Goal: Information Seeking & Learning: Learn about a topic

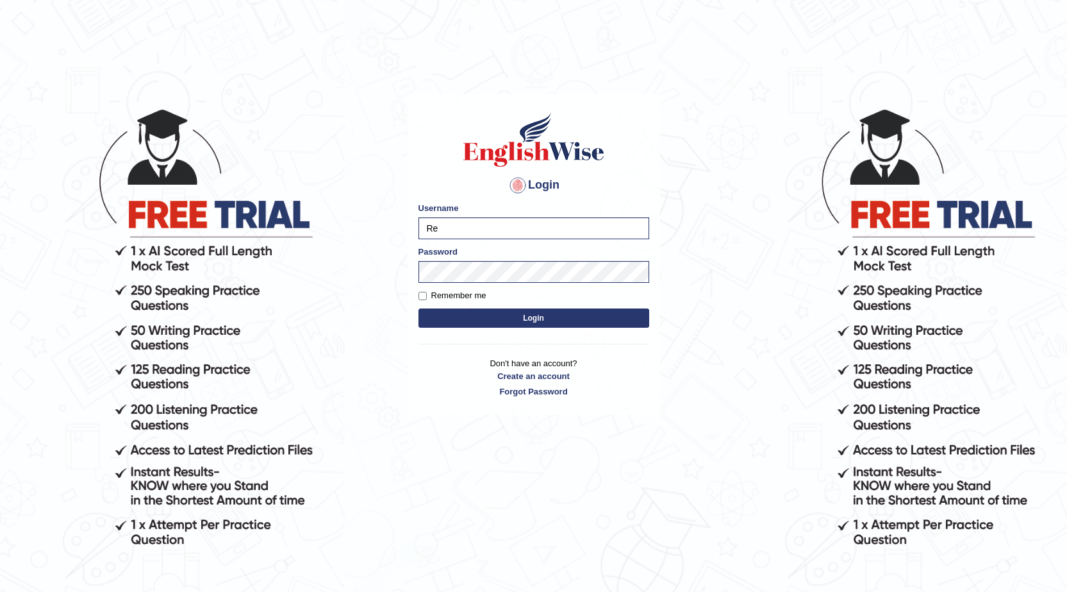
type input "R"
type input "Kishonga"
click at [419, 308] on button "Login" at bounding box center [534, 317] width 231 height 19
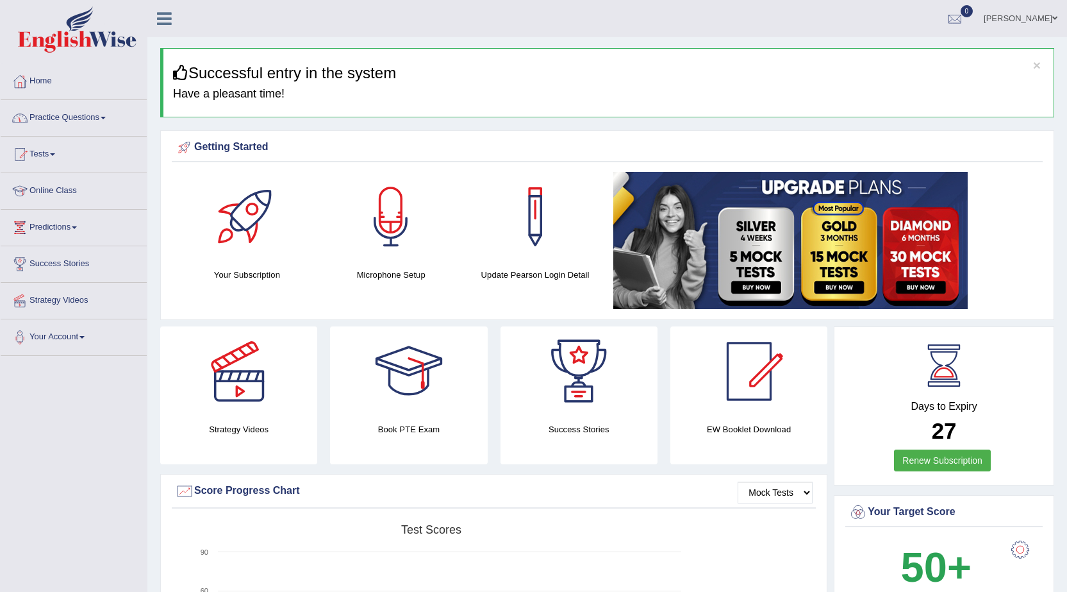
click at [34, 117] on link "Practice Questions" at bounding box center [74, 116] width 146 height 32
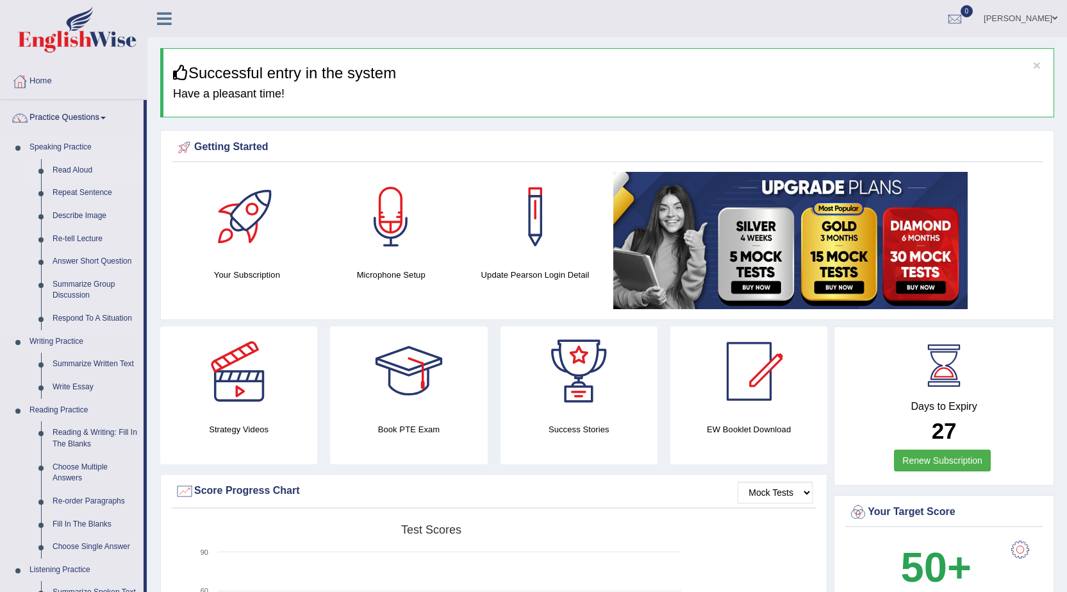
click at [87, 172] on link "Read Aloud" at bounding box center [95, 170] width 97 height 23
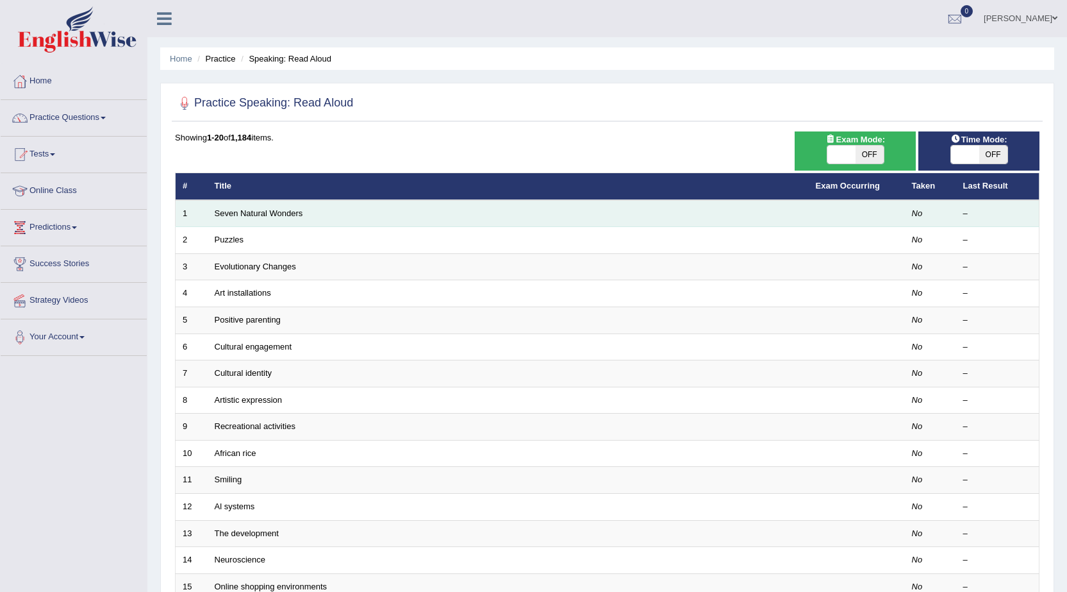
click at [579, 208] on td "Seven Natural Wonders" at bounding box center [508, 213] width 601 height 27
click at [569, 215] on td "Seven Natural Wonders" at bounding box center [508, 213] width 601 height 27
click at [250, 217] on link "Seven Natural Wonders" at bounding box center [259, 213] width 88 height 10
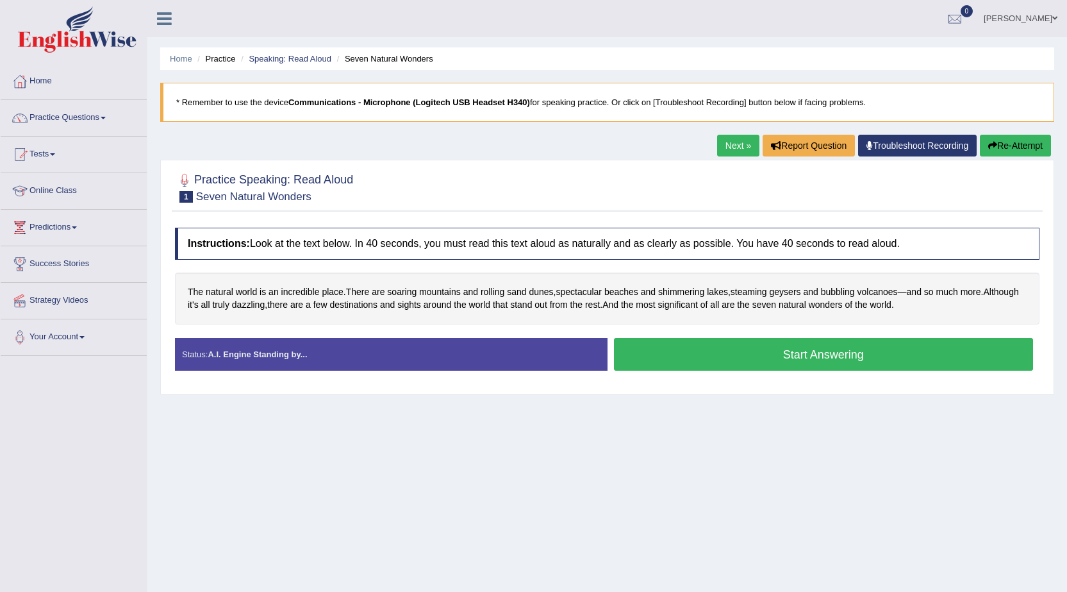
click at [777, 363] on button "Start Answering" at bounding box center [824, 354] width 420 height 33
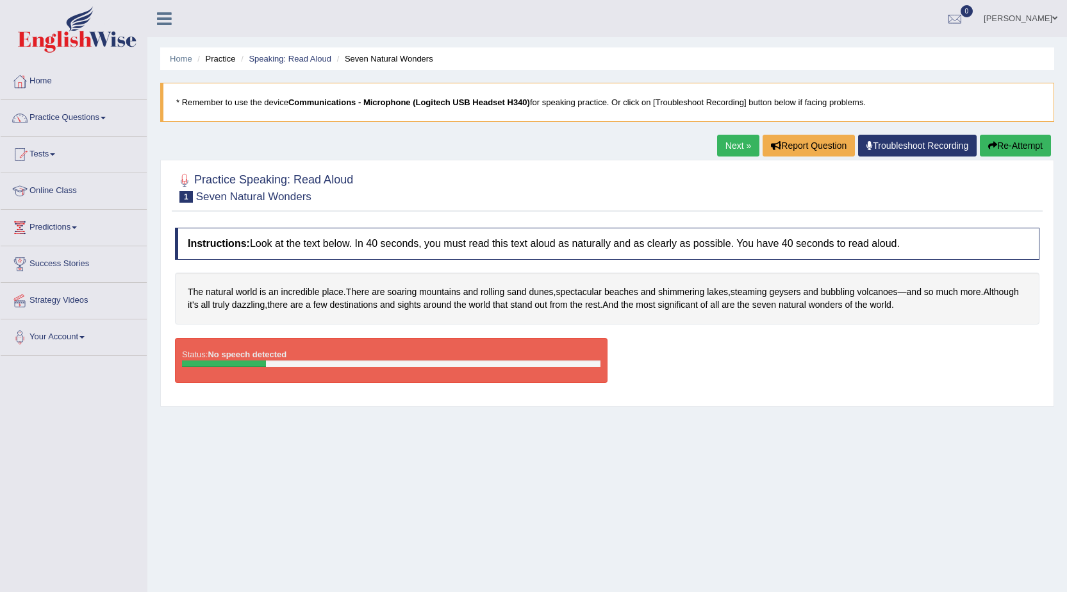
click at [271, 356] on strong "No speech detected" at bounding box center [247, 354] width 79 height 10
click at [211, 363] on div at bounding box center [224, 363] width 84 height 6
click at [1008, 149] on button "Re-Attempt" at bounding box center [1015, 146] width 71 height 22
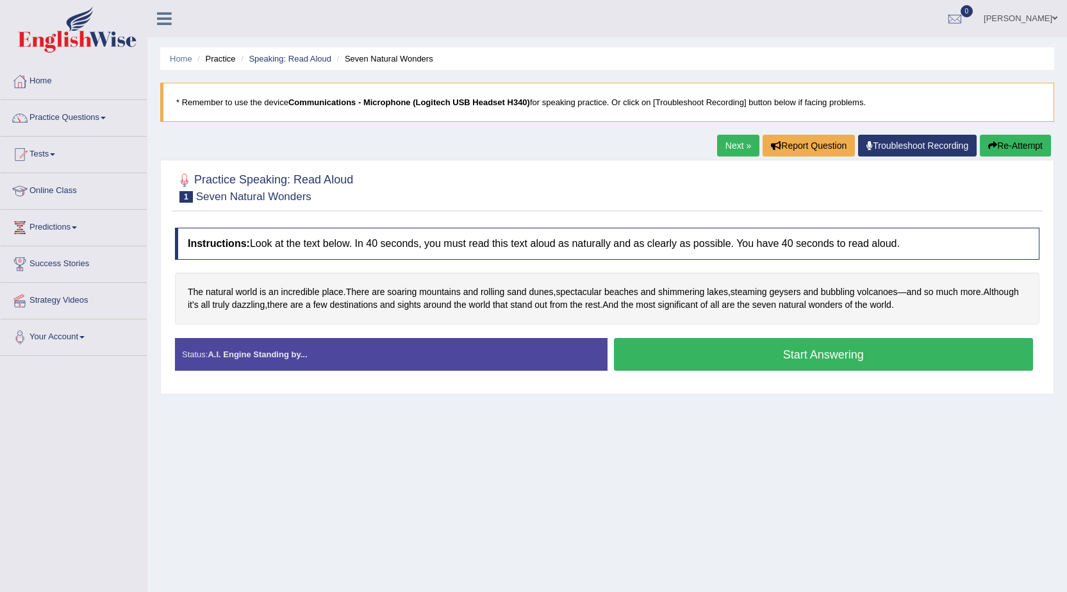
click at [836, 363] on button "Start Answering" at bounding box center [824, 354] width 420 height 33
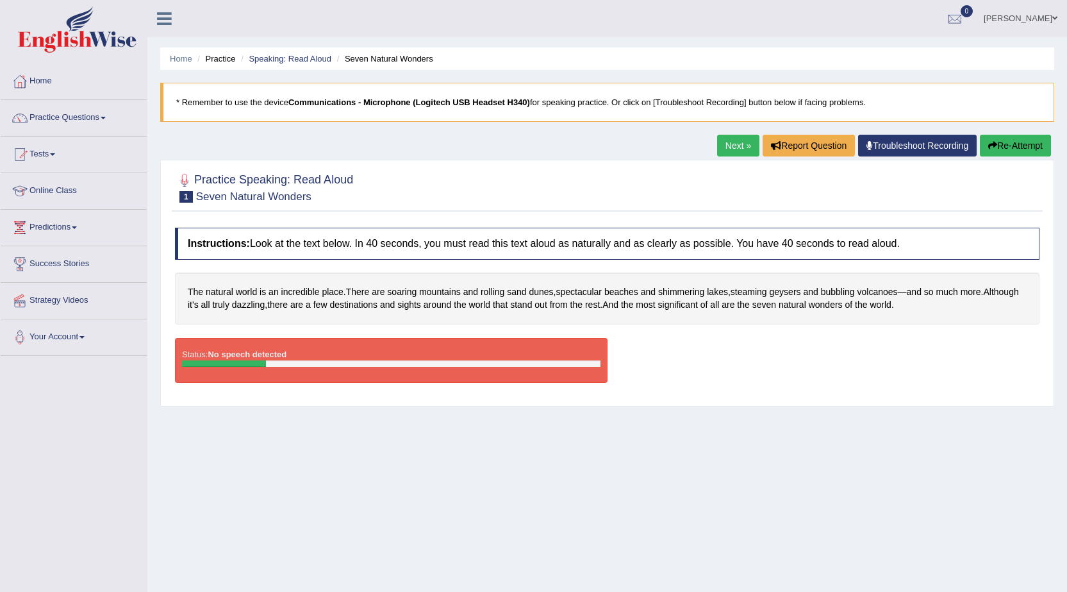
click at [235, 358] on strong "No speech detected" at bounding box center [247, 354] width 79 height 10
click at [1013, 145] on button "Re-Attempt" at bounding box center [1015, 146] width 71 height 22
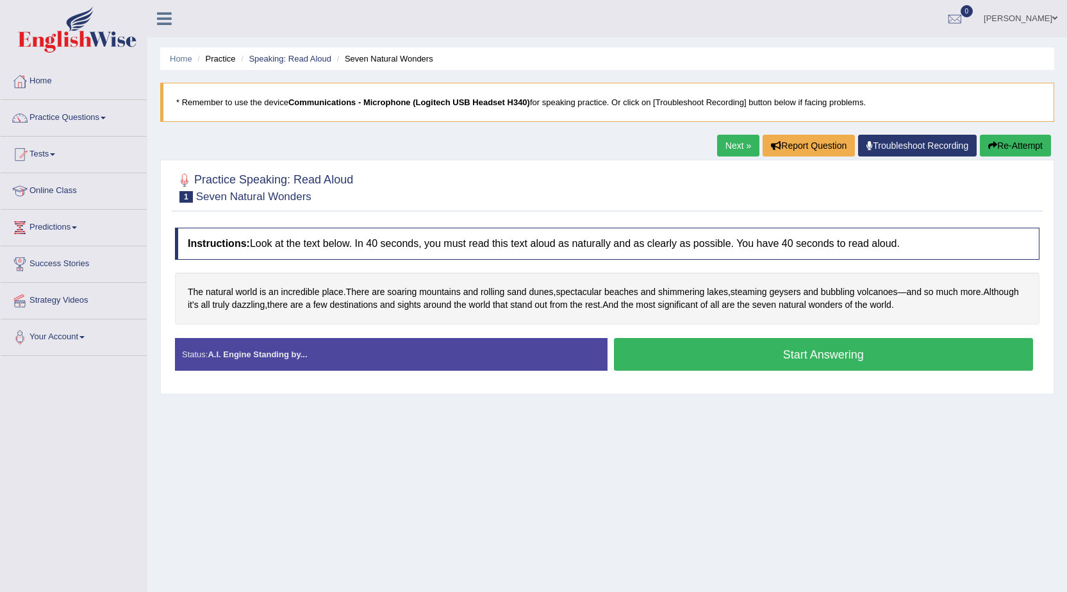
click at [806, 354] on button "Start Answering" at bounding box center [824, 354] width 420 height 33
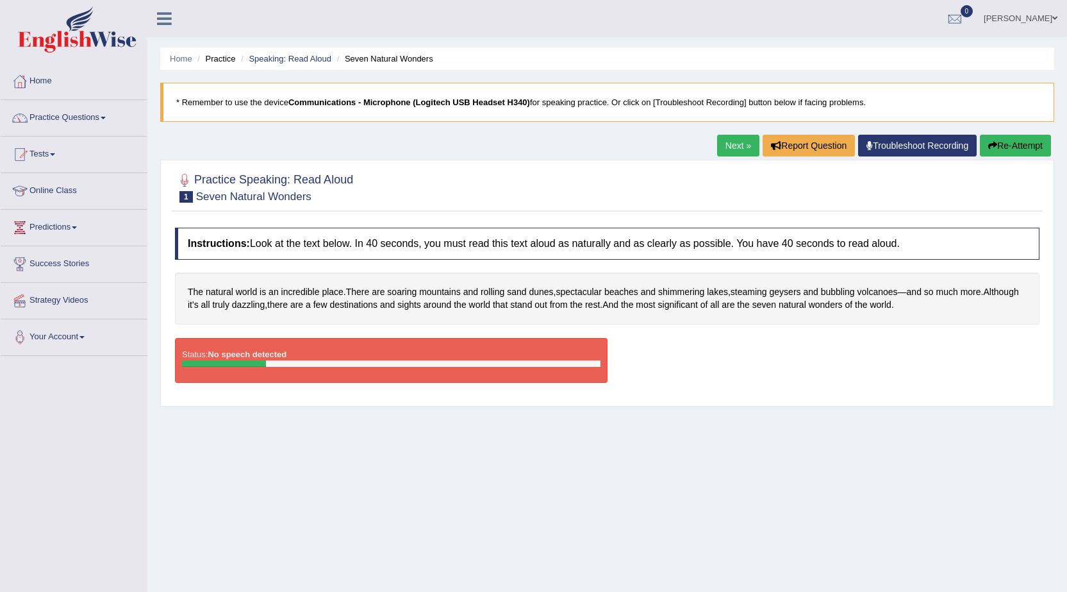
click at [1034, 147] on button "Re-Attempt" at bounding box center [1015, 146] width 71 height 22
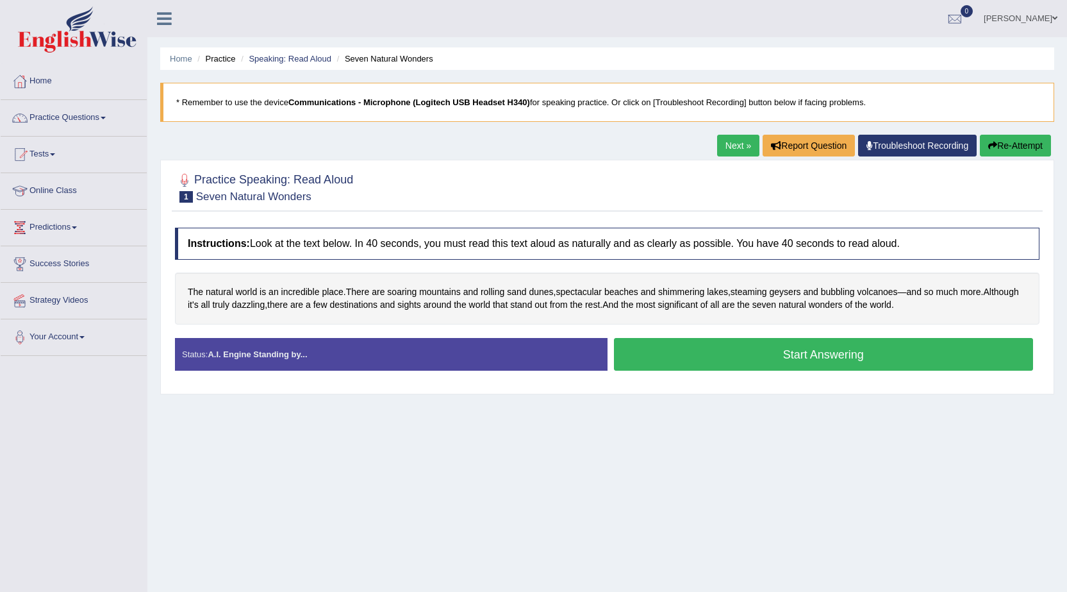
click at [795, 348] on button "Start Answering" at bounding box center [824, 354] width 420 height 33
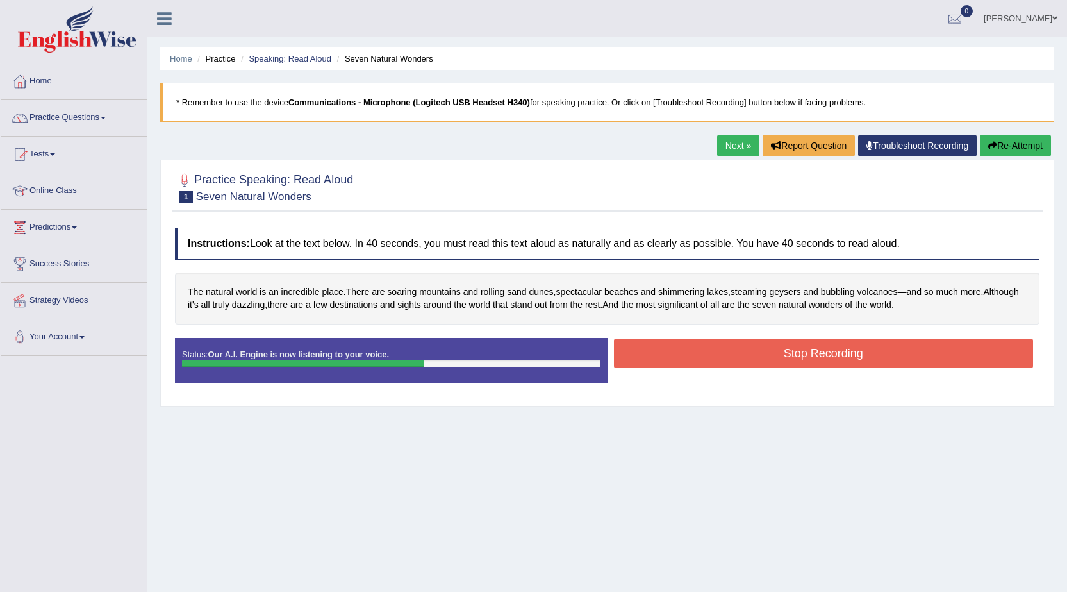
click at [839, 350] on button "Stop Recording" at bounding box center [824, 352] width 420 height 29
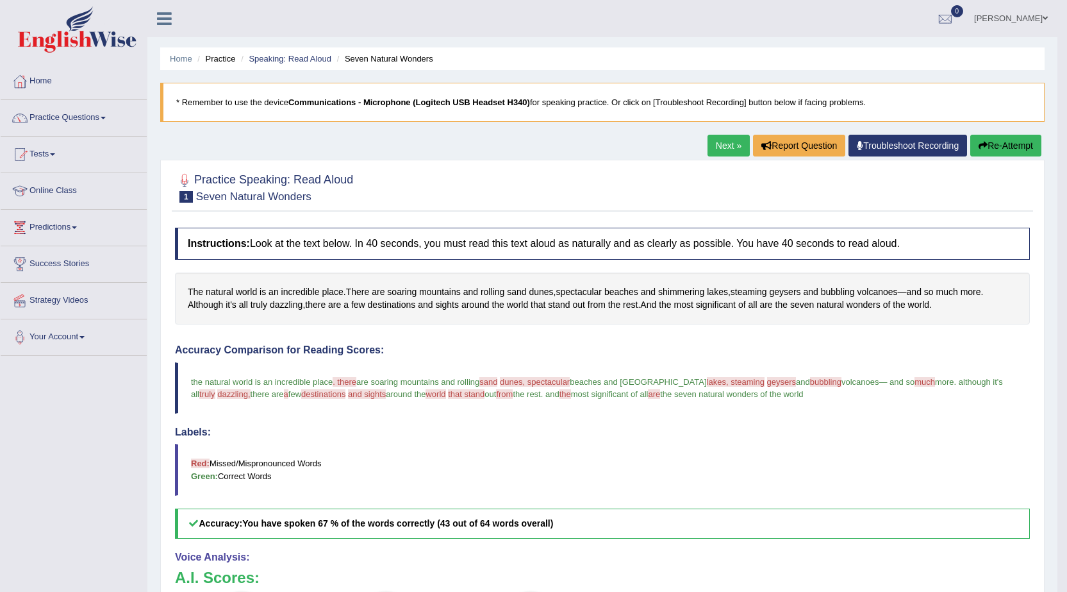
click at [715, 149] on link "Next »" at bounding box center [729, 146] width 42 height 22
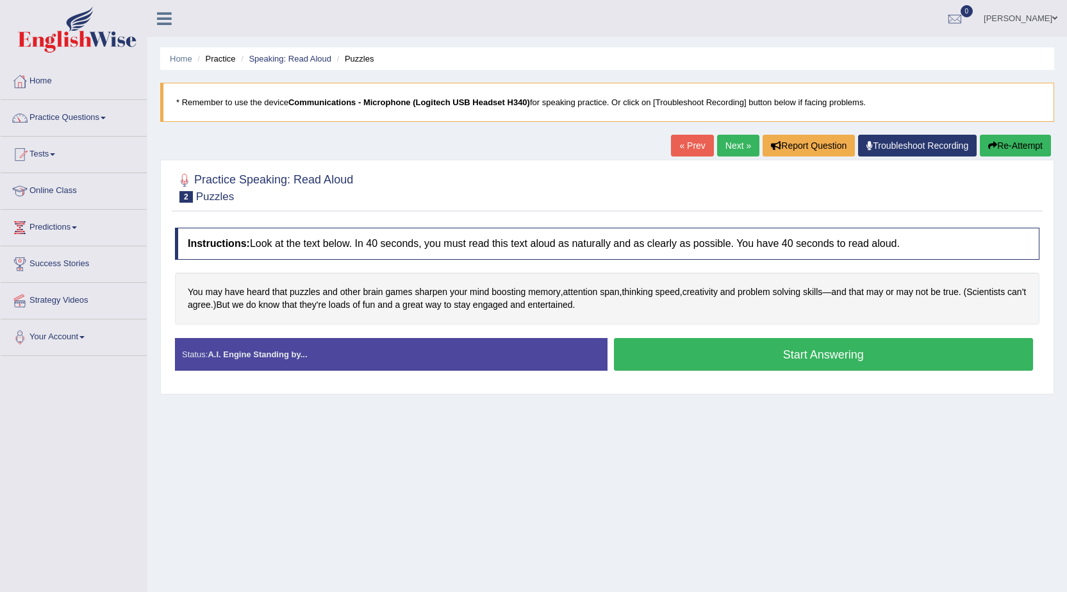
click at [672, 347] on button "Start Answering" at bounding box center [824, 354] width 420 height 33
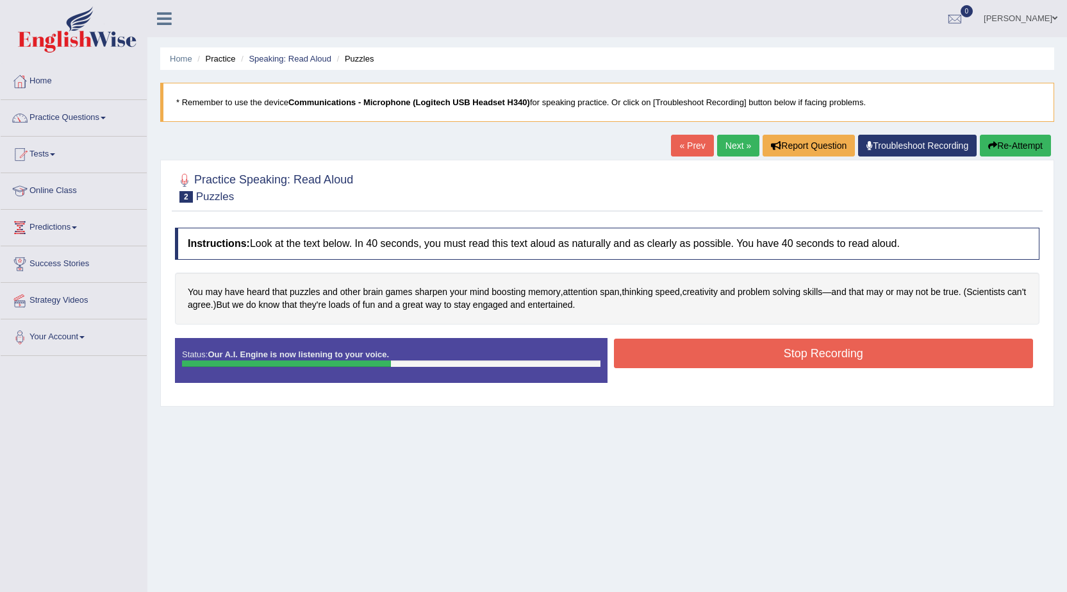
click at [672, 347] on button "Stop Recording" at bounding box center [824, 352] width 420 height 29
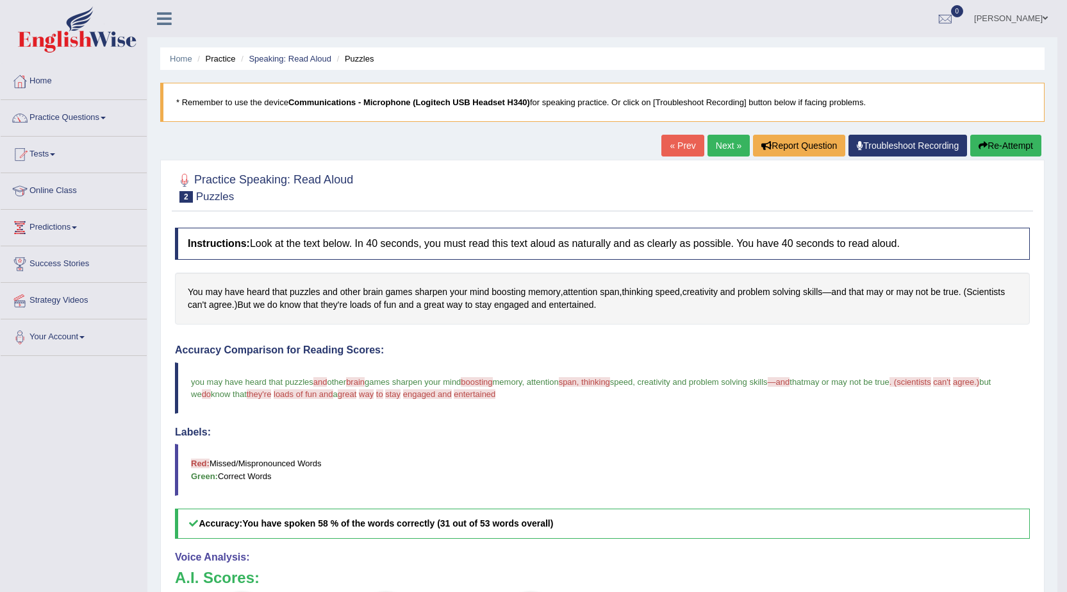
click at [720, 144] on link "Next »" at bounding box center [729, 146] width 42 height 22
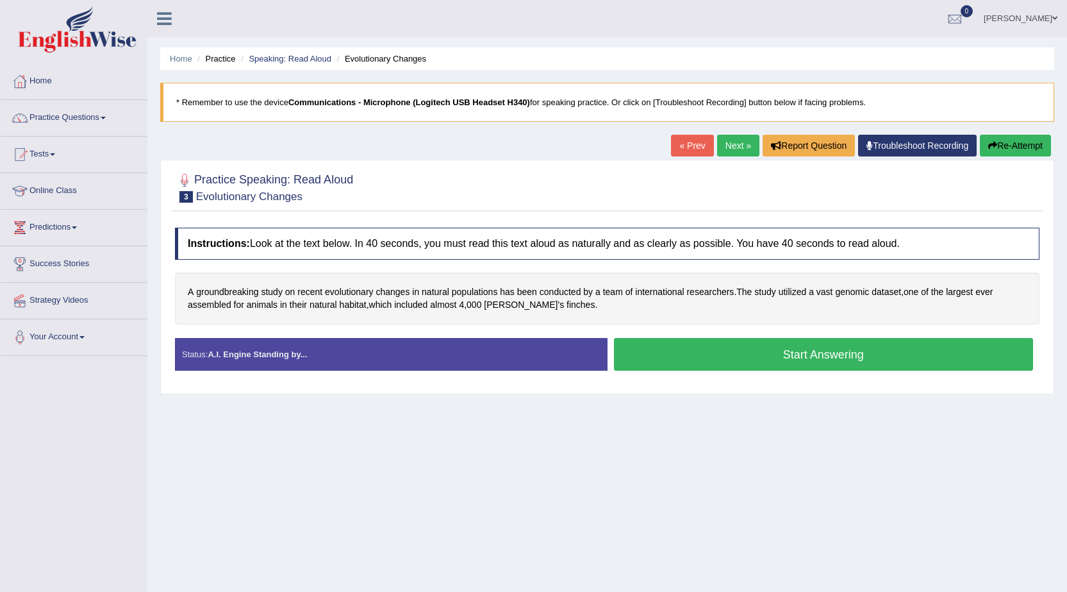
click at [725, 353] on button "Start Answering" at bounding box center [824, 354] width 420 height 33
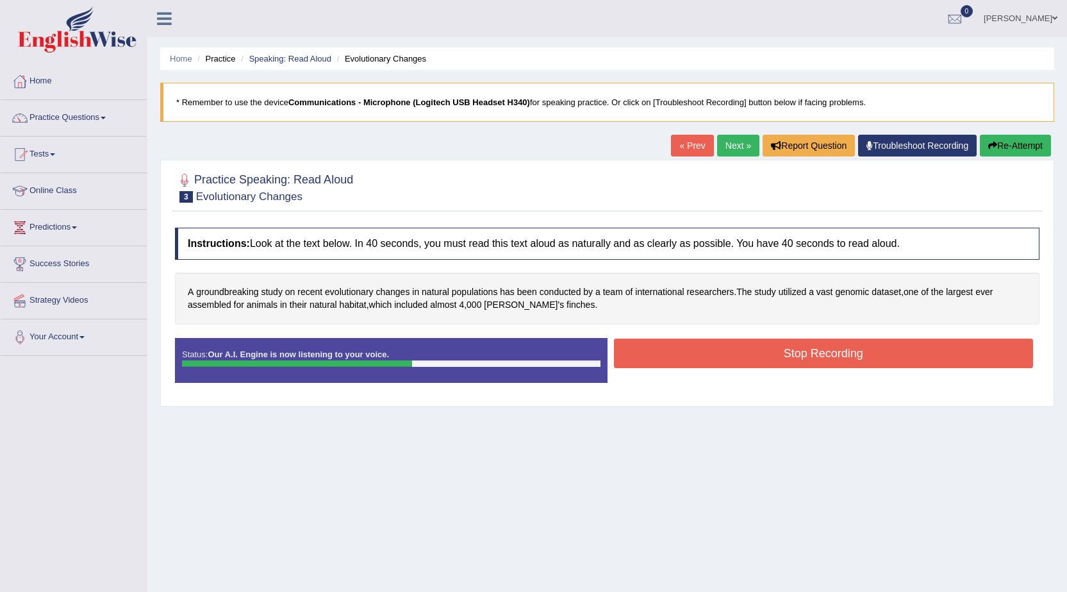
click at [736, 351] on button "Stop Recording" at bounding box center [824, 352] width 420 height 29
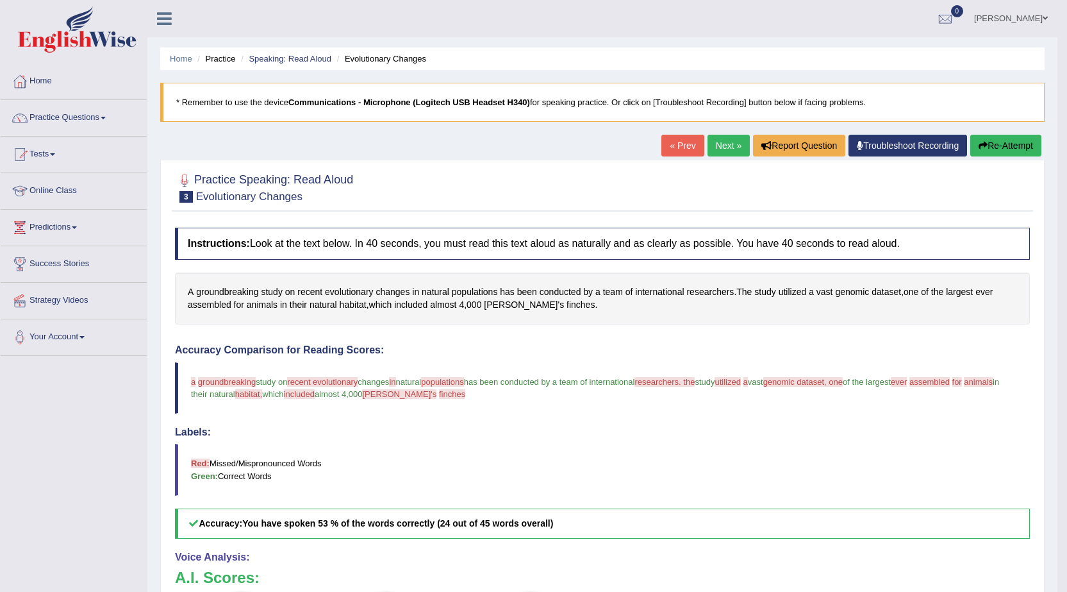
click at [720, 151] on link "Next »" at bounding box center [729, 146] width 42 height 22
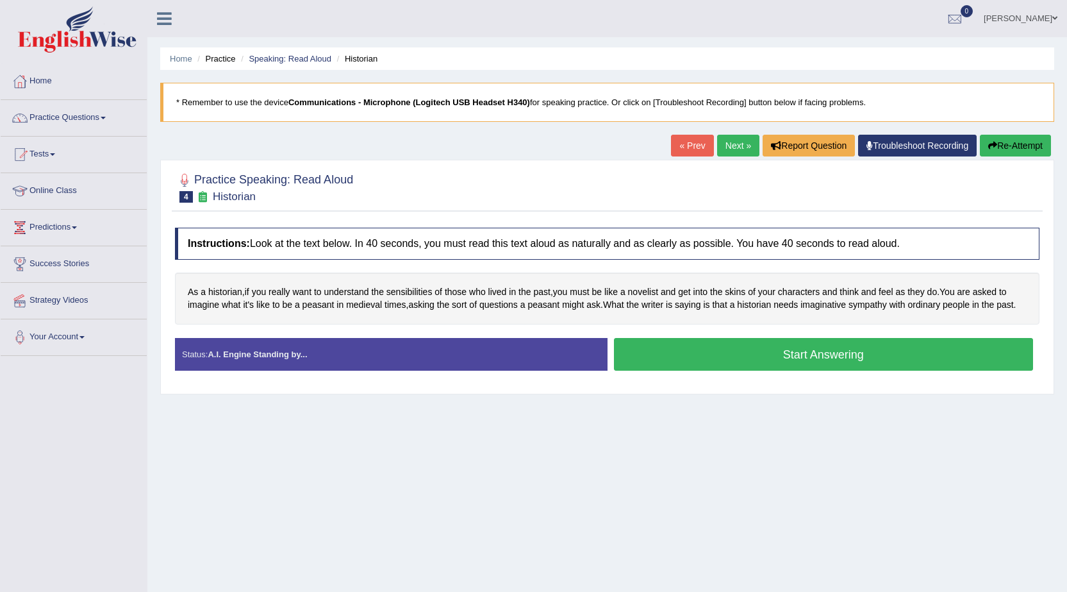
click at [747, 354] on button "Start Answering" at bounding box center [824, 354] width 420 height 33
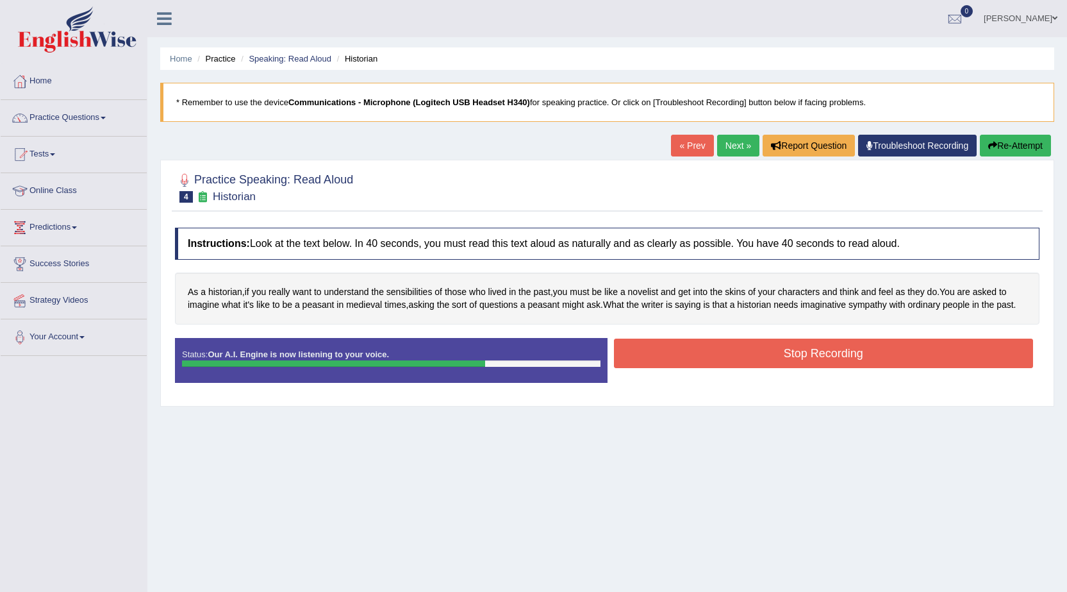
click at [779, 353] on button "Stop Recording" at bounding box center [824, 352] width 420 height 29
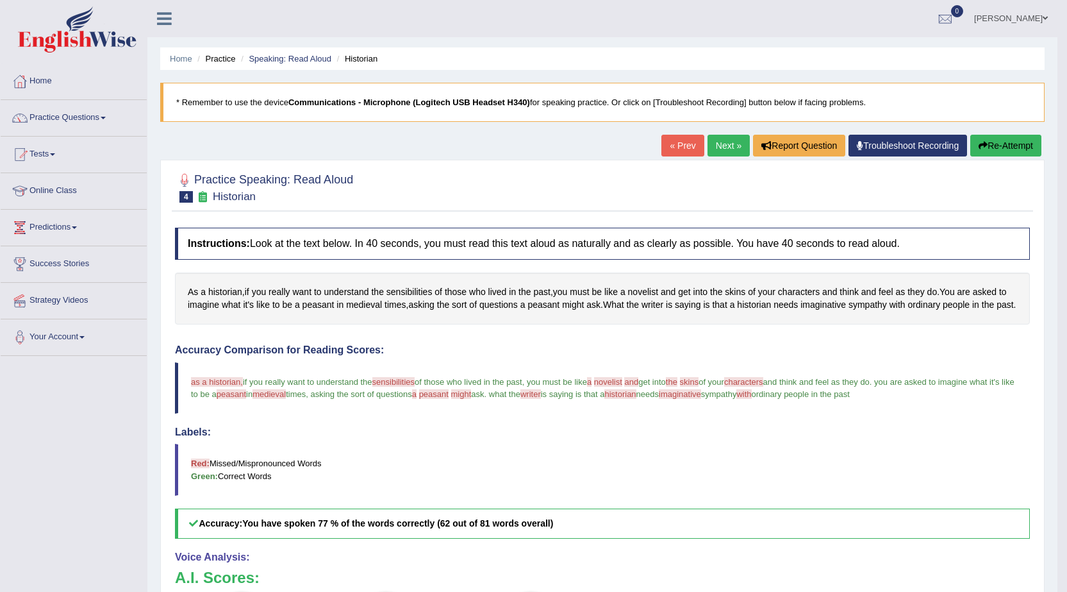
click at [971, 147] on button "Re-Attempt" at bounding box center [1005, 146] width 71 height 22
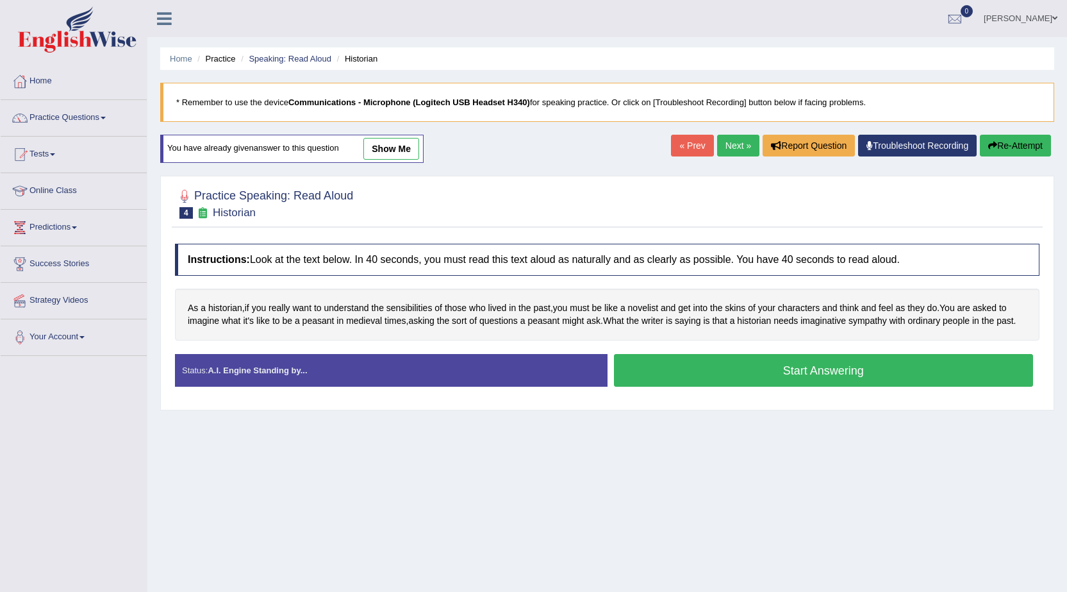
click at [772, 382] on button "Start Answering" at bounding box center [824, 370] width 420 height 33
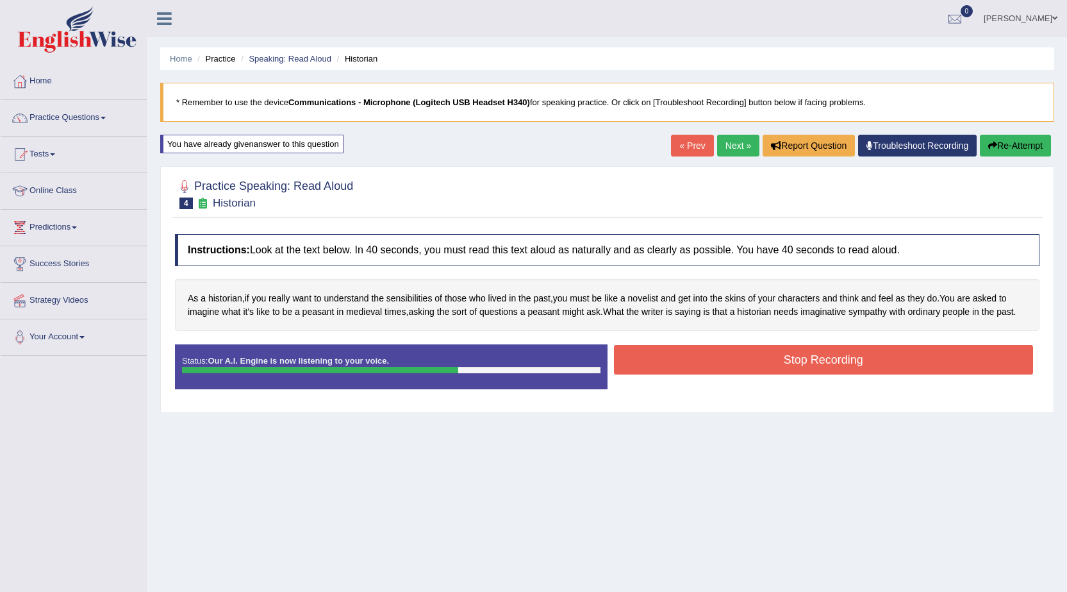
click at [765, 364] on button "Stop Recording" at bounding box center [824, 359] width 420 height 29
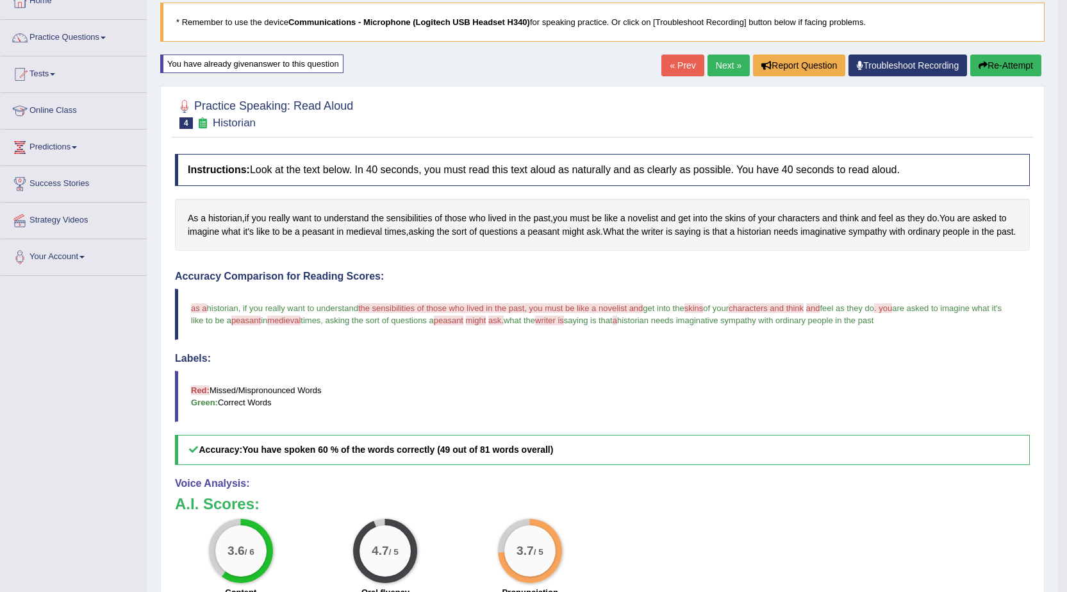
scroll to position [10, 0]
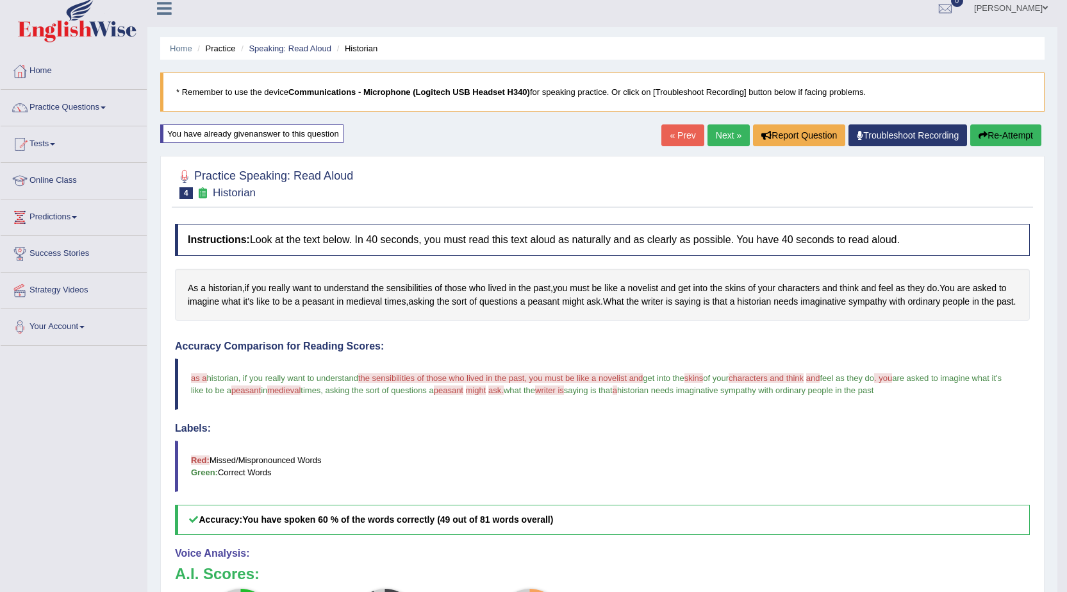
click at [733, 134] on link "Next »" at bounding box center [729, 135] width 42 height 22
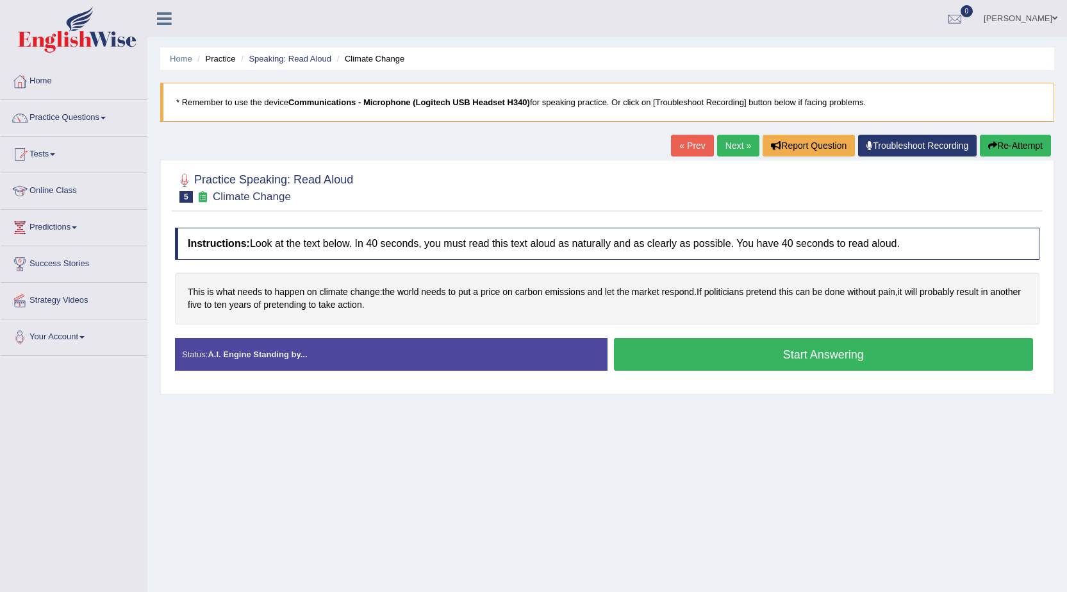
drag, startPoint x: 0, startPoint y: 0, endPoint x: 667, endPoint y: 356, distance: 755.8
click at [667, 356] on button "Start Answering" at bounding box center [824, 354] width 420 height 33
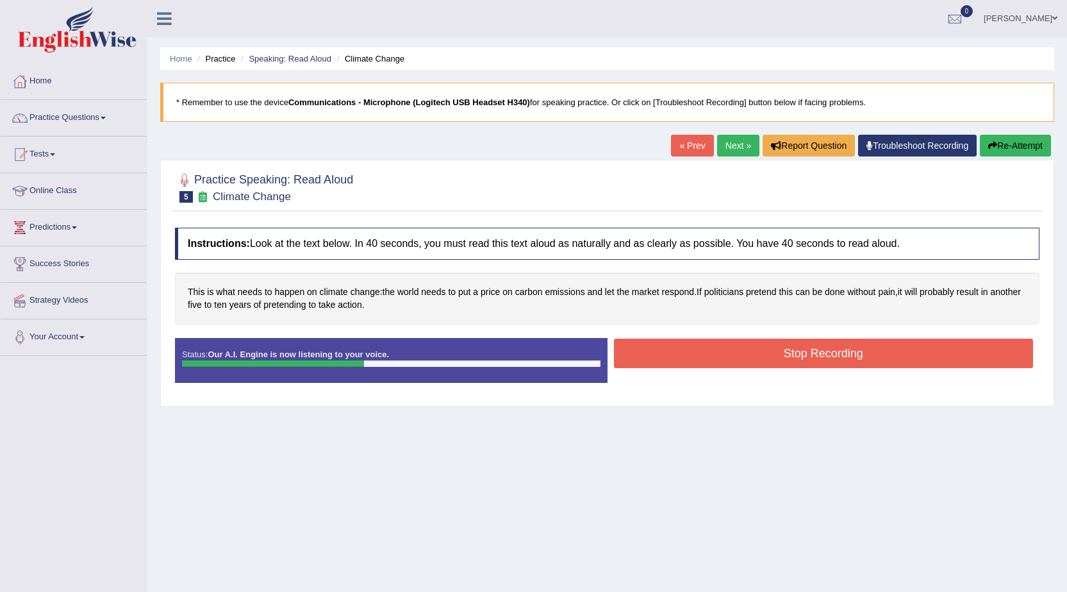
click at [757, 354] on button "Stop Recording" at bounding box center [824, 352] width 420 height 29
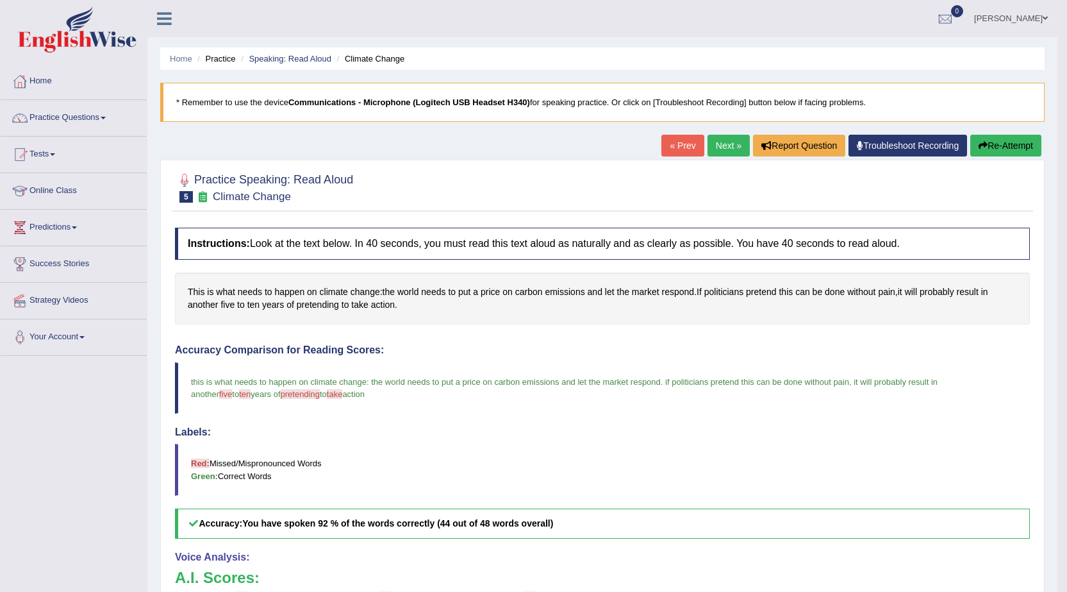
drag, startPoint x: 1027, startPoint y: 148, endPoint x: 998, endPoint y: 163, distance: 33.0
click at [1016, 154] on button "Re-Attempt" at bounding box center [1005, 146] width 71 height 22
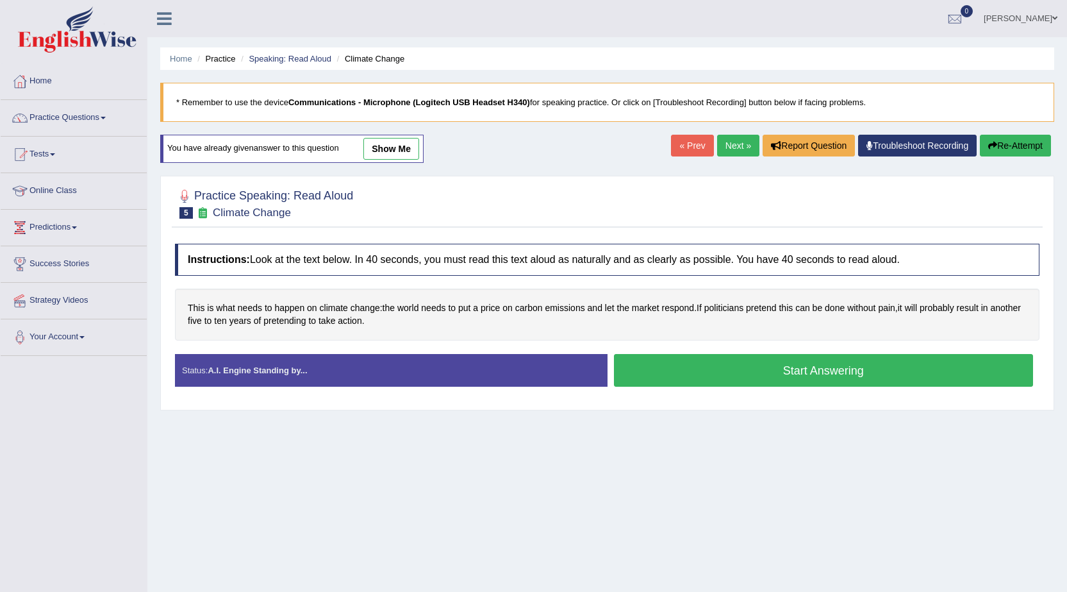
click at [712, 374] on button "Start Answering" at bounding box center [824, 370] width 420 height 33
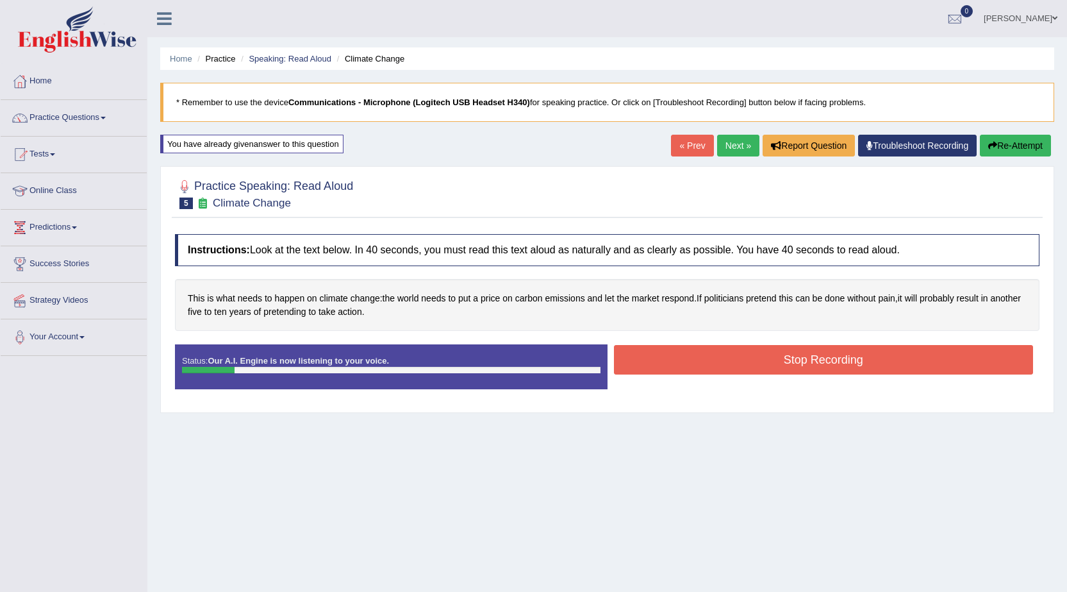
click at [1013, 154] on button "Re-Attempt" at bounding box center [1015, 146] width 71 height 22
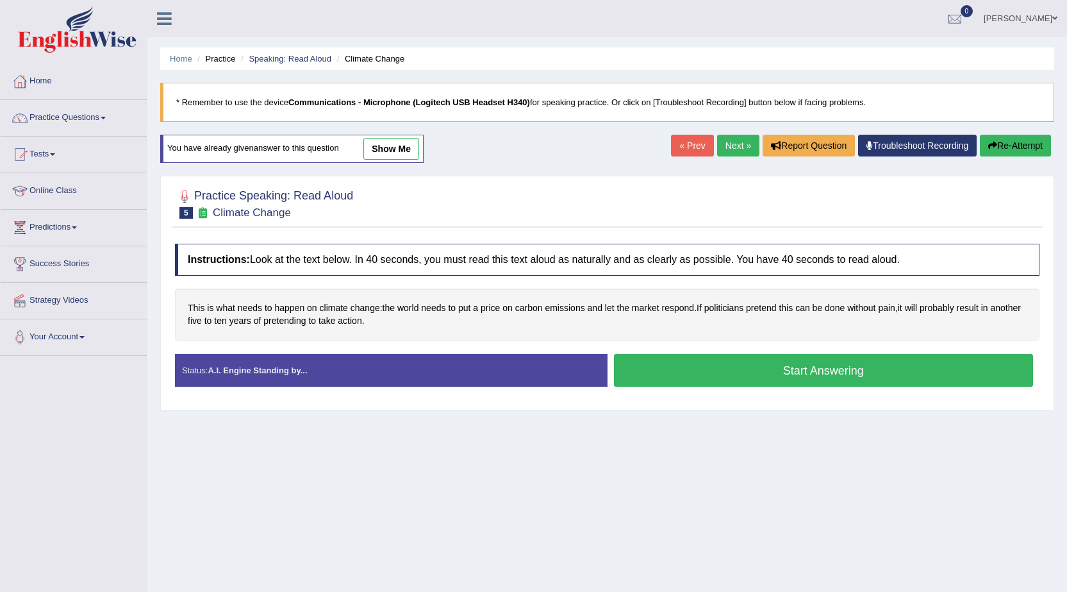
click at [728, 372] on button "Start Answering" at bounding box center [824, 370] width 420 height 33
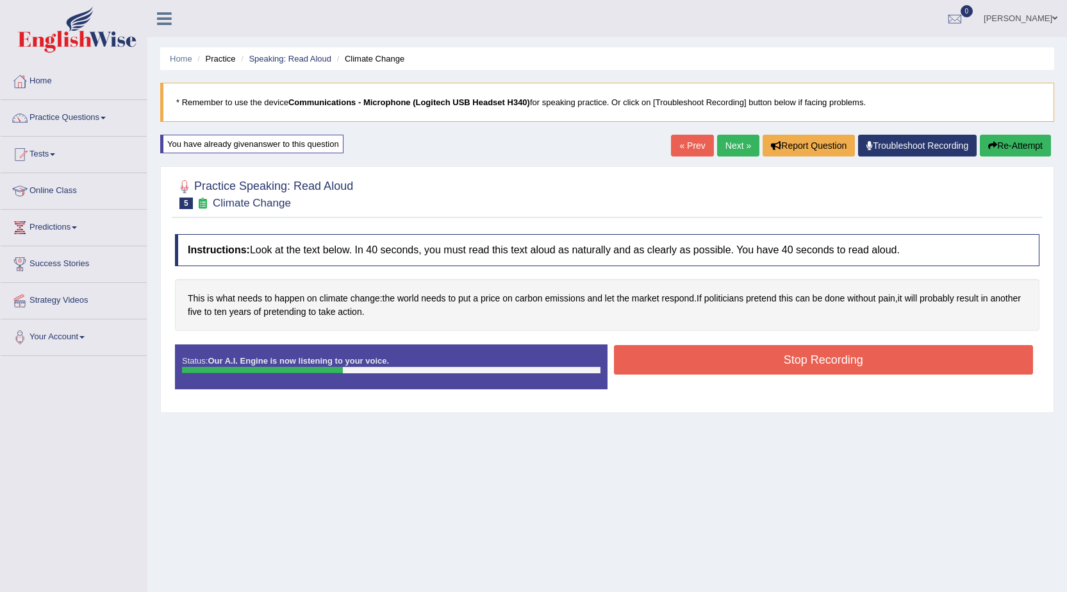
click at [751, 356] on button "Stop Recording" at bounding box center [824, 359] width 420 height 29
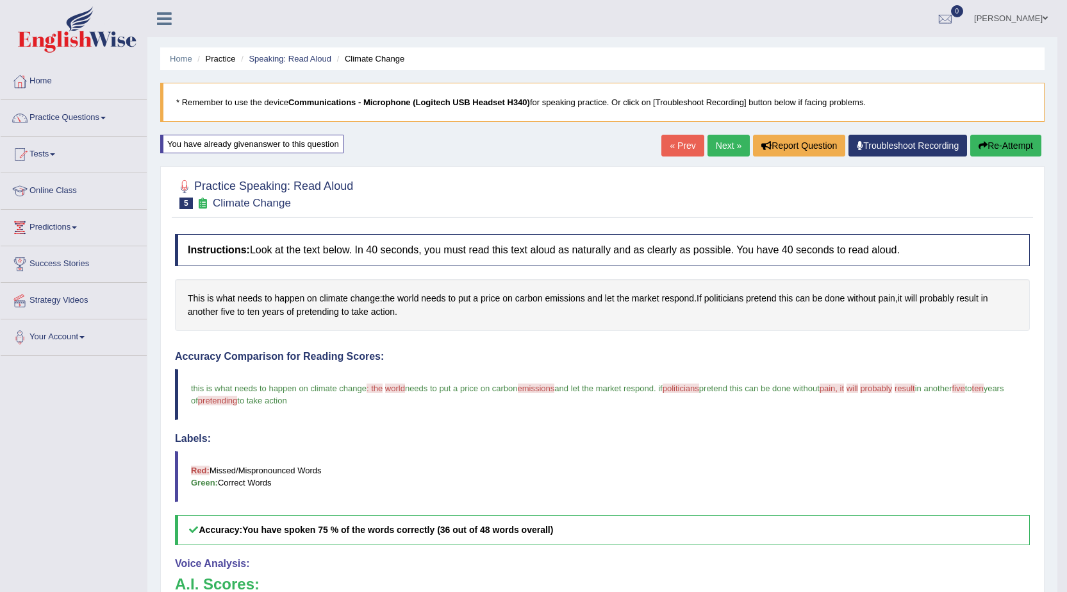
click at [724, 151] on link "Next »" at bounding box center [729, 146] width 42 height 22
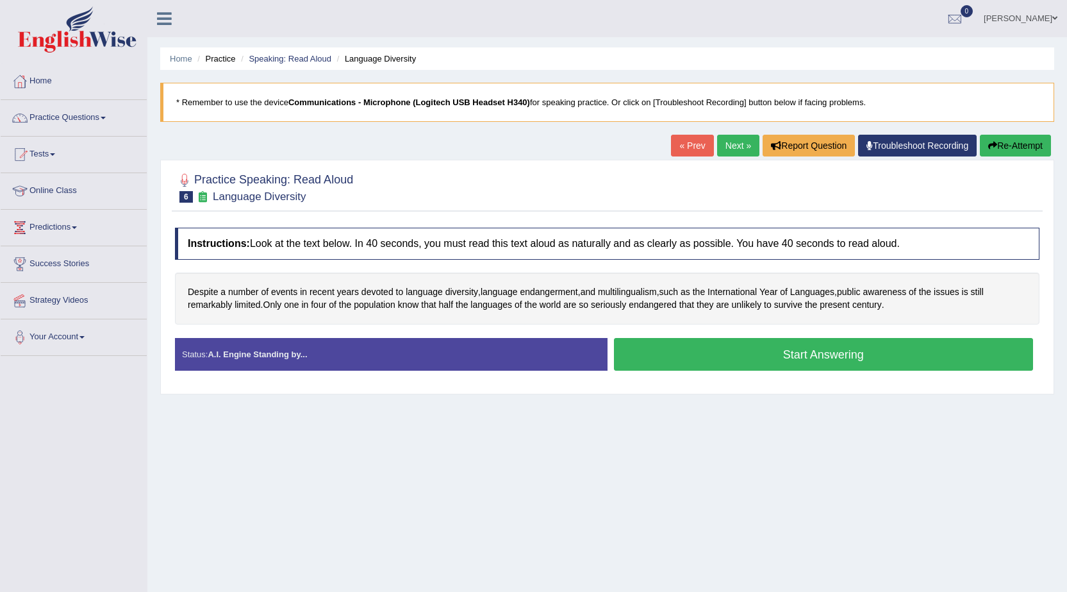
click at [671, 351] on button "Start Answering" at bounding box center [824, 354] width 420 height 33
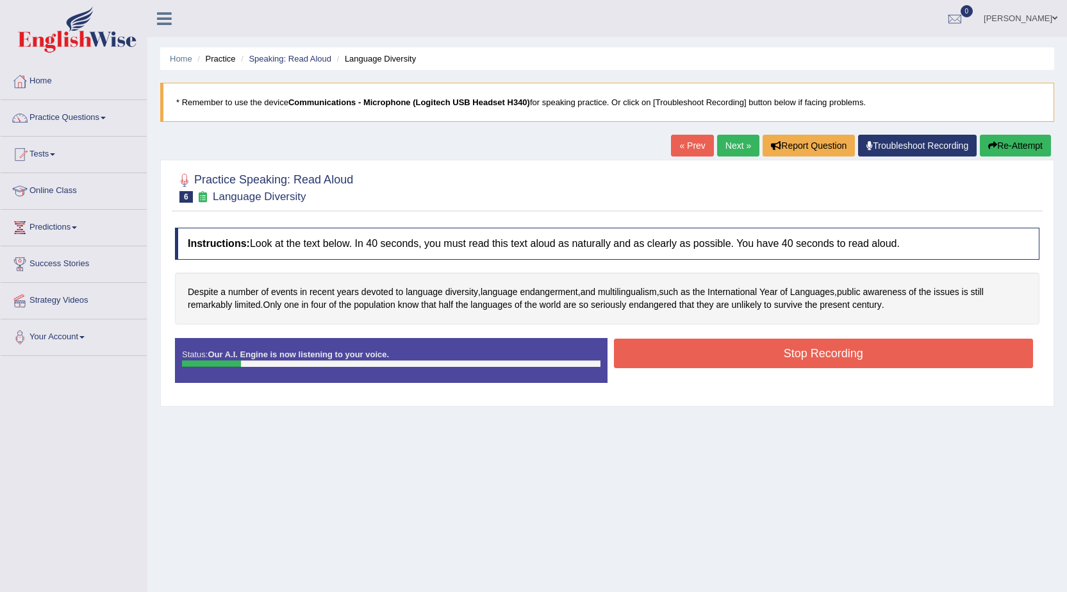
click at [1015, 152] on button "Re-Attempt" at bounding box center [1015, 146] width 71 height 22
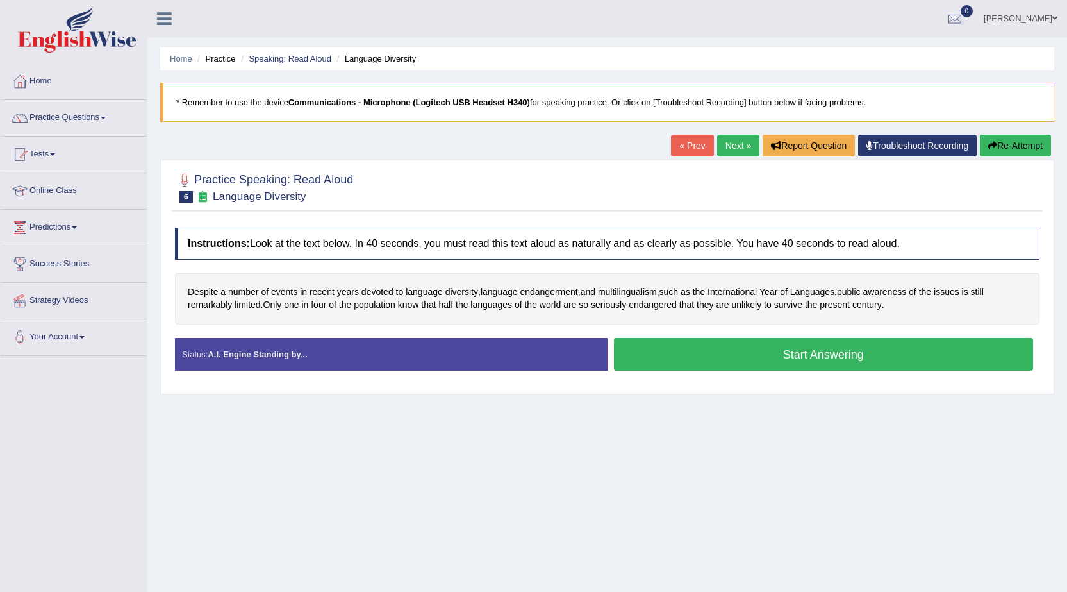
click at [822, 349] on button "Start Answering" at bounding box center [824, 354] width 420 height 33
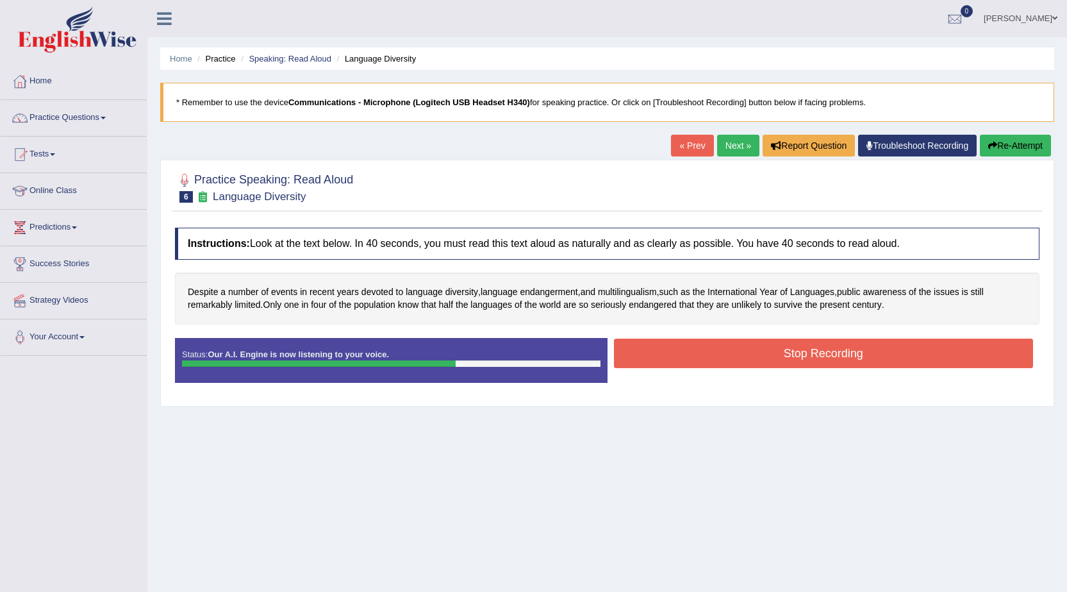
click at [822, 349] on button "Stop Recording" at bounding box center [824, 352] width 420 height 29
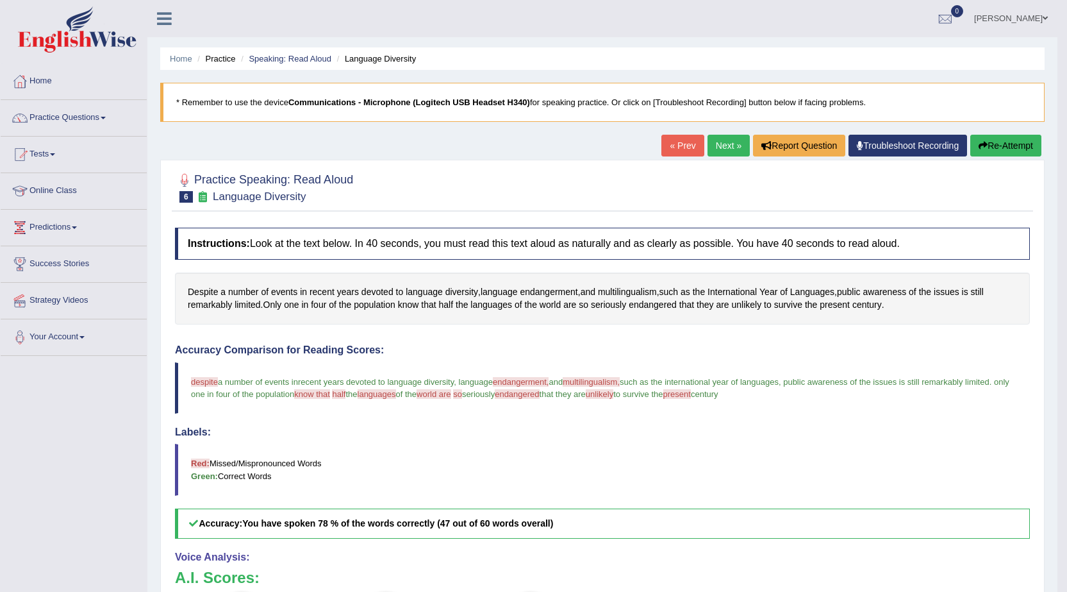
click at [975, 150] on button "Re-Attempt" at bounding box center [1005, 146] width 71 height 22
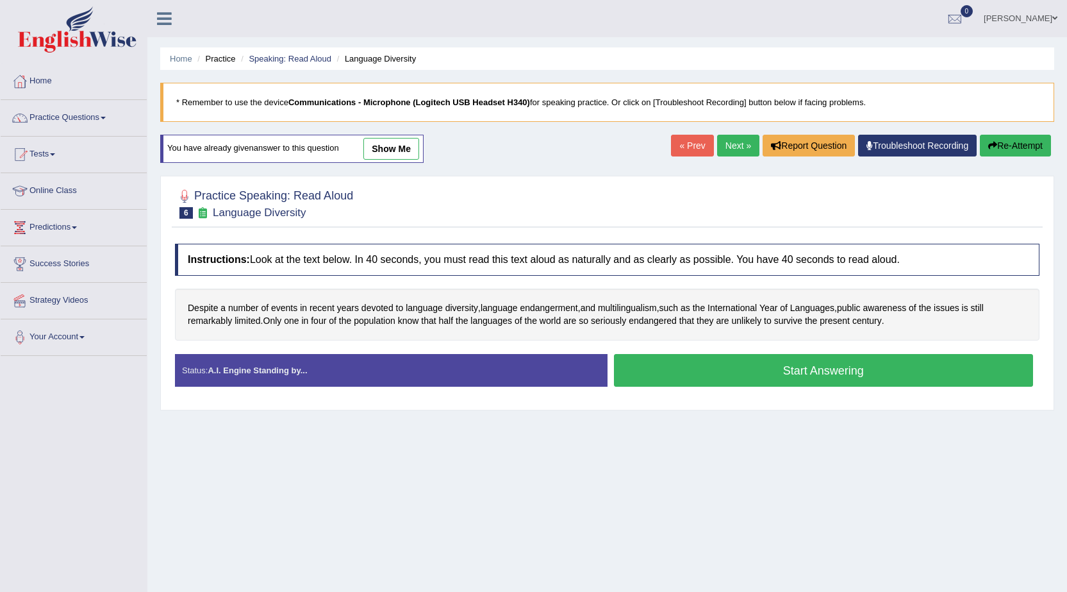
click at [815, 379] on button "Start Answering" at bounding box center [824, 370] width 420 height 33
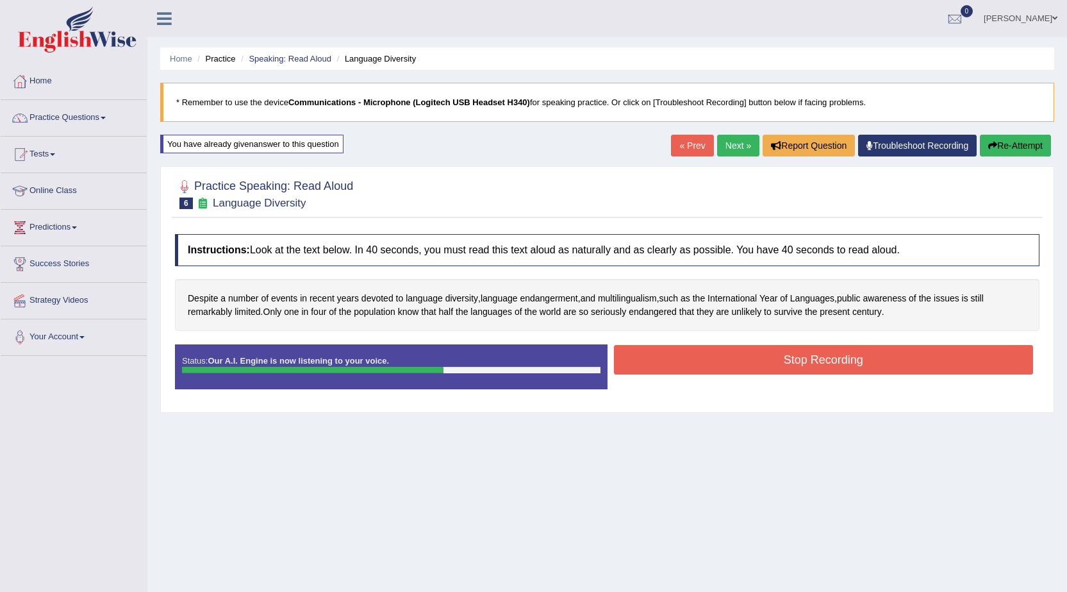
click at [827, 363] on button "Stop Recording" at bounding box center [824, 359] width 420 height 29
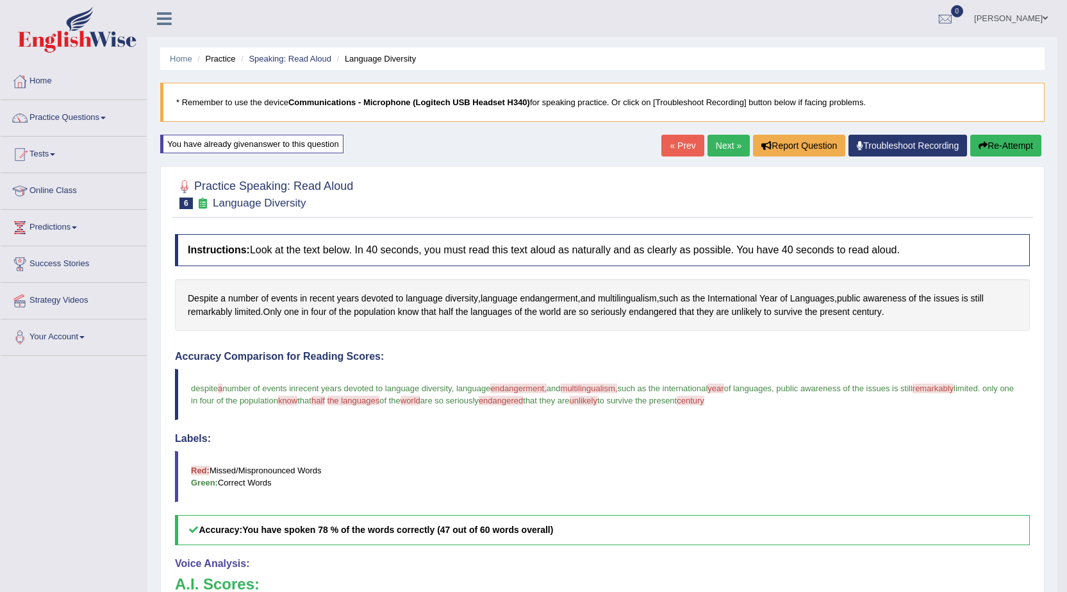
click at [725, 145] on link "Next »" at bounding box center [729, 146] width 42 height 22
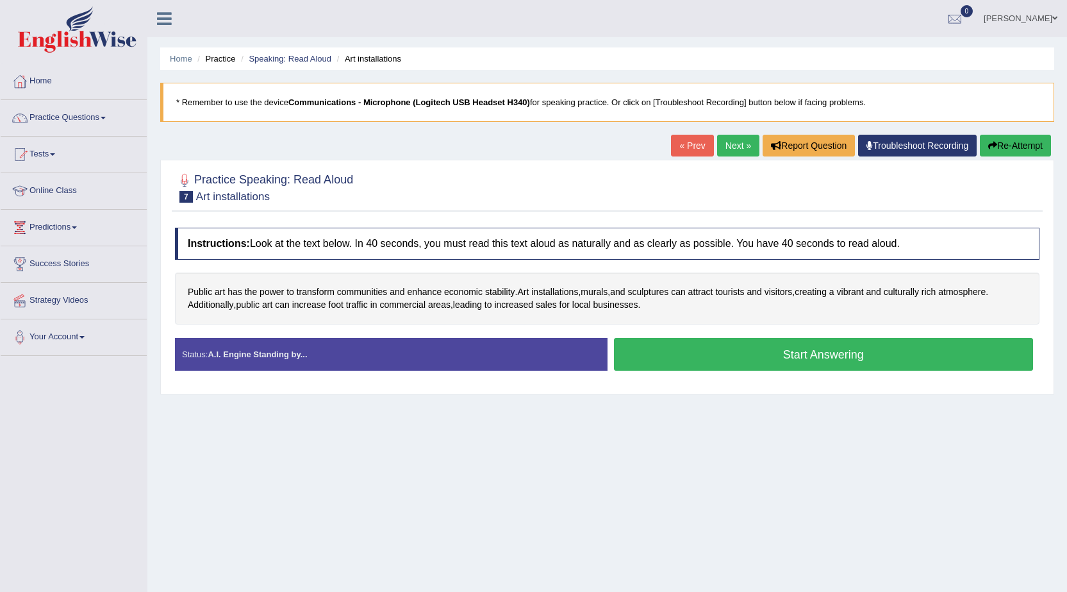
click at [742, 347] on button "Start Answering" at bounding box center [824, 354] width 420 height 33
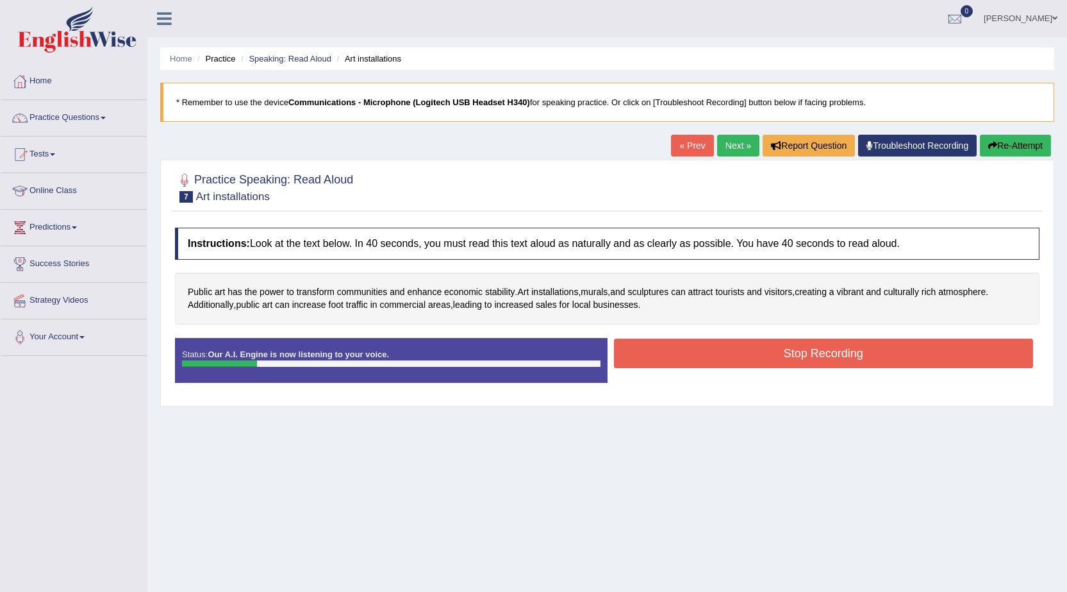
click at [982, 150] on button "Re-Attempt" at bounding box center [1015, 146] width 71 height 22
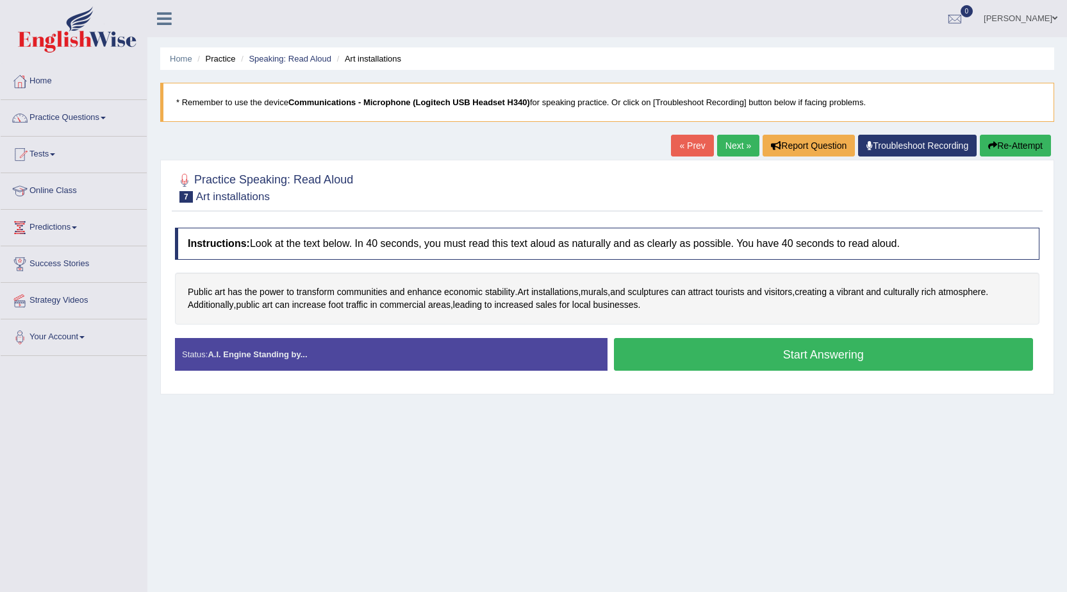
drag, startPoint x: 693, startPoint y: 352, endPoint x: 693, endPoint y: 344, distance: 8.3
click at [693, 352] on button "Start Answering" at bounding box center [824, 354] width 420 height 33
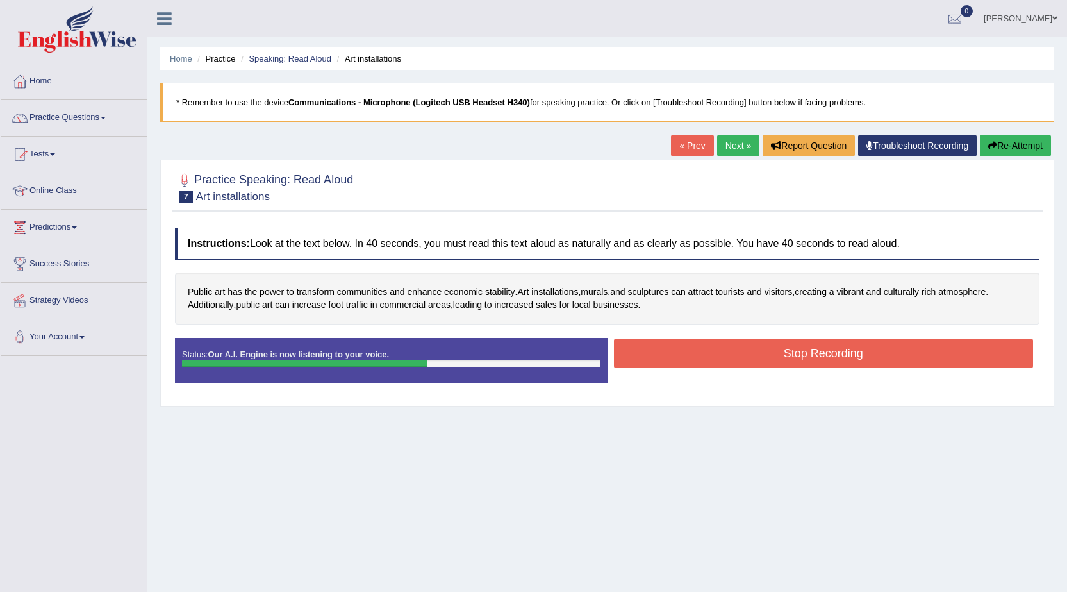
click at [763, 356] on button "Stop Recording" at bounding box center [824, 352] width 420 height 29
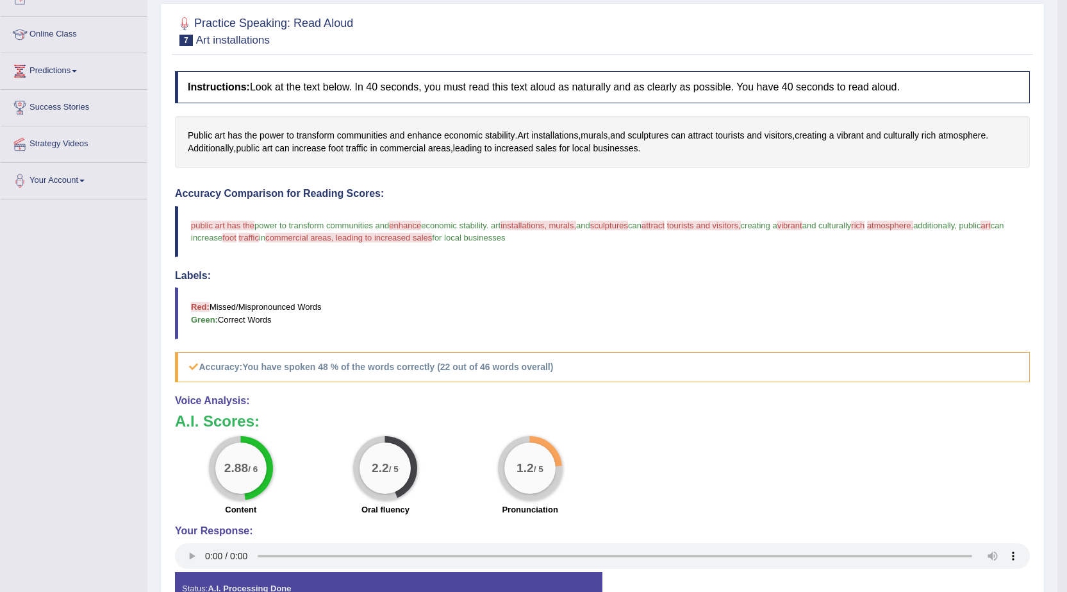
scroll to position [128, 0]
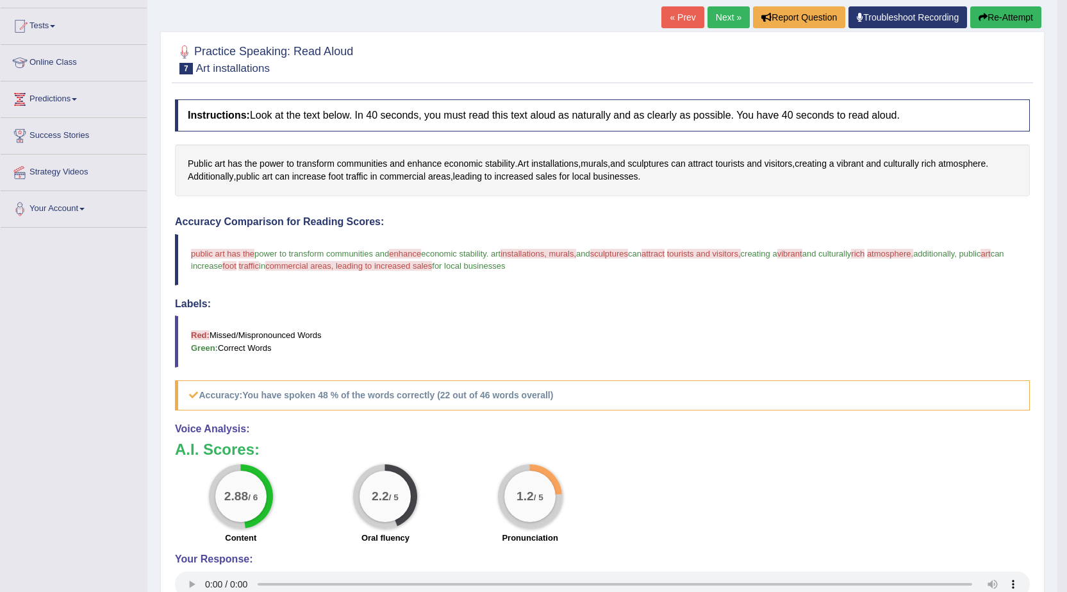
click at [990, 12] on button "Re-Attempt" at bounding box center [1005, 17] width 71 height 22
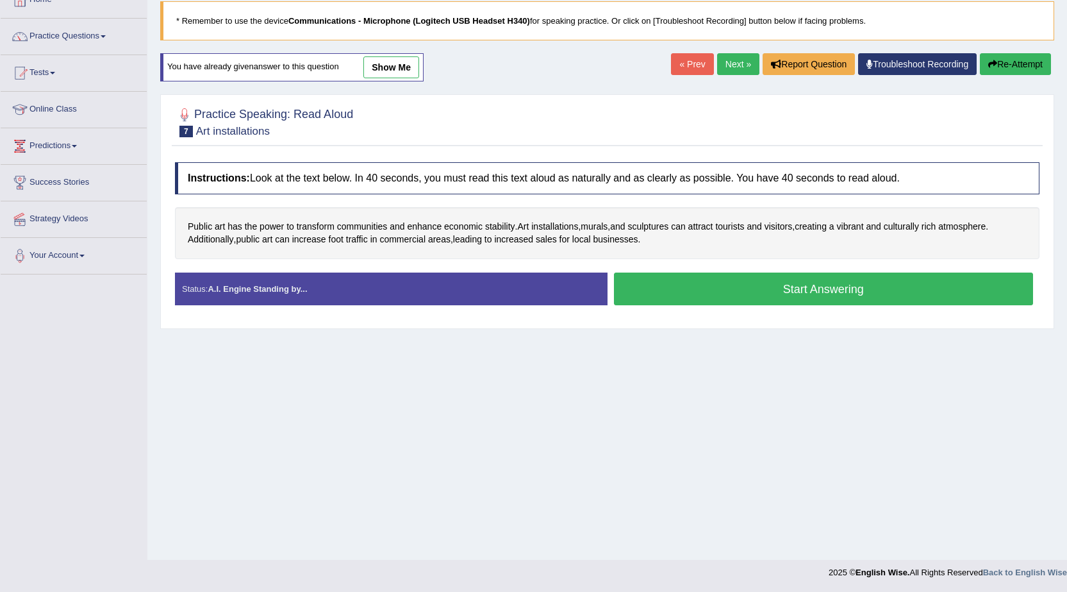
click at [661, 292] on button "Start Answering" at bounding box center [824, 288] width 420 height 33
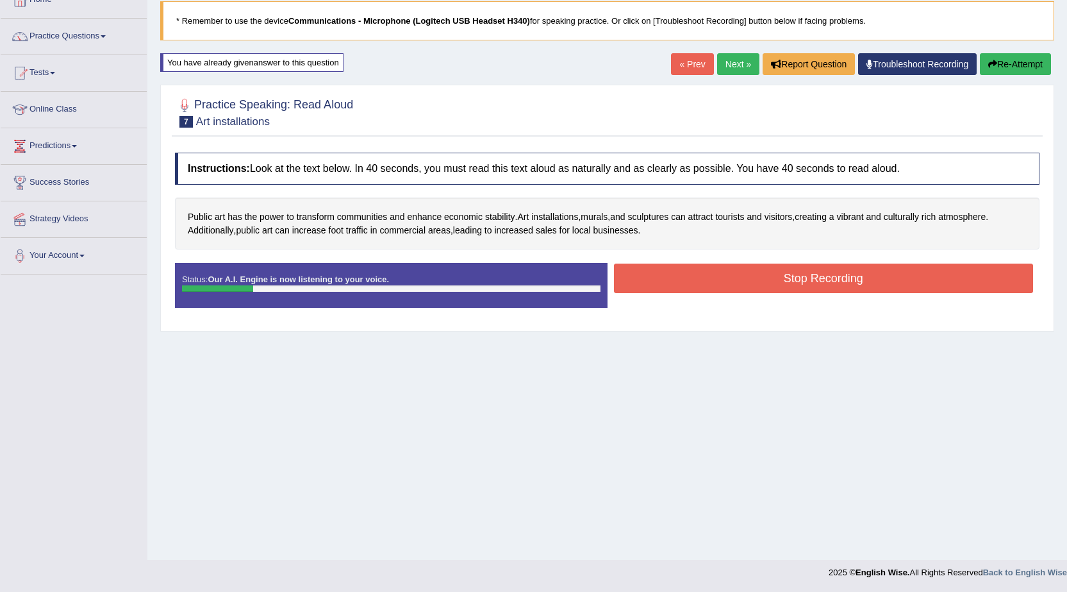
click at [998, 67] on button "Re-Attempt" at bounding box center [1015, 64] width 71 height 22
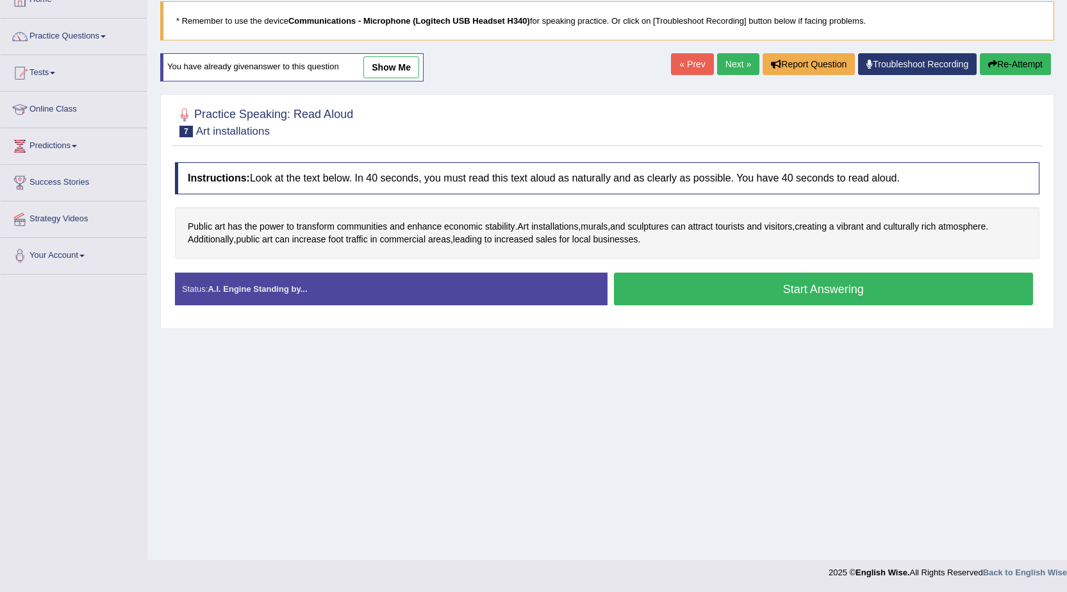
click at [726, 285] on button "Start Answering" at bounding box center [824, 288] width 420 height 33
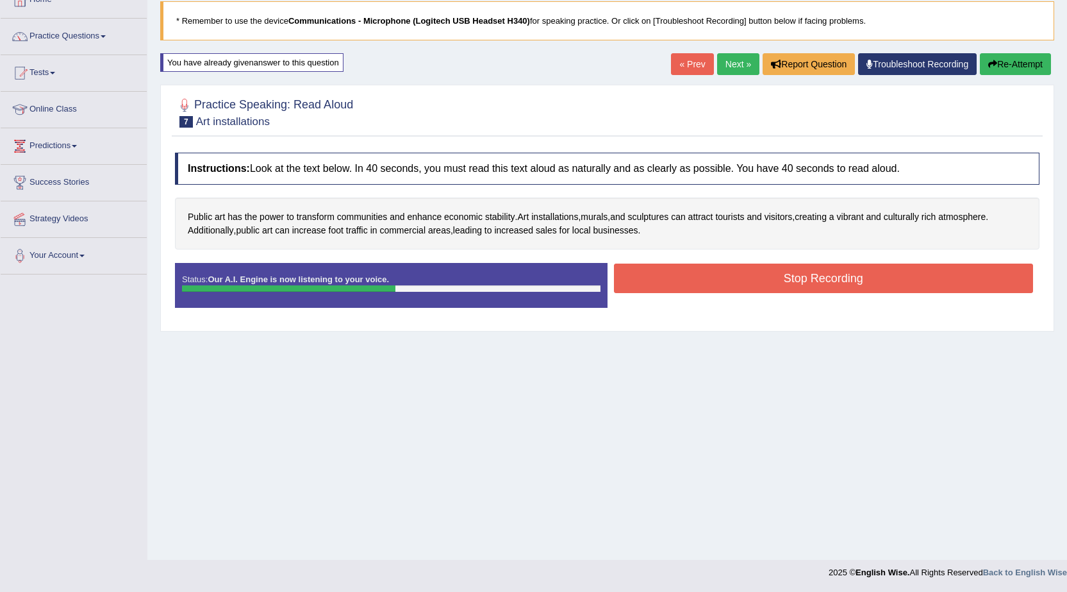
click at [742, 274] on button "Stop Recording" at bounding box center [824, 277] width 420 height 29
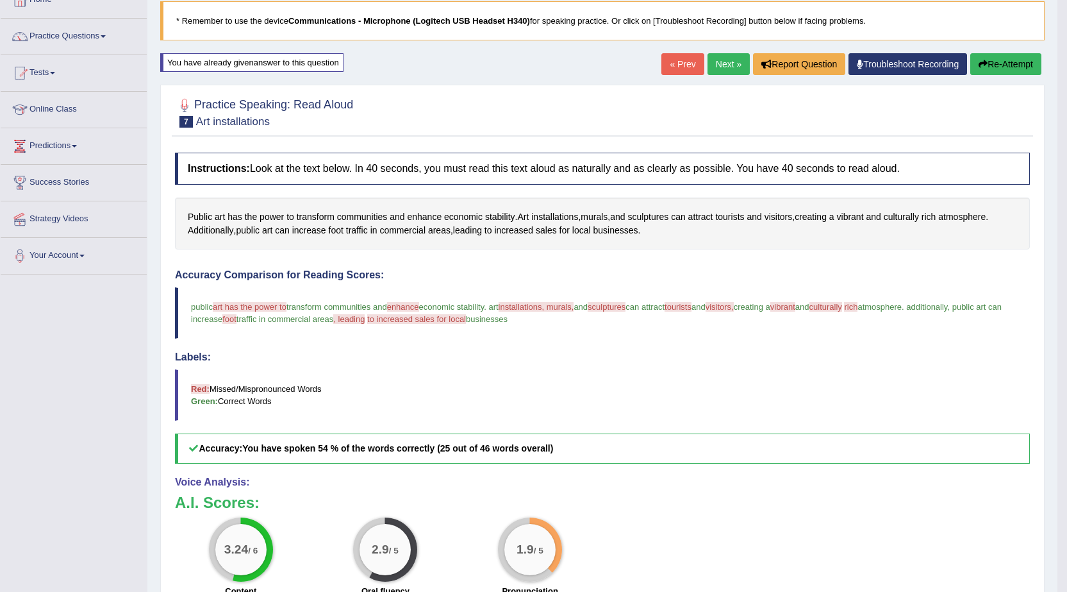
click at [730, 58] on link "Next »" at bounding box center [729, 64] width 42 height 22
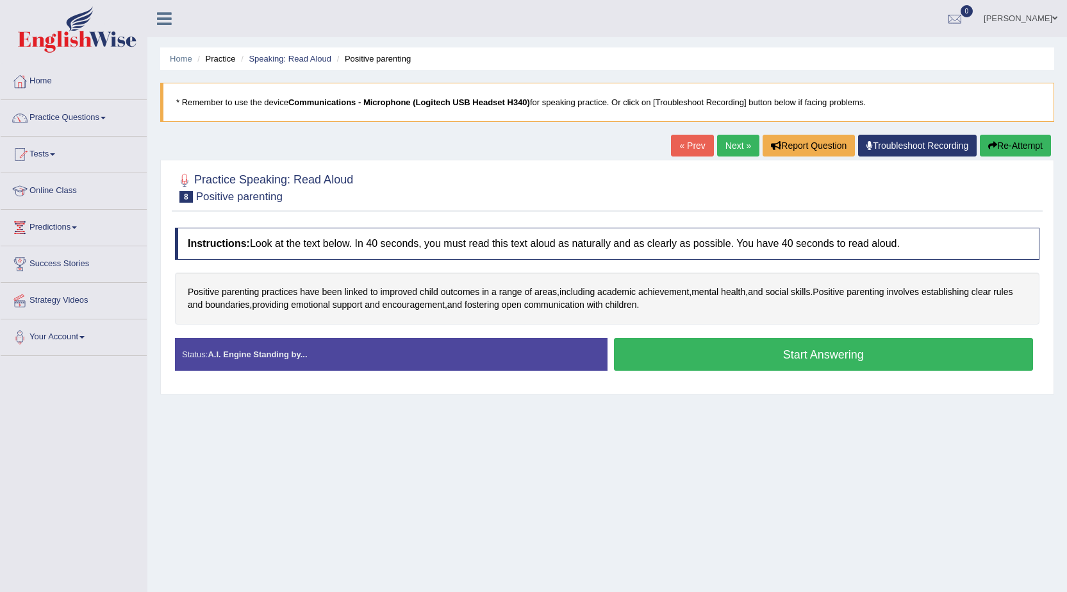
click at [763, 359] on button "Start Answering" at bounding box center [824, 354] width 420 height 33
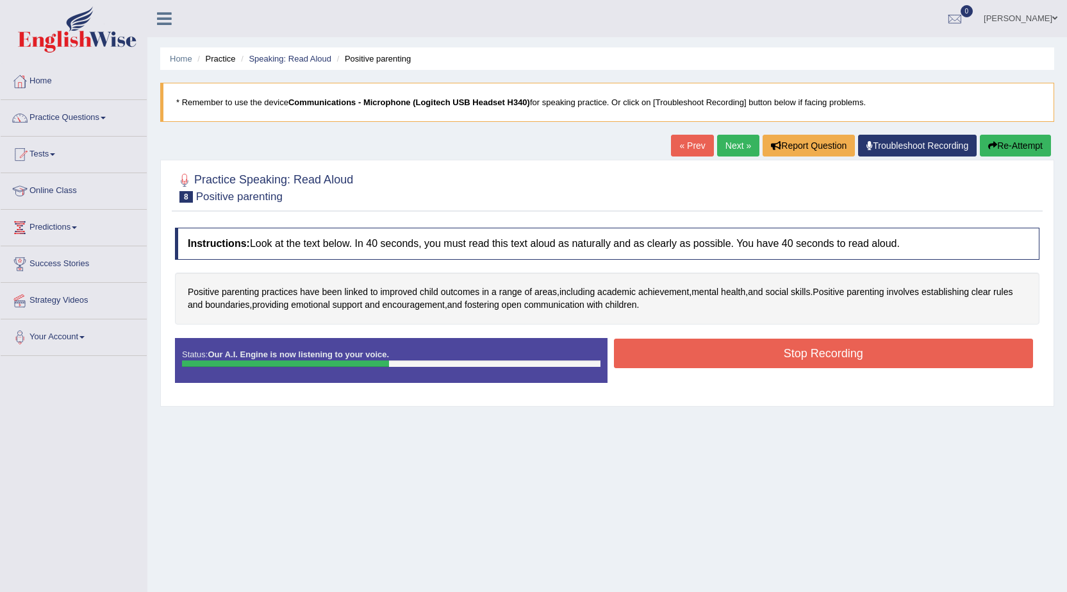
click at [883, 367] on button "Stop Recording" at bounding box center [824, 352] width 420 height 29
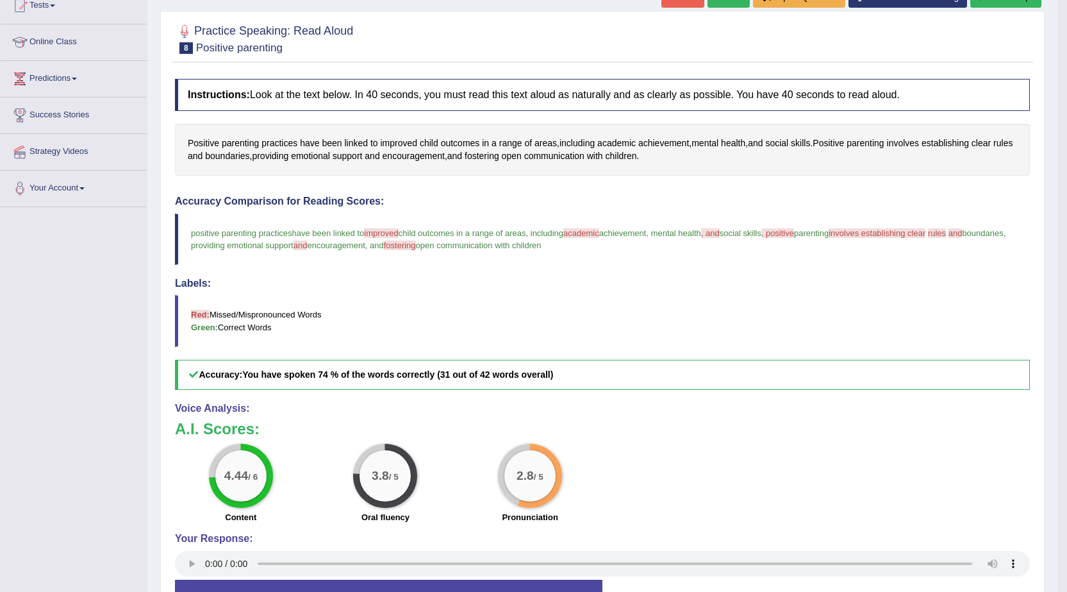
scroll to position [119, 0]
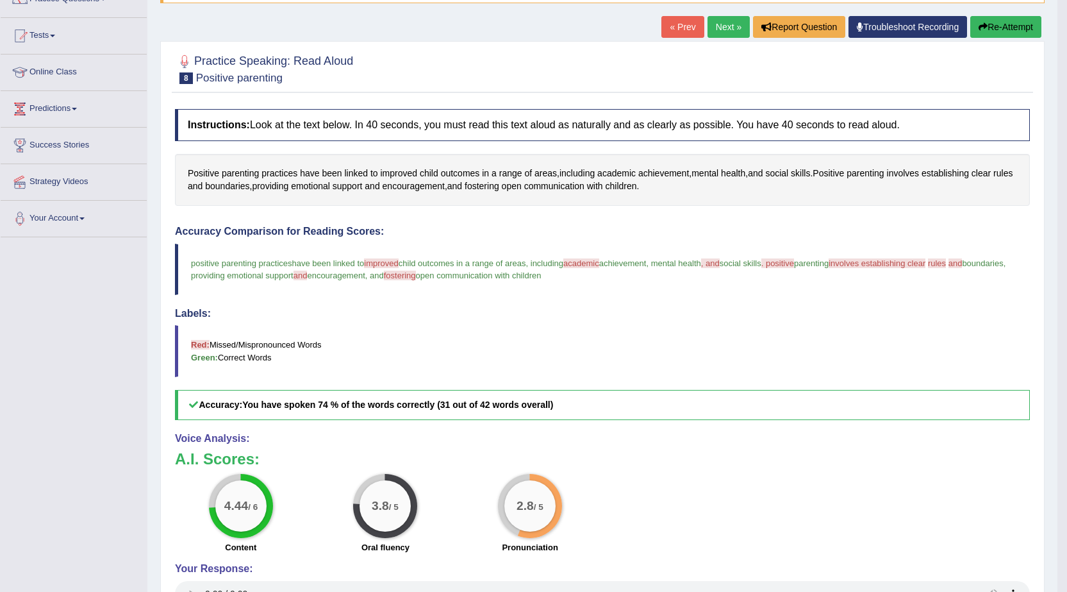
click at [1019, 29] on button "Re-Attempt" at bounding box center [1005, 27] width 71 height 22
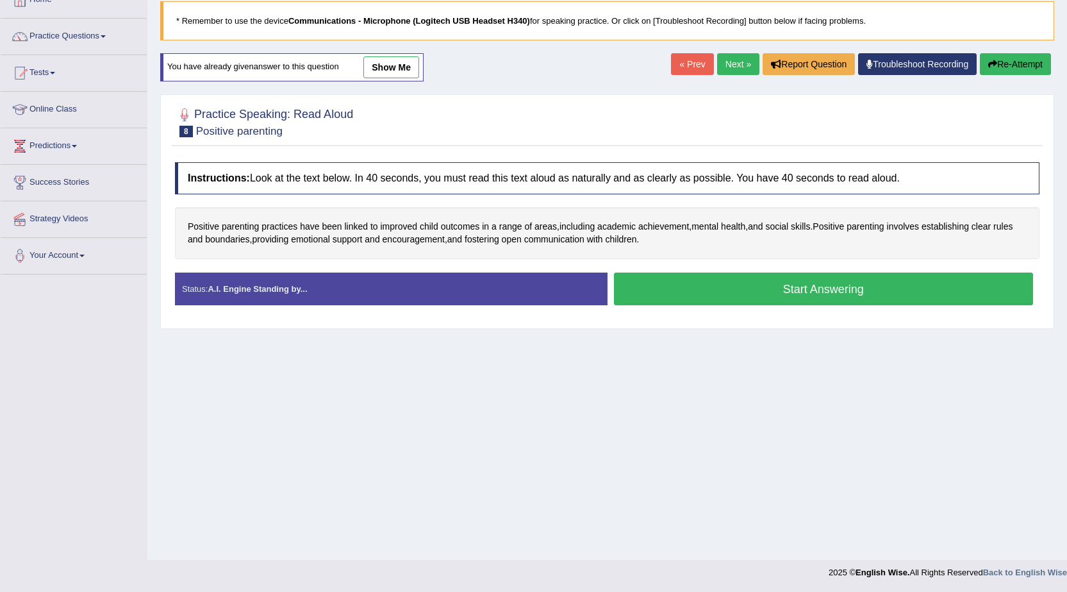
click at [684, 295] on button "Start Answering" at bounding box center [824, 288] width 420 height 33
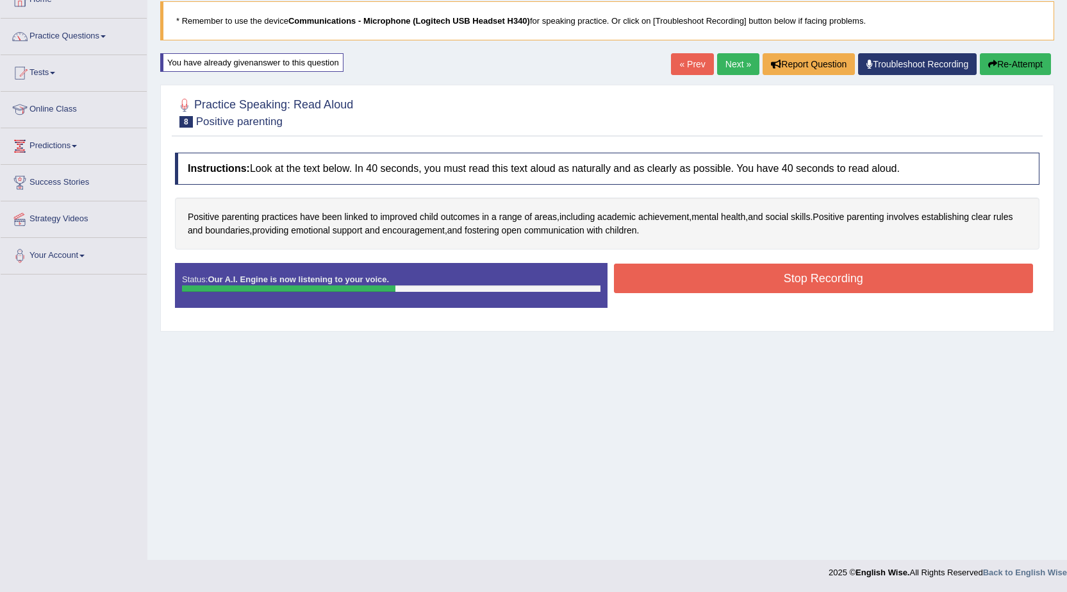
drag, startPoint x: 684, startPoint y: 295, endPoint x: 738, endPoint y: 279, distance: 56.2
click at [741, 279] on div "Stop Recording" at bounding box center [824, 279] width 433 height 33
click at [733, 279] on button "Stop Recording" at bounding box center [824, 277] width 420 height 29
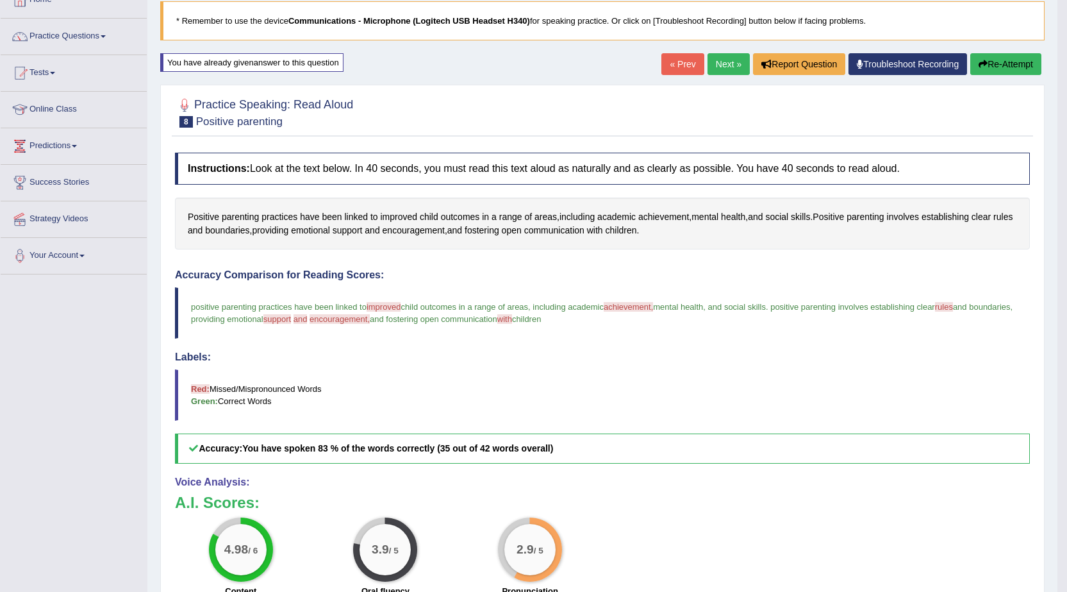
click at [724, 67] on link "Next »" at bounding box center [729, 64] width 42 height 22
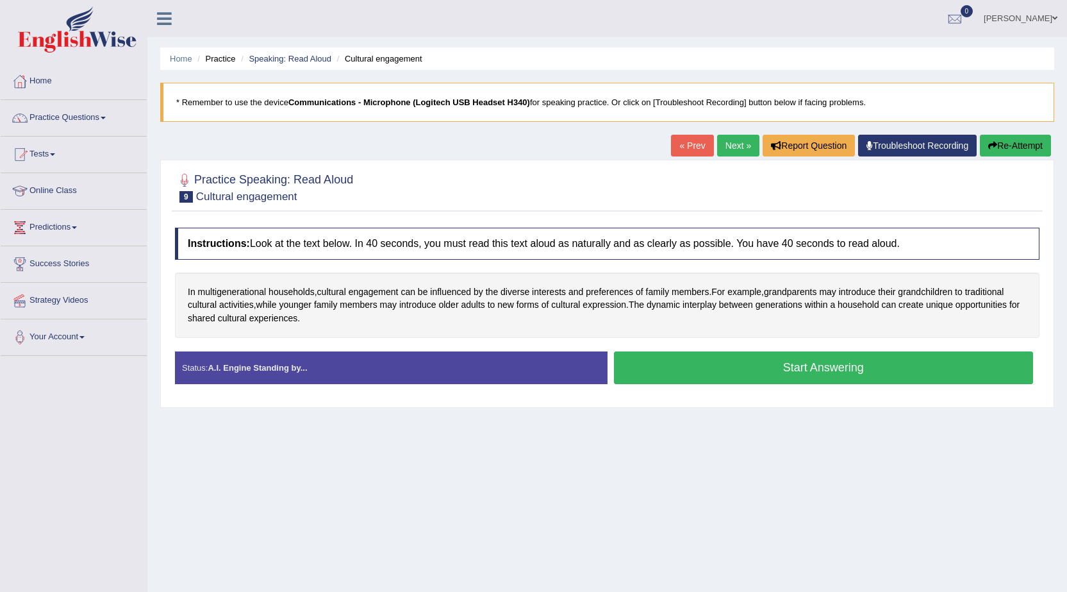
click at [695, 367] on button "Start Answering" at bounding box center [824, 367] width 420 height 33
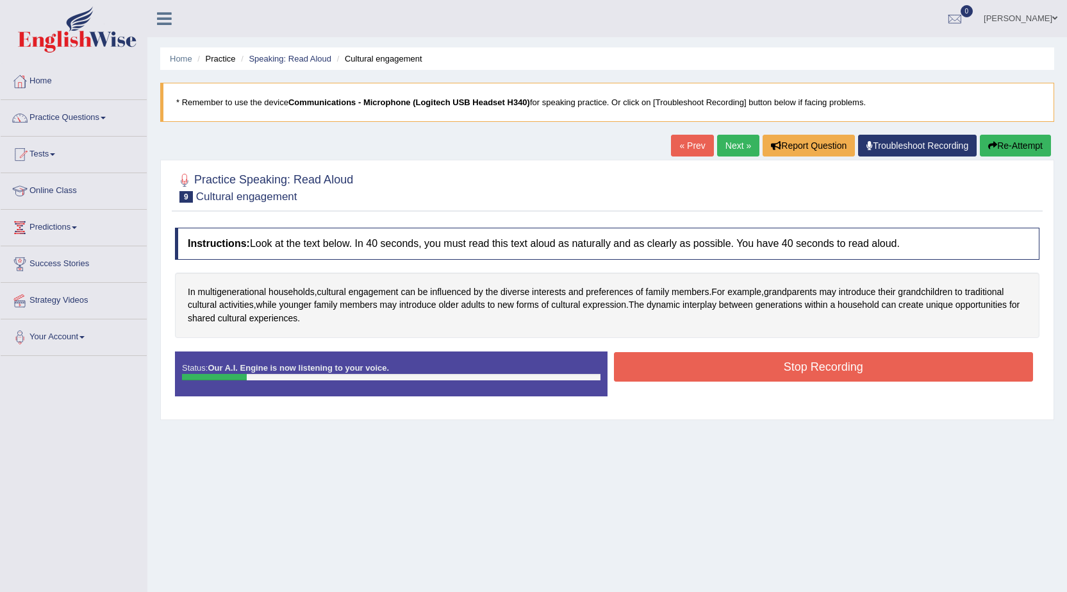
click at [1009, 152] on button "Re-Attempt" at bounding box center [1015, 146] width 71 height 22
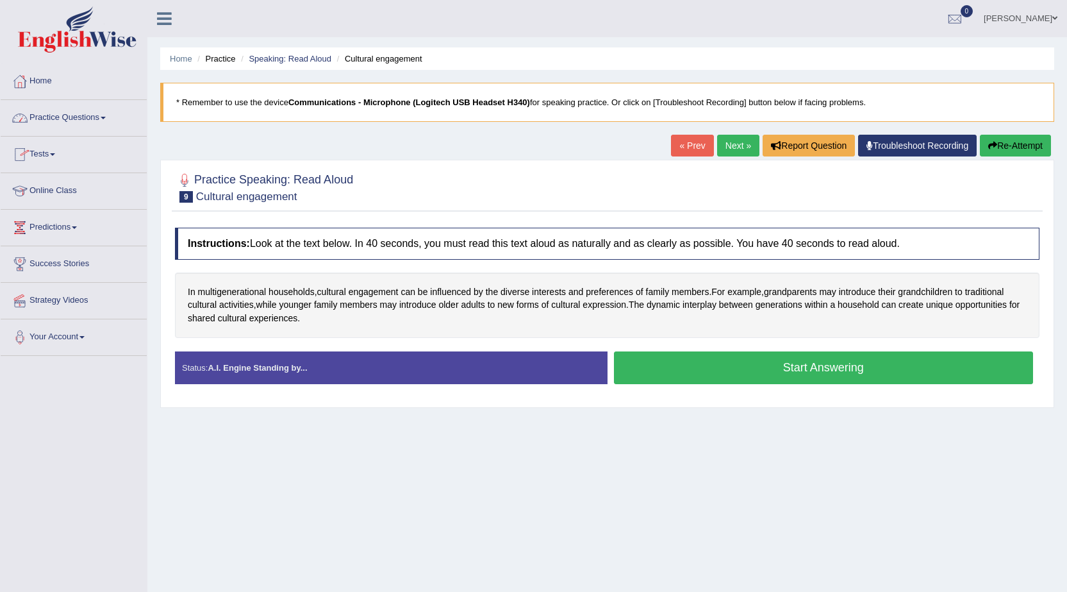
click at [49, 115] on link "Practice Questions" at bounding box center [74, 116] width 146 height 32
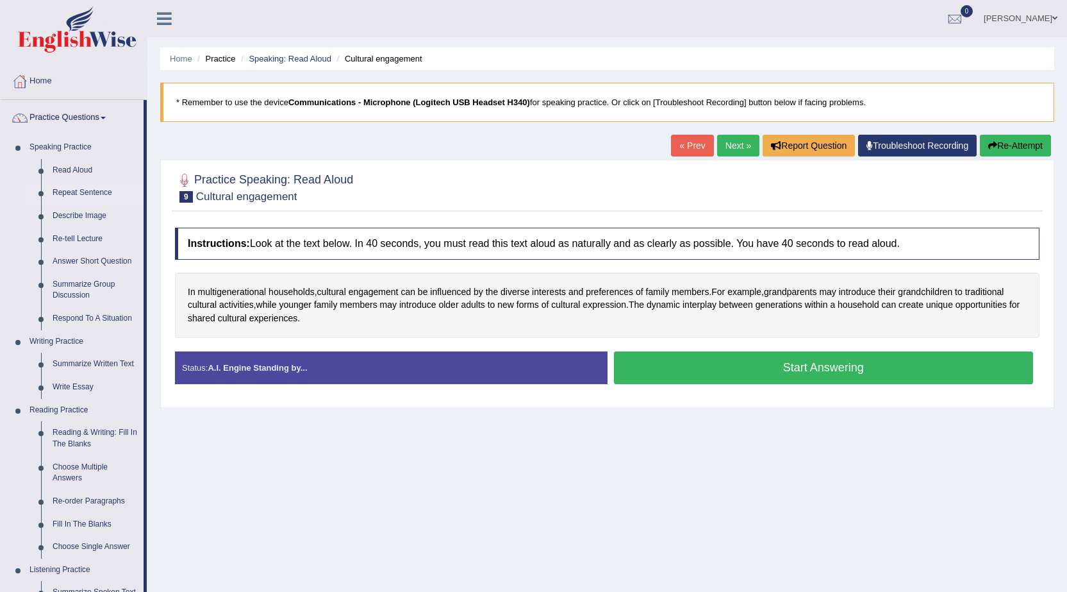
click at [63, 190] on link "Repeat Sentence" at bounding box center [95, 192] width 97 height 23
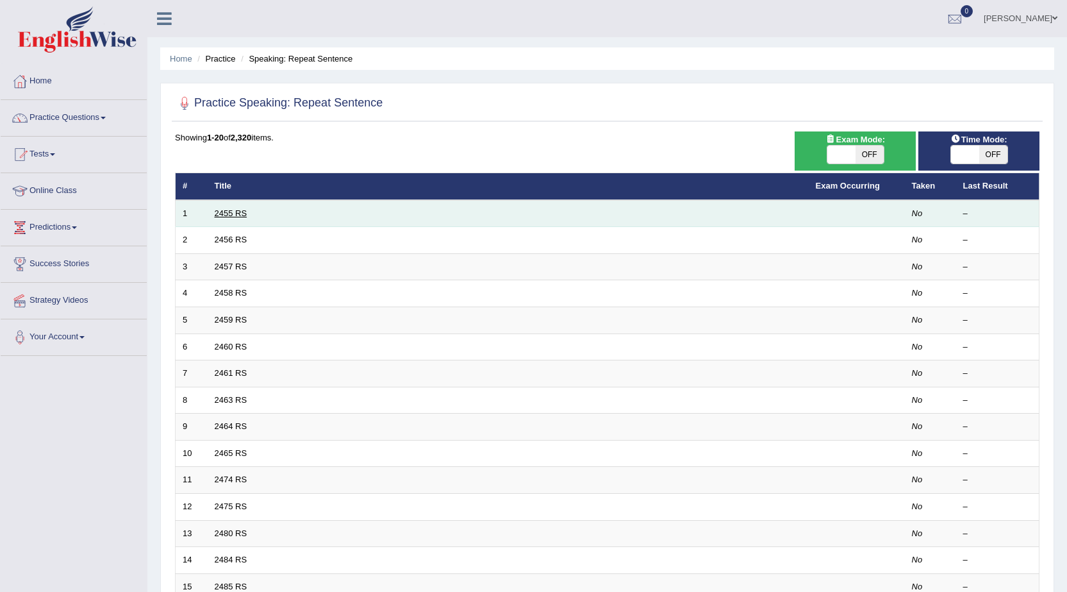
click at [243, 217] on link "2455 RS" at bounding box center [231, 213] width 33 height 10
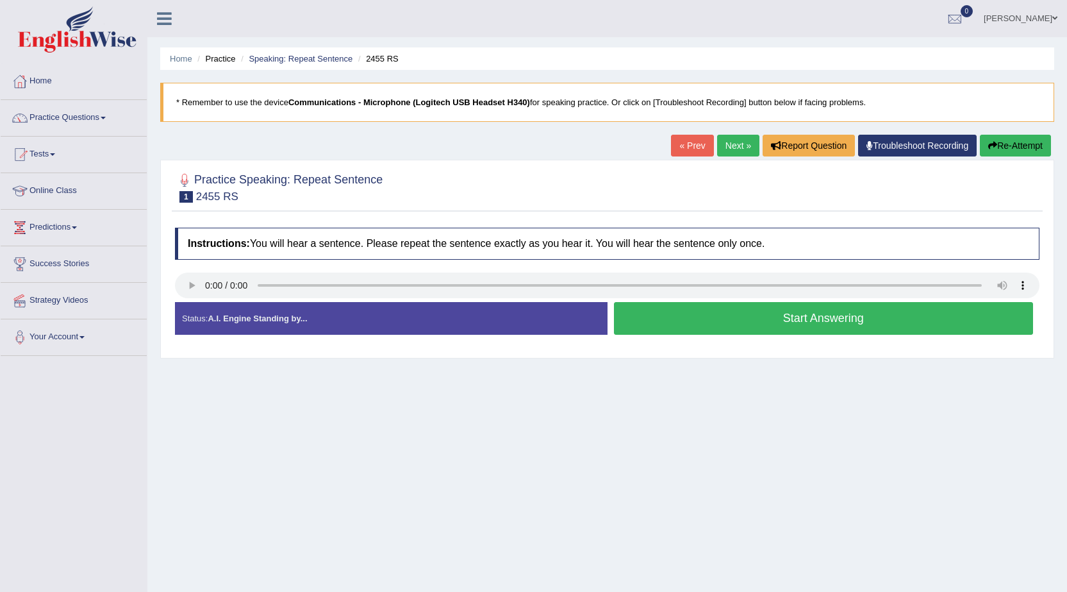
click at [641, 329] on button "Start Answering" at bounding box center [824, 318] width 420 height 33
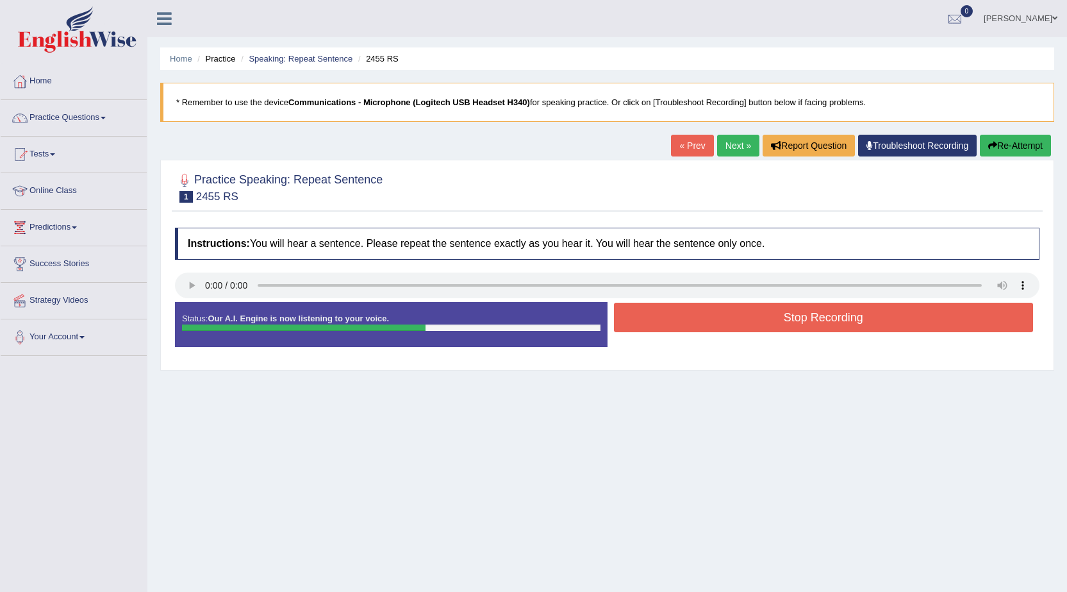
click at [641, 324] on button "Stop Recording" at bounding box center [824, 317] width 420 height 29
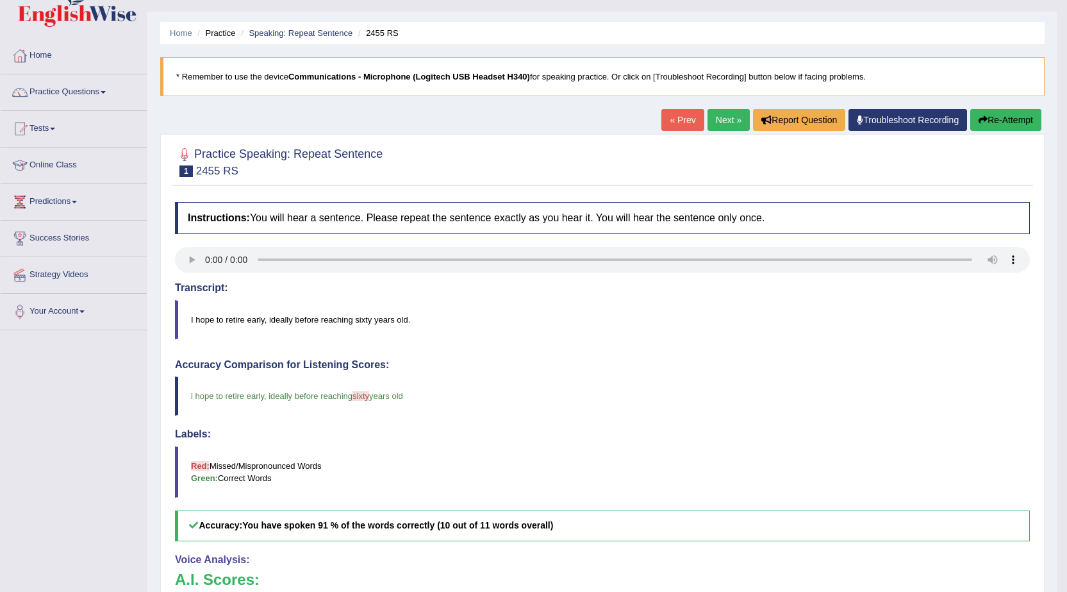
scroll to position [19, 0]
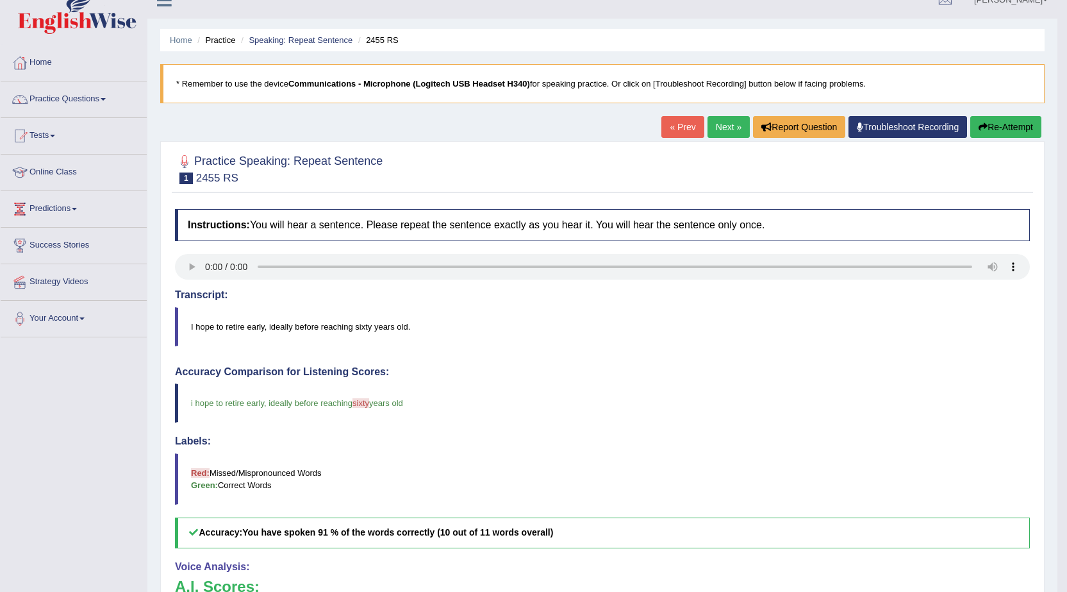
click at [711, 128] on link "Next »" at bounding box center [729, 127] width 42 height 22
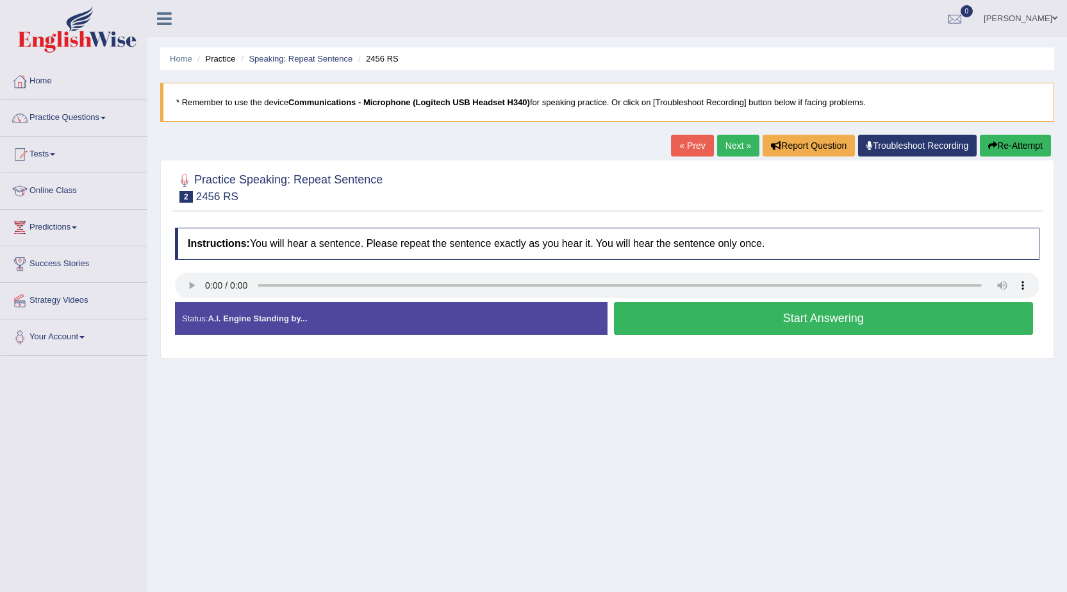
click at [704, 313] on button "Start Answering" at bounding box center [824, 318] width 420 height 33
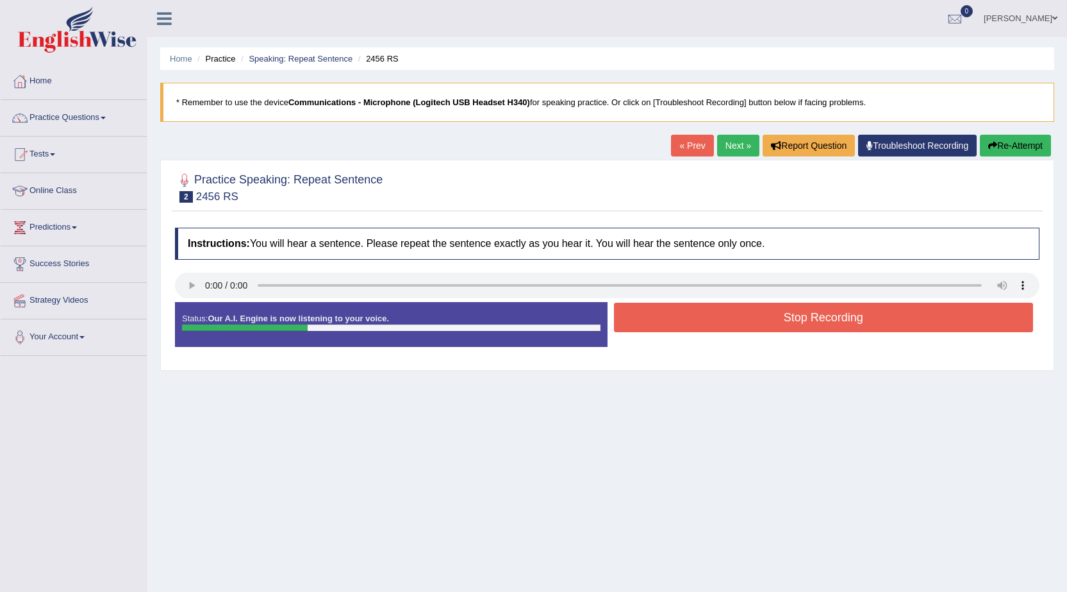
click at [704, 313] on button "Stop Recording" at bounding box center [824, 317] width 420 height 29
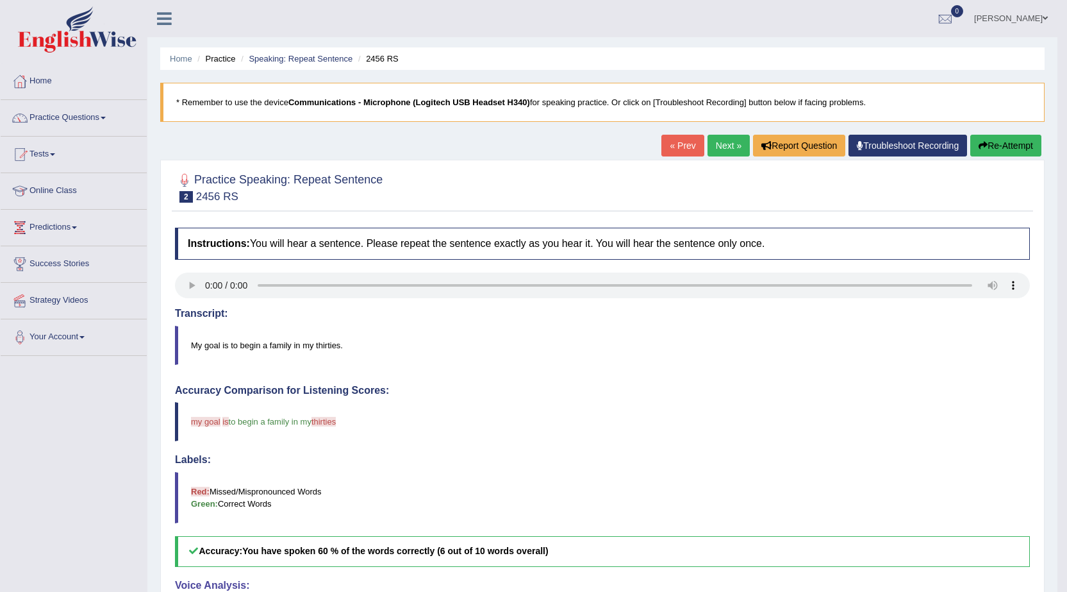
click at [1016, 151] on button "Re-Attempt" at bounding box center [1005, 146] width 71 height 22
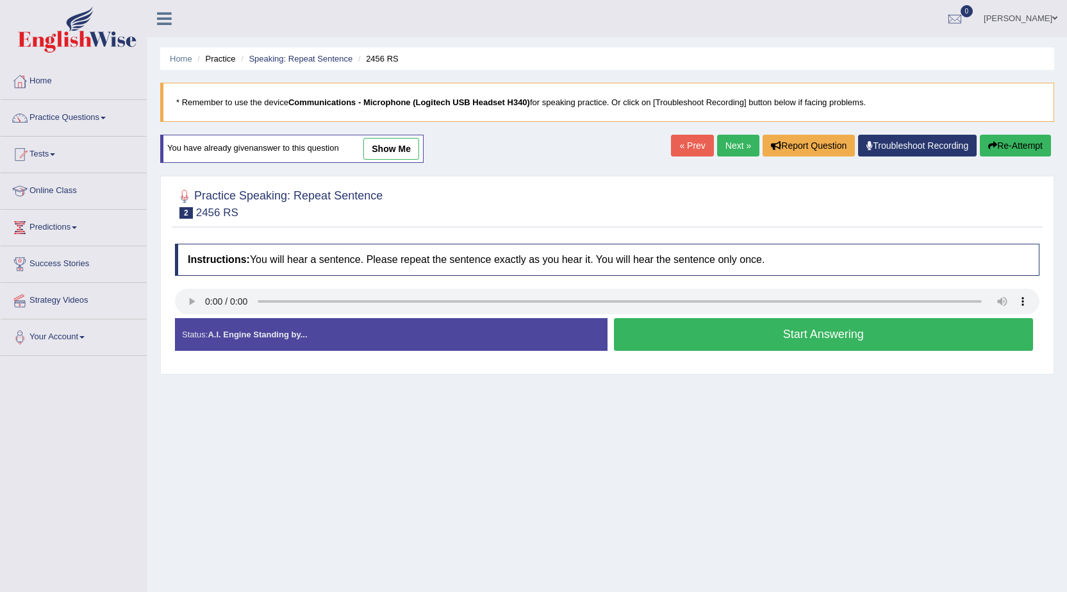
click at [717, 333] on button "Start Answering" at bounding box center [824, 334] width 420 height 33
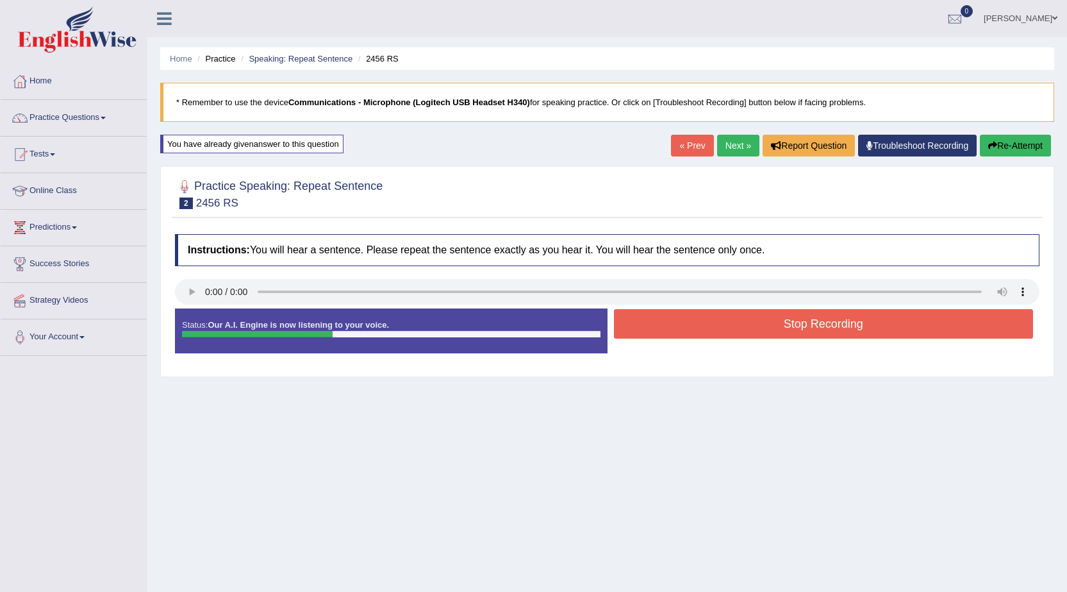
click at [713, 332] on button "Stop Recording" at bounding box center [824, 323] width 420 height 29
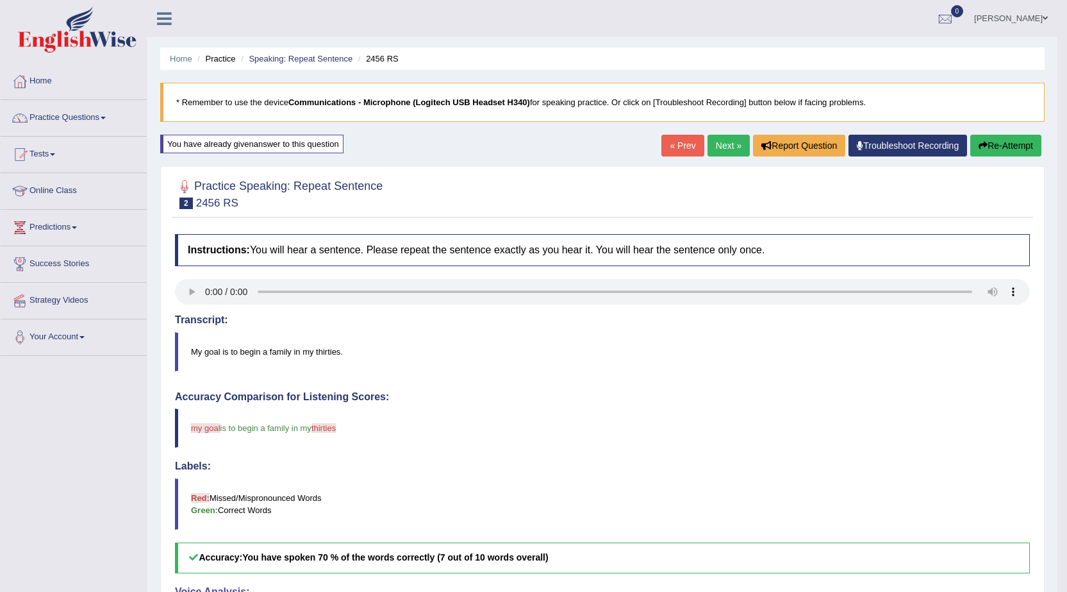
click at [731, 142] on link "Next »" at bounding box center [729, 146] width 42 height 22
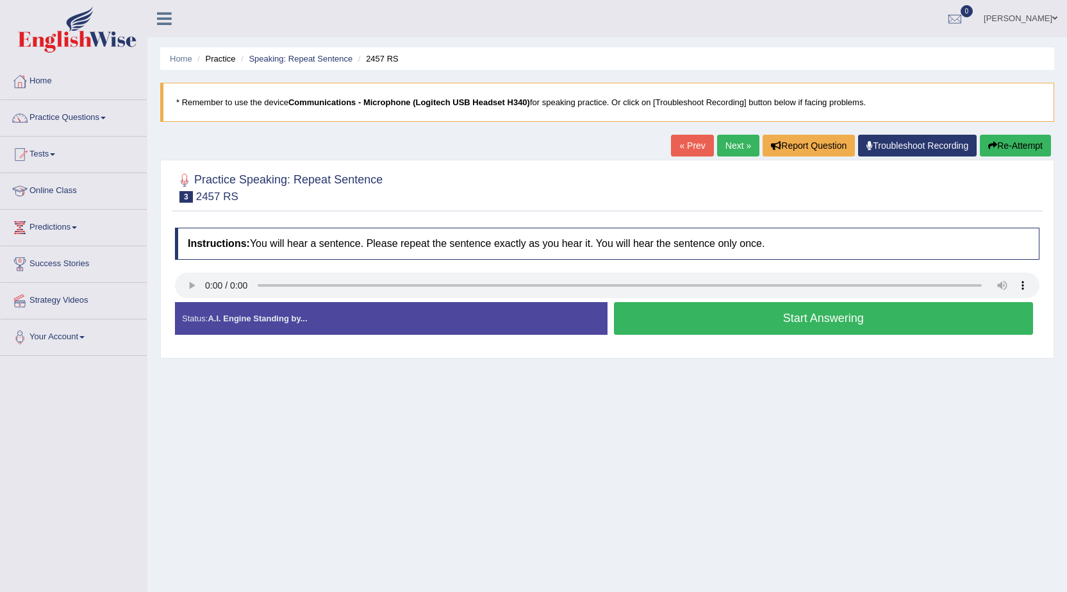
click at [717, 314] on button "Start Answering" at bounding box center [824, 318] width 420 height 33
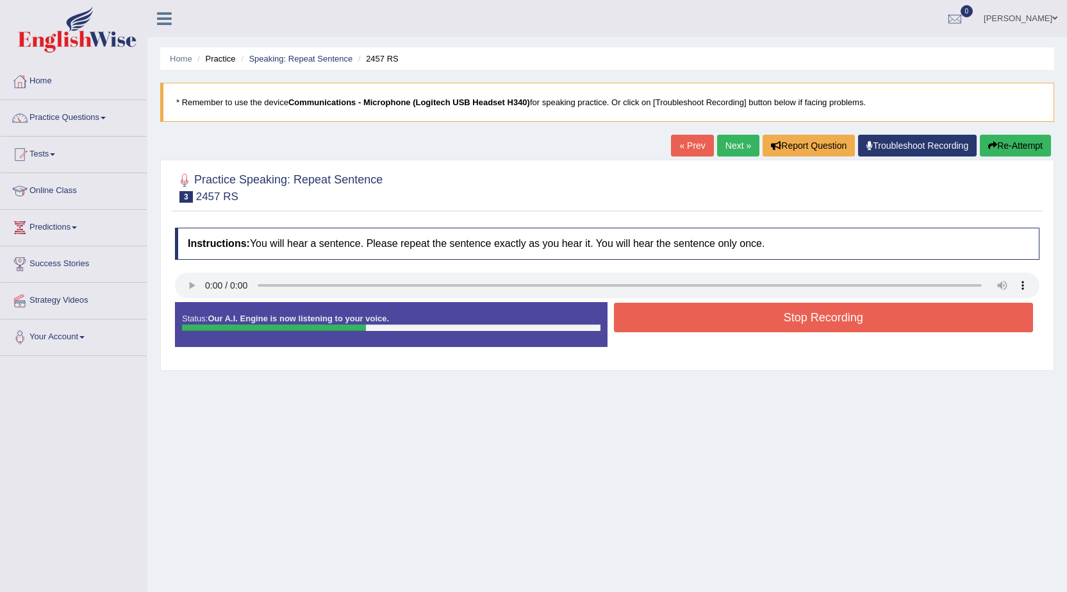
click at [717, 314] on button "Stop Recording" at bounding box center [824, 317] width 420 height 29
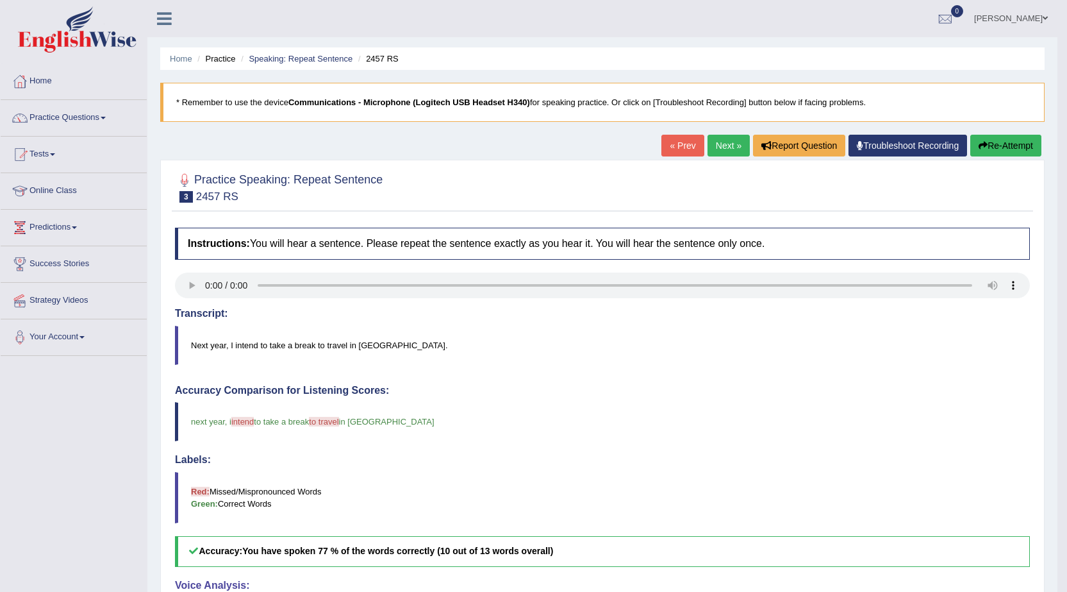
click at [727, 151] on link "Next »" at bounding box center [729, 146] width 42 height 22
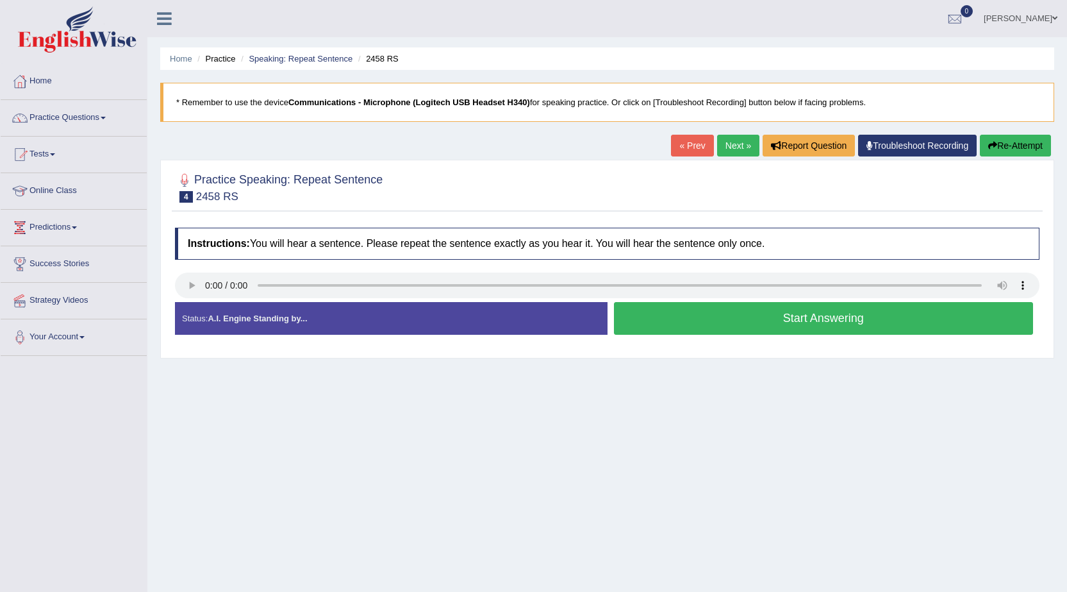
click at [632, 326] on button "Start Answering" at bounding box center [824, 318] width 420 height 33
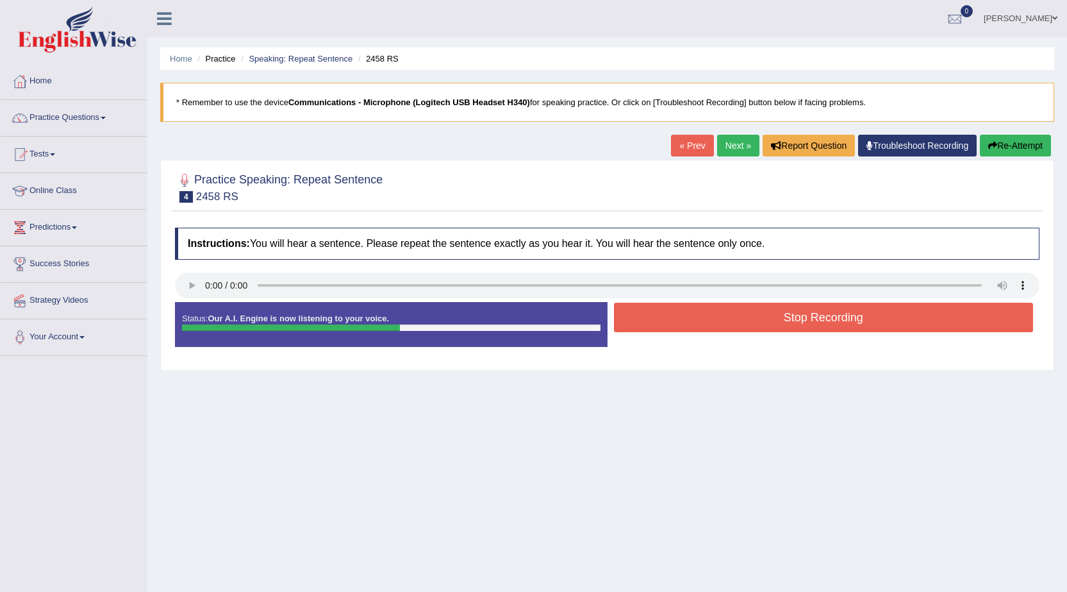
click at [1008, 155] on button "Re-Attempt" at bounding box center [1015, 146] width 71 height 22
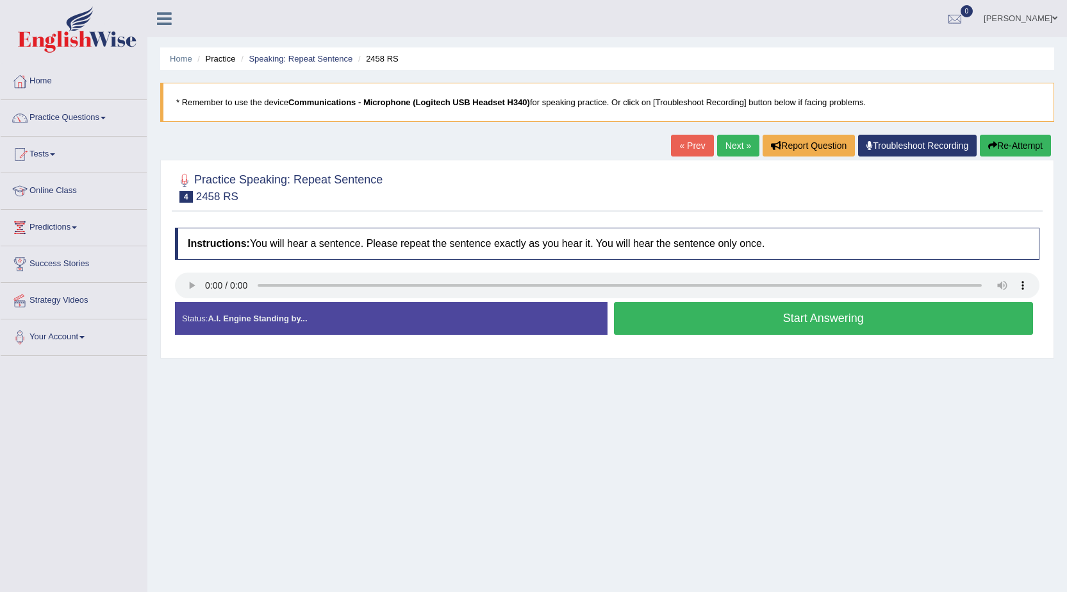
click at [788, 320] on button "Start Answering" at bounding box center [824, 318] width 420 height 33
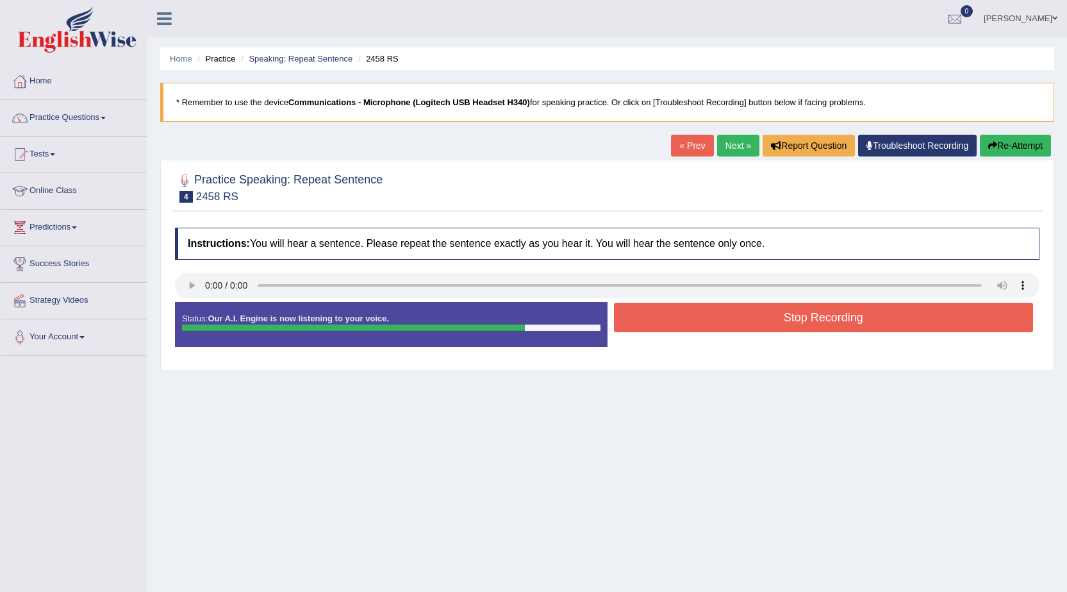
click at [771, 314] on button "Stop Recording" at bounding box center [824, 317] width 420 height 29
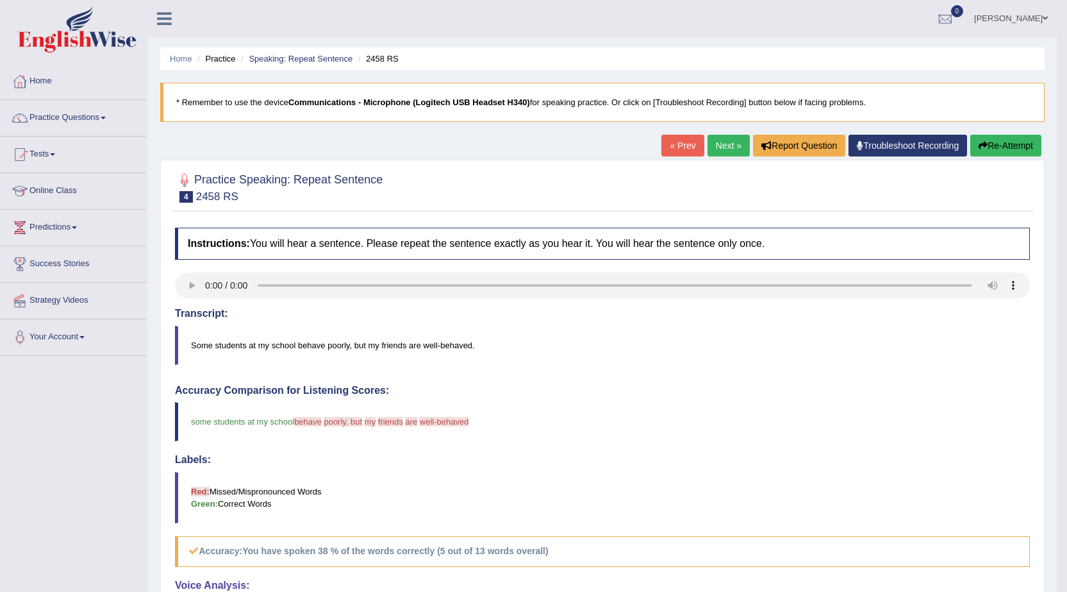
click at [718, 146] on link "Next »" at bounding box center [729, 146] width 42 height 22
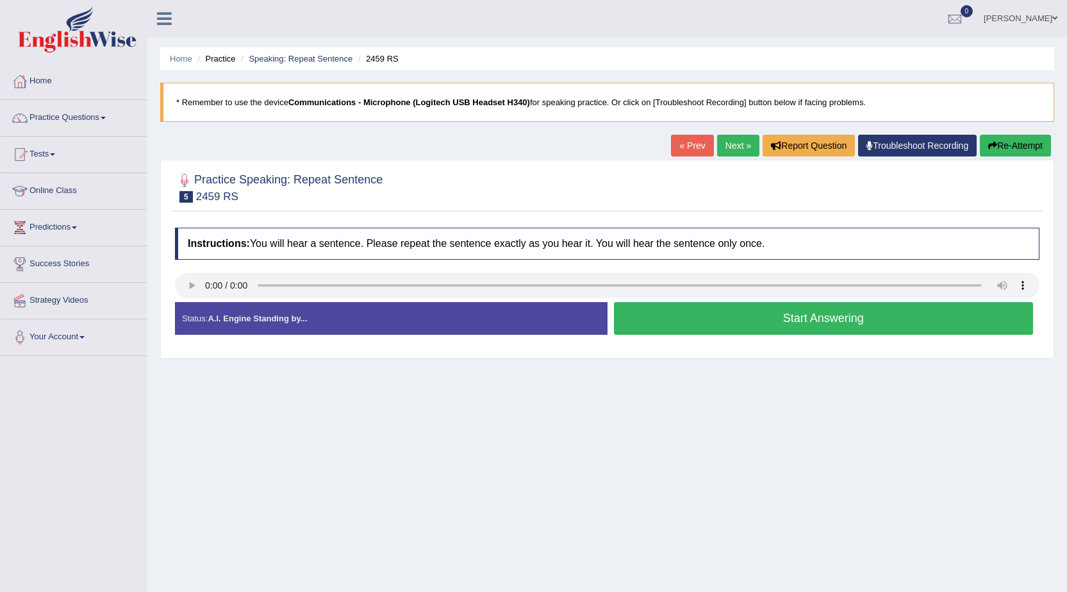
click at [683, 322] on button "Start Answering" at bounding box center [824, 318] width 420 height 33
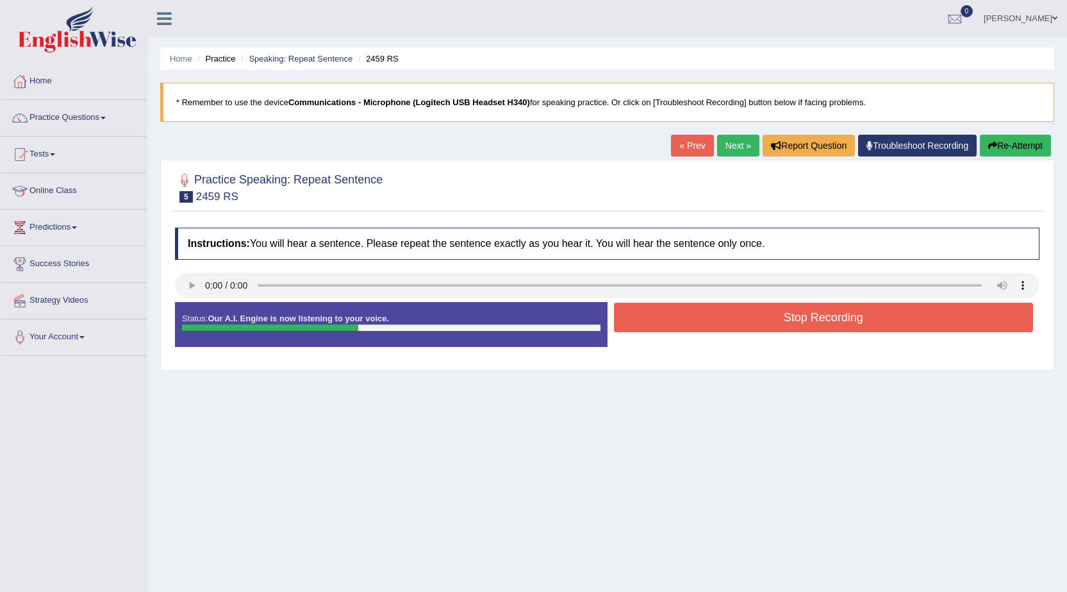
click at [683, 322] on button "Stop Recording" at bounding box center [824, 317] width 420 height 29
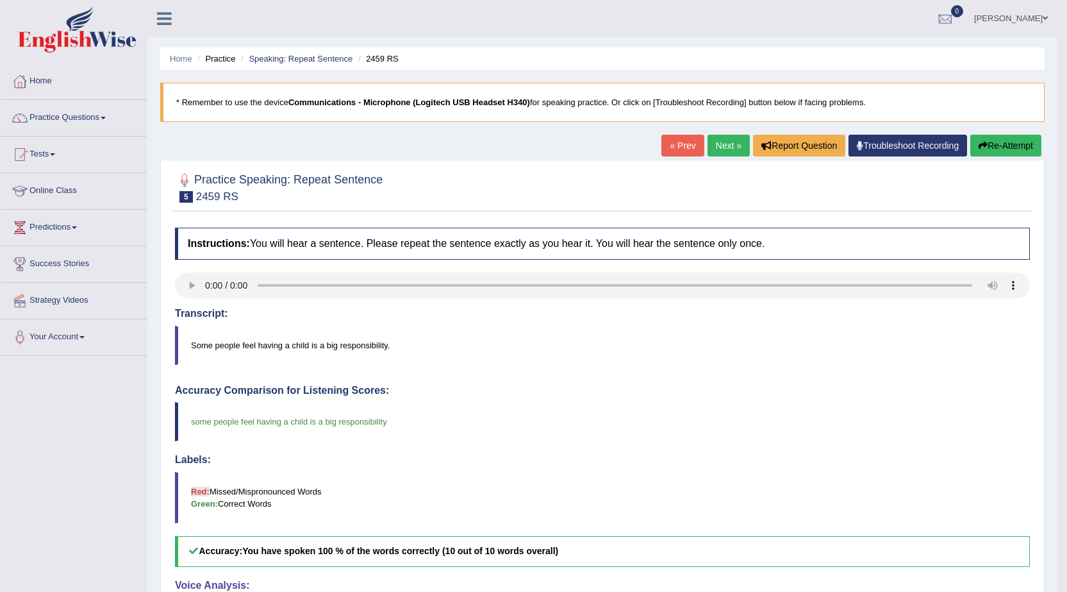
click at [728, 144] on link "Next »" at bounding box center [729, 146] width 42 height 22
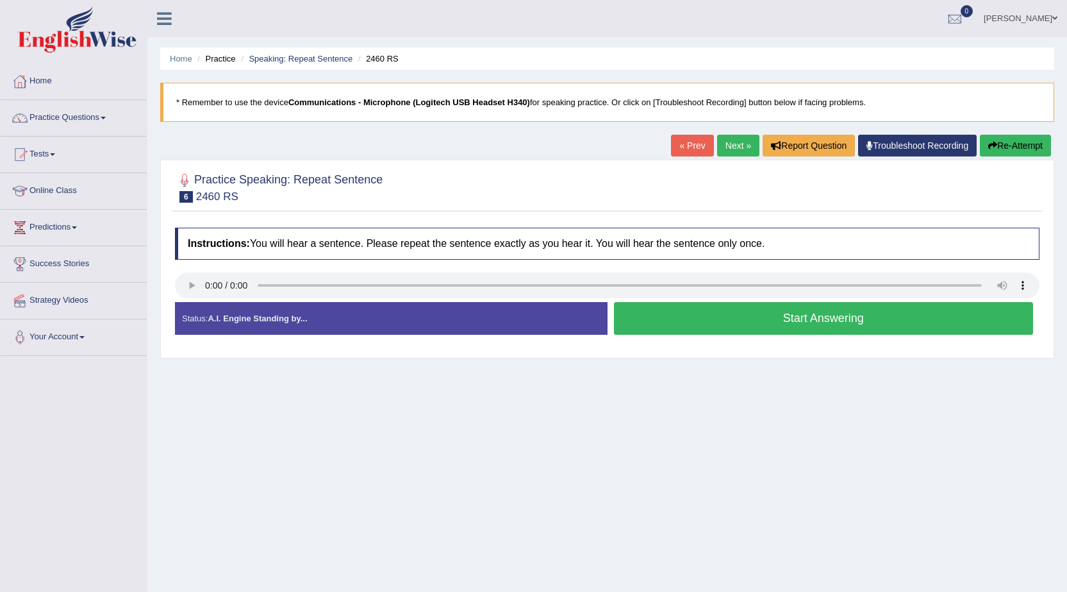
click at [672, 327] on button "Start Answering" at bounding box center [824, 318] width 420 height 33
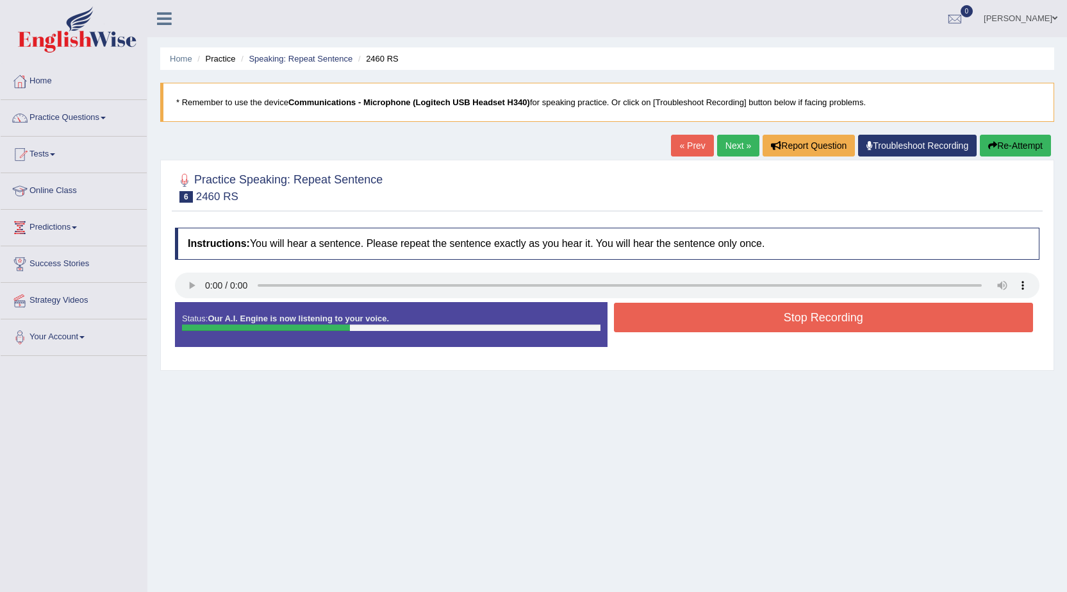
click at [674, 326] on button "Stop Recording" at bounding box center [824, 317] width 420 height 29
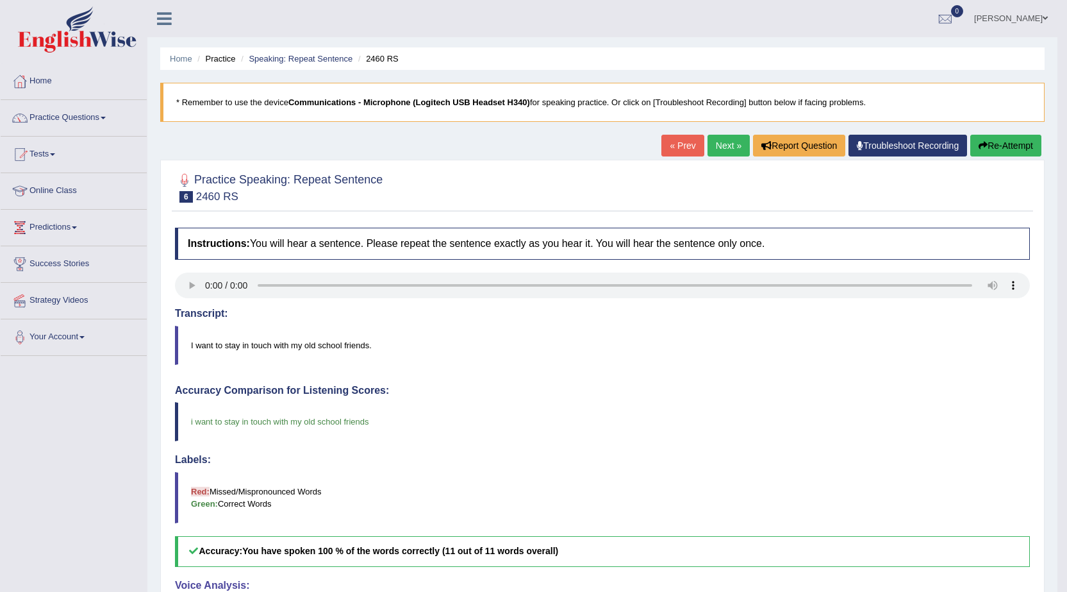
click at [733, 142] on link "Next »" at bounding box center [729, 146] width 42 height 22
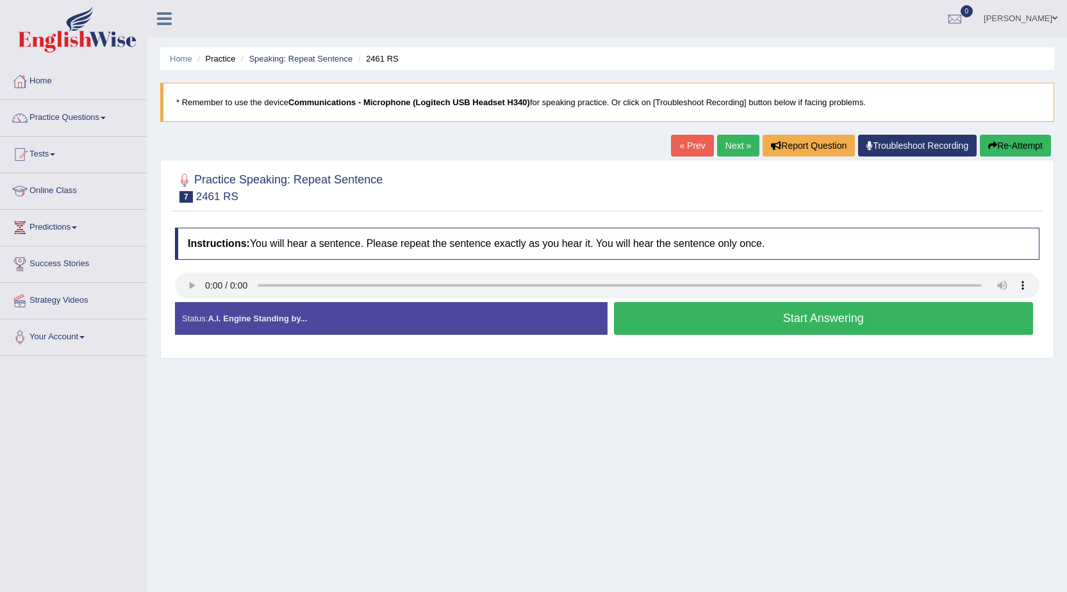
click at [687, 327] on button "Start Answering" at bounding box center [824, 318] width 420 height 33
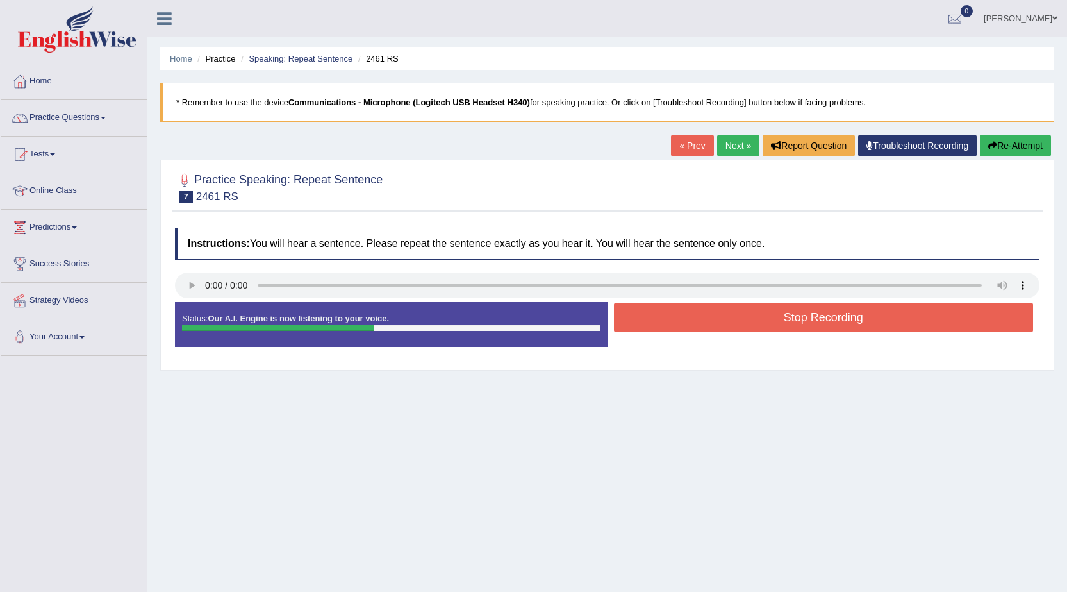
click at [690, 318] on button "Stop Recording" at bounding box center [824, 317] width 420 height 29
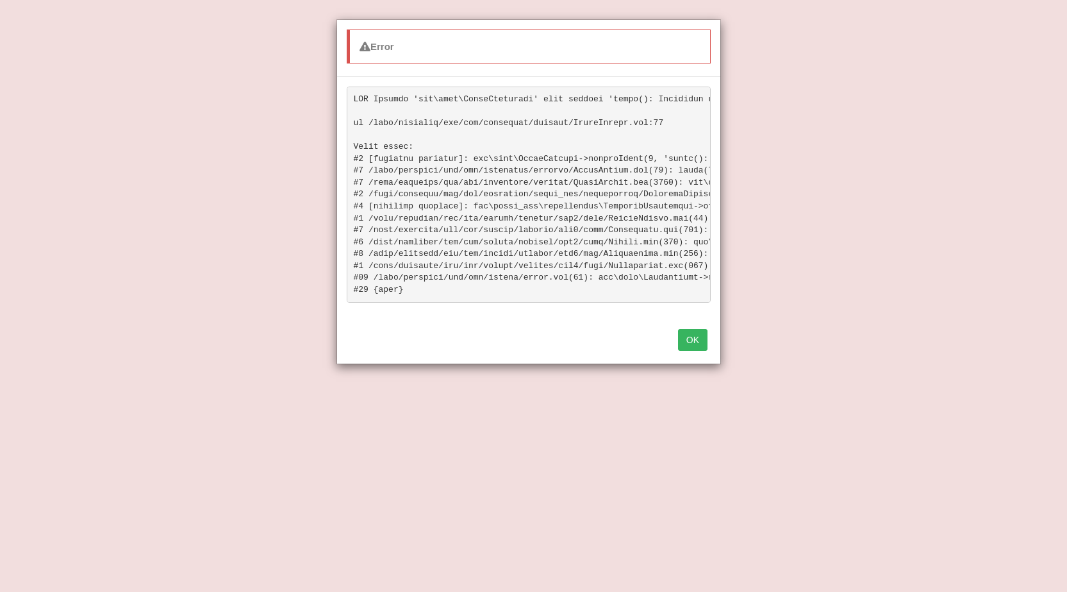
click at [684, 350] on button "OK" at bounding box center [692, 340] width 29 height 22
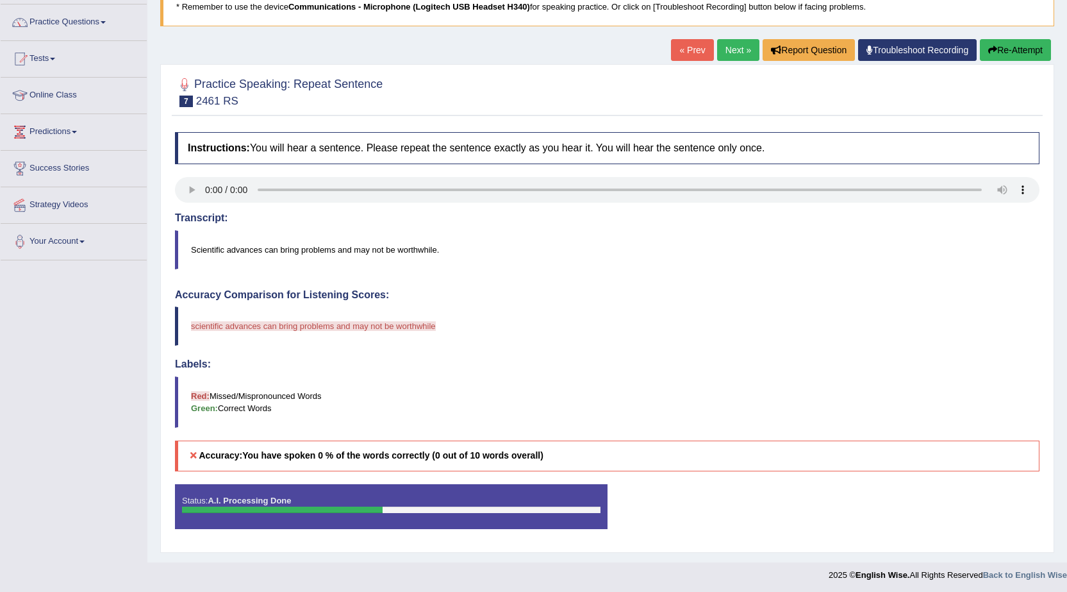
scroll to position [98, 0]
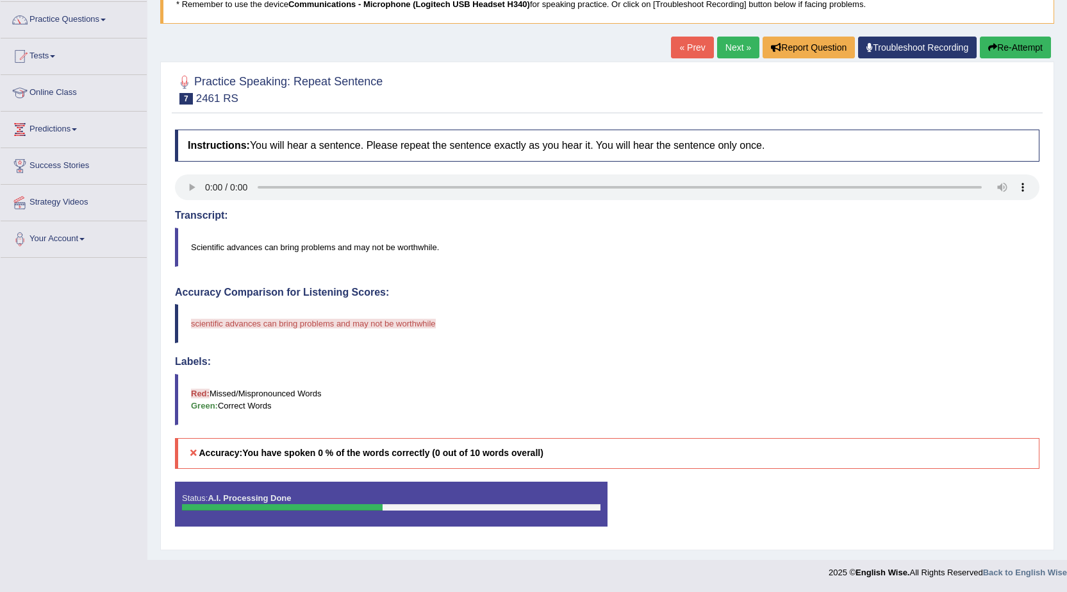
click at [736, 49] on link "Next »" at bounding box center [738, 48] width 42 height 22
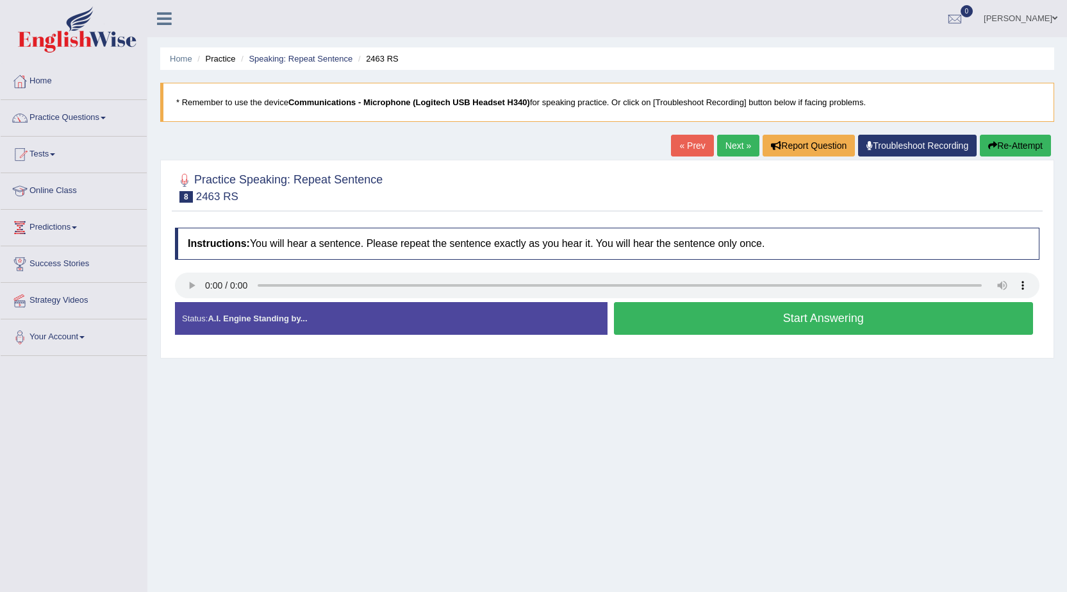
click at [650, 323] on button "Start Answering" at bounding box center [824, 318] width 420 height 33
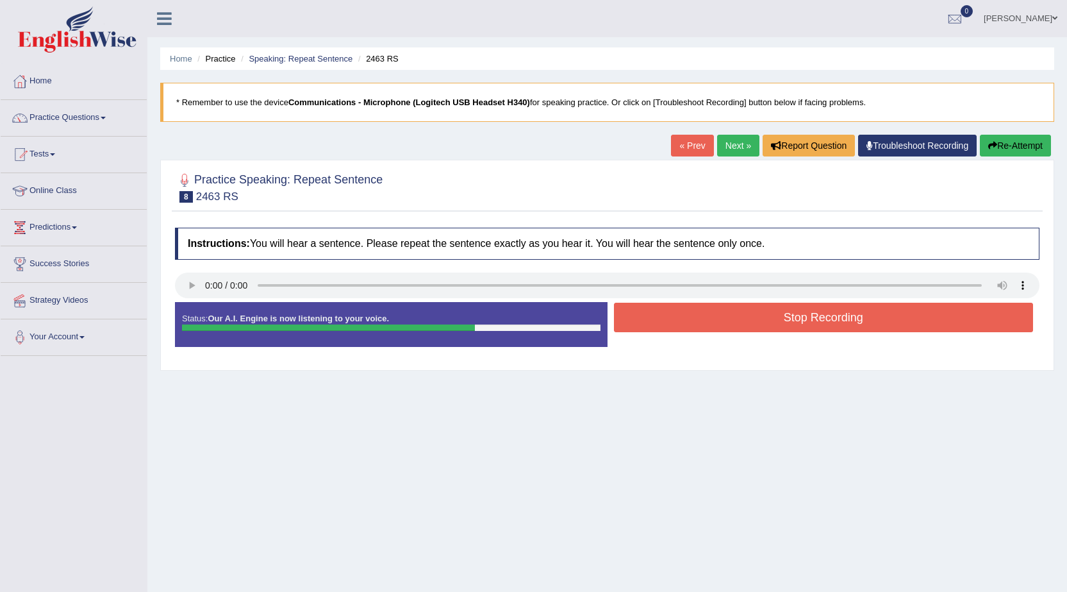
click at [627, 327] on button "Stop Recording" at bounding box center [824, 317] width 420 height 29
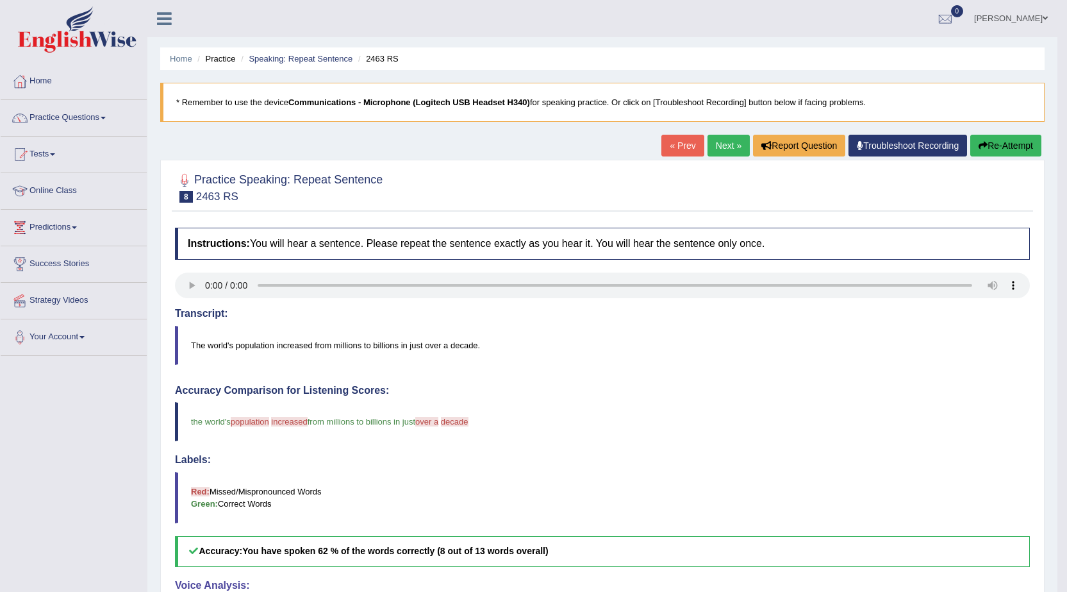
click at [993, 147] on button "Re-Attempt" at bounding box center [1005, 146] width 71 height 22
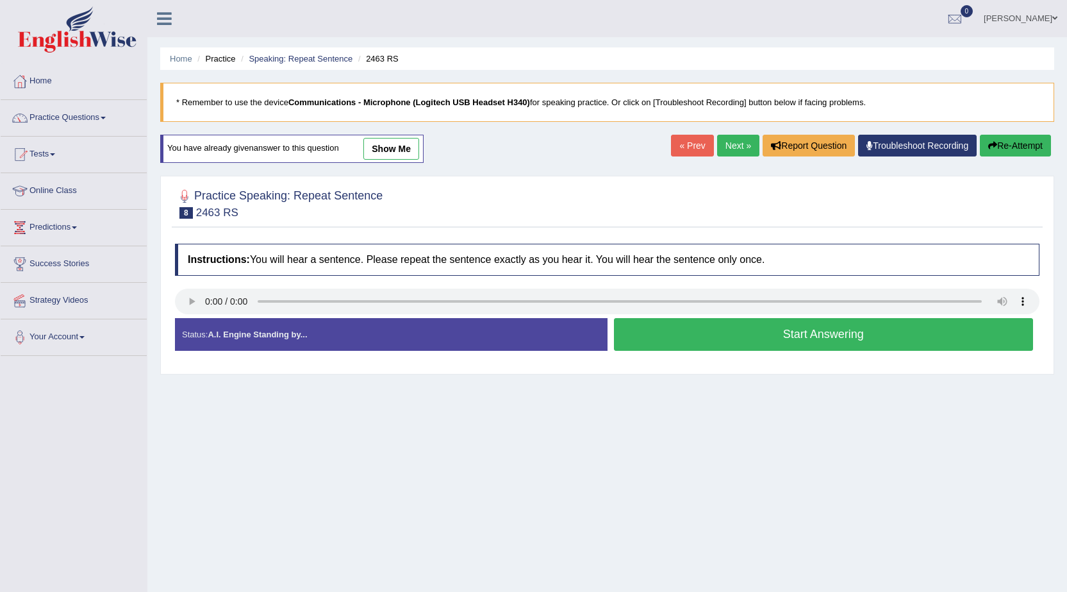
click at [715, 336] on button "Start Answering" at bounding box center [824, 334] width 420 height 33
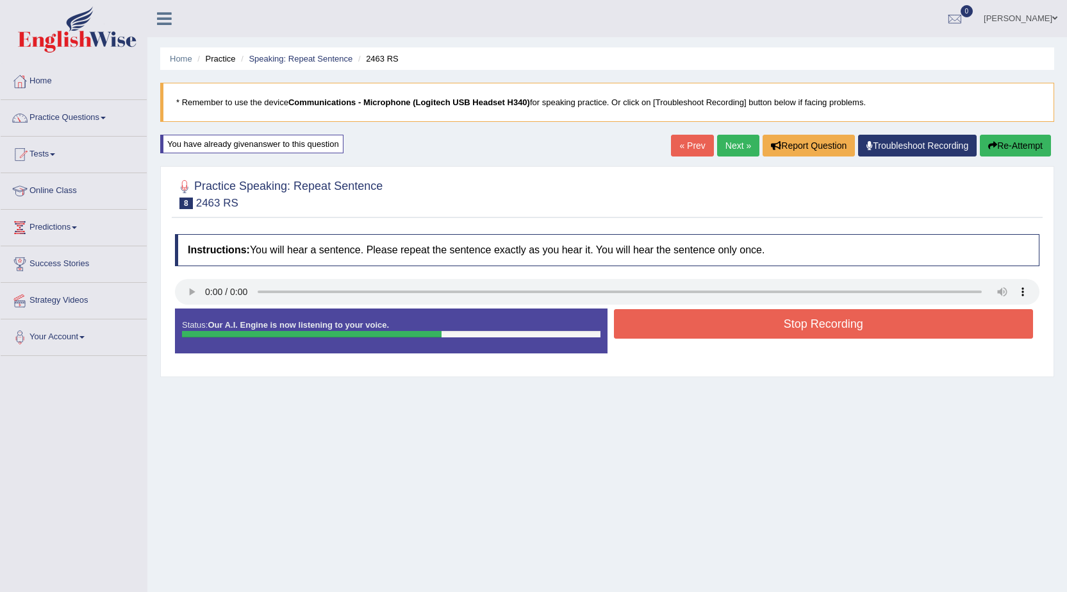
click at [715, 336] on button "Stop Recording" at bounding box center [824, 323] width 420 height 29
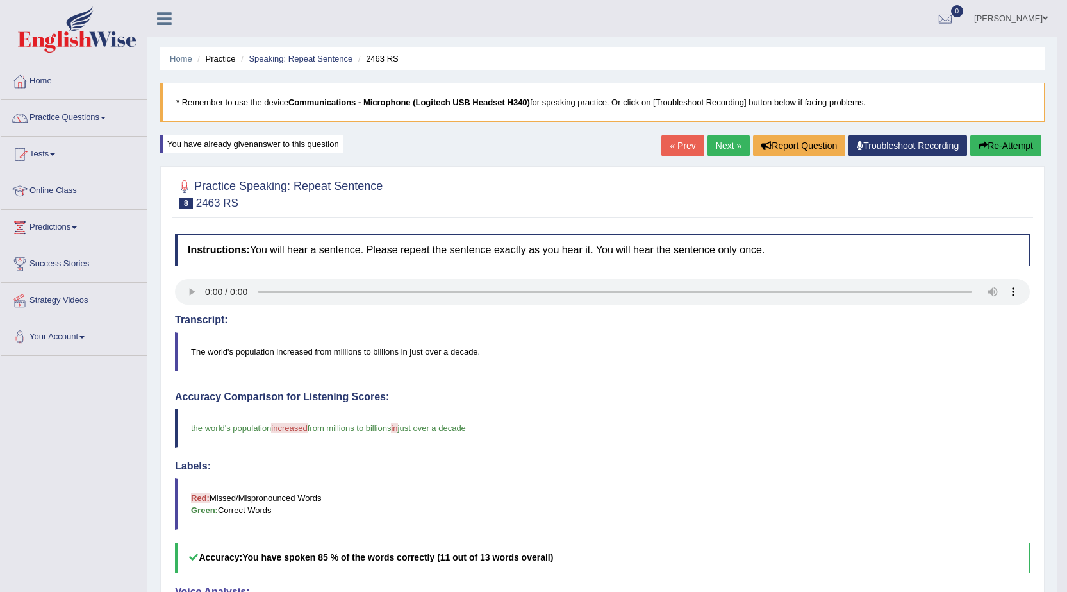
click at [711, 143] on link "Next »" at bounding box center [729, 146] width 42 height 22
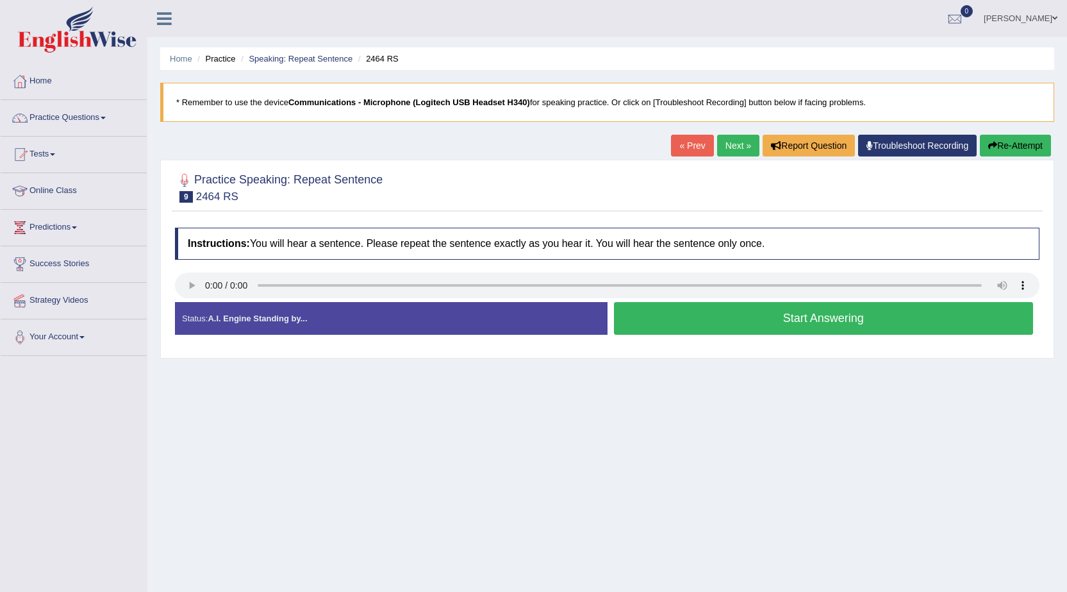
click at [636, 317] on button "Start Answering" at bounding box center [824, 318] width 420 height 33
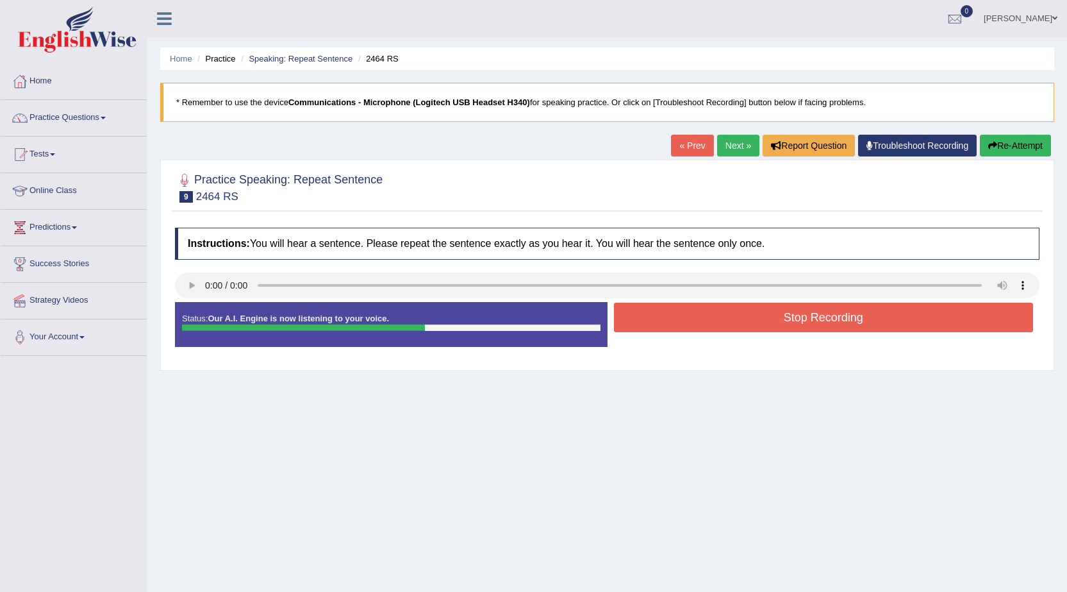
scroll to position [64, 0]
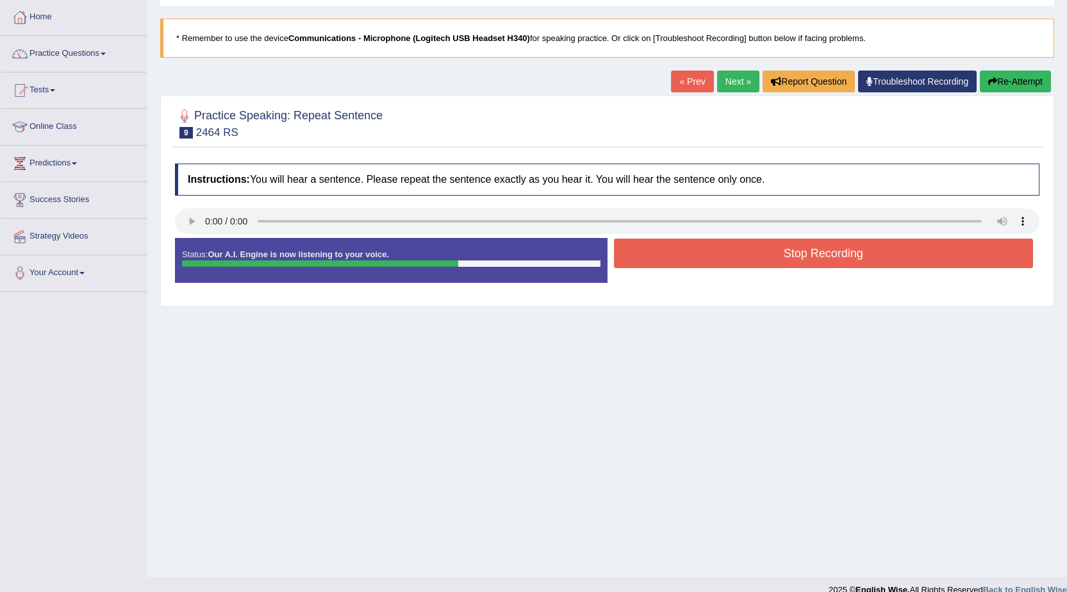
click at [886, 295] on div "Status: Our A.I. Engine is now listening to your voice. Start Answering Stop Re…" at bounding box center [607, 267] width 865 height 58
click at [841, 257] on button "Stop Recording" at bounding box center [824, 252] width 420 height 29
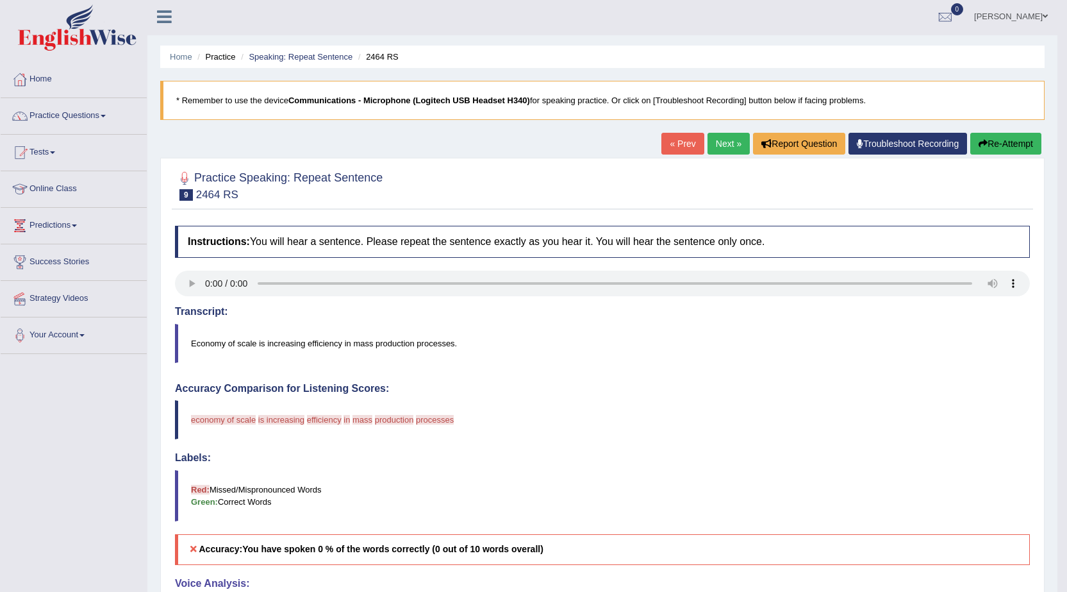
scroll to position [0, 0]
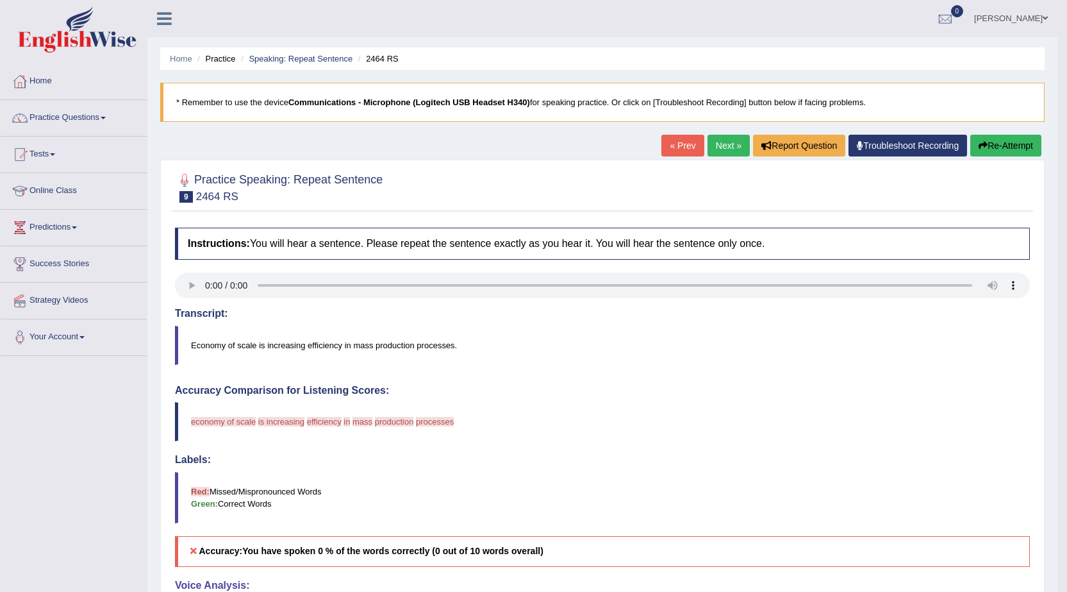
click at [229, 61] on li "Practice" at bounding box center [214, 59] width 41 height 12
click at [94, 120] on link "Practice Questions" at bounding box center [74, 116] width 146 height 32
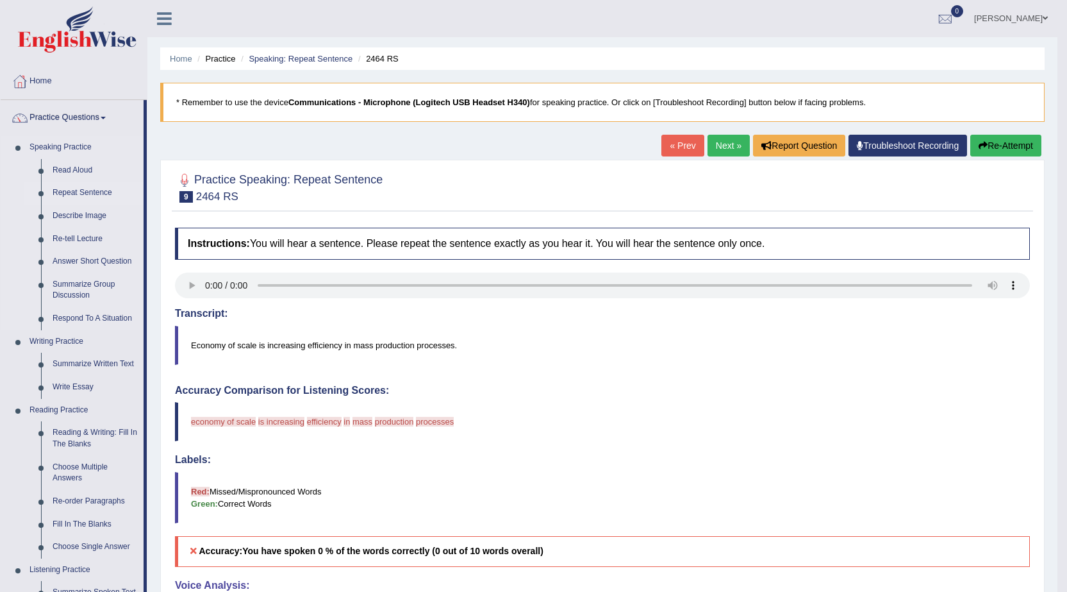
click at [79, 190] on link "Repeat Sentence" at bounding box center [95, 192] width 97 height 23
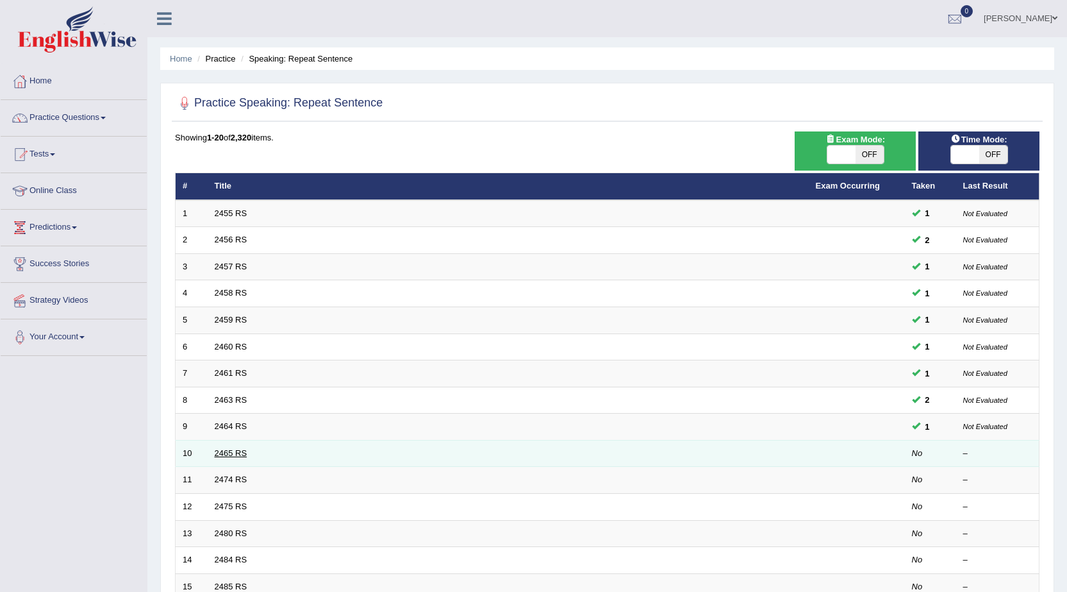
click at [222, 455] on link "2465 RS" at bounding box center [231, 453] width 33 height 10
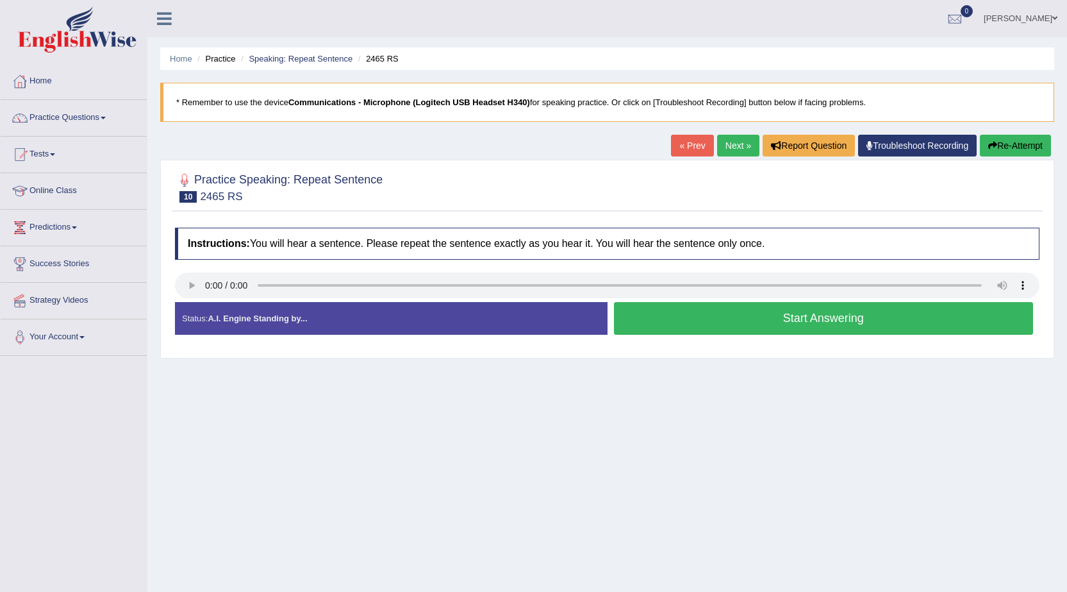
click at [736, 330] on button "Start Answering" at bounding box center [824, 318] width 420 height 33
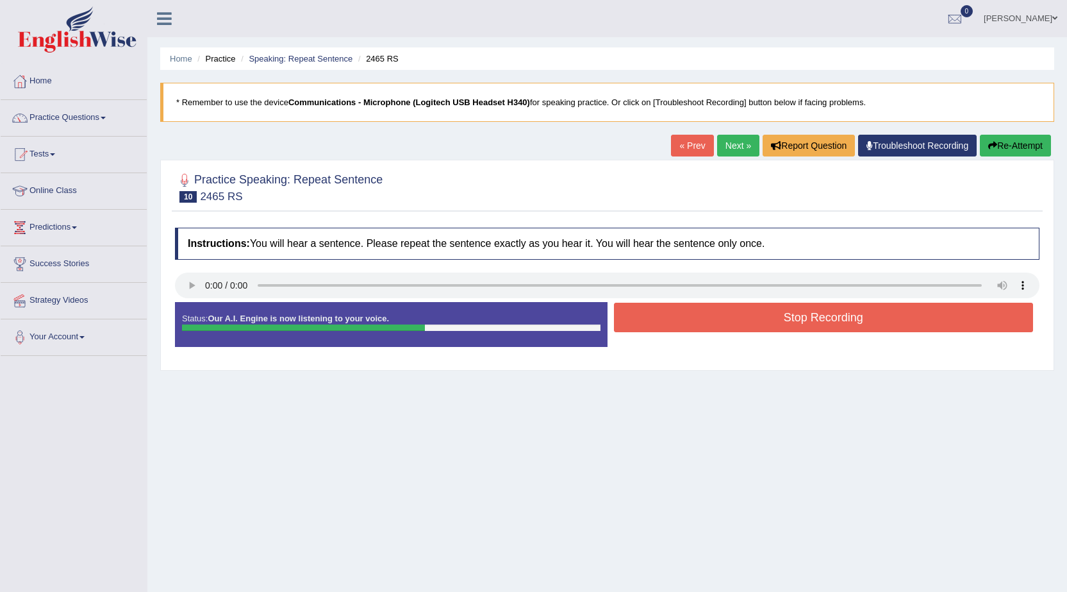
drag, startPoint x: 744, startPoint y: 336, endPoint x: 747, endPoint y: 322, distance: 14.5
click at [747, 322] on div "Status: Our A.I. Engine is now listening to your voice. Start Answering Stop Re…" at bounding box center [607, 331] width 865 height 58
click at [750, 317] on button "Stop Recording" at bounding box center [824, 317] width 420 height 29
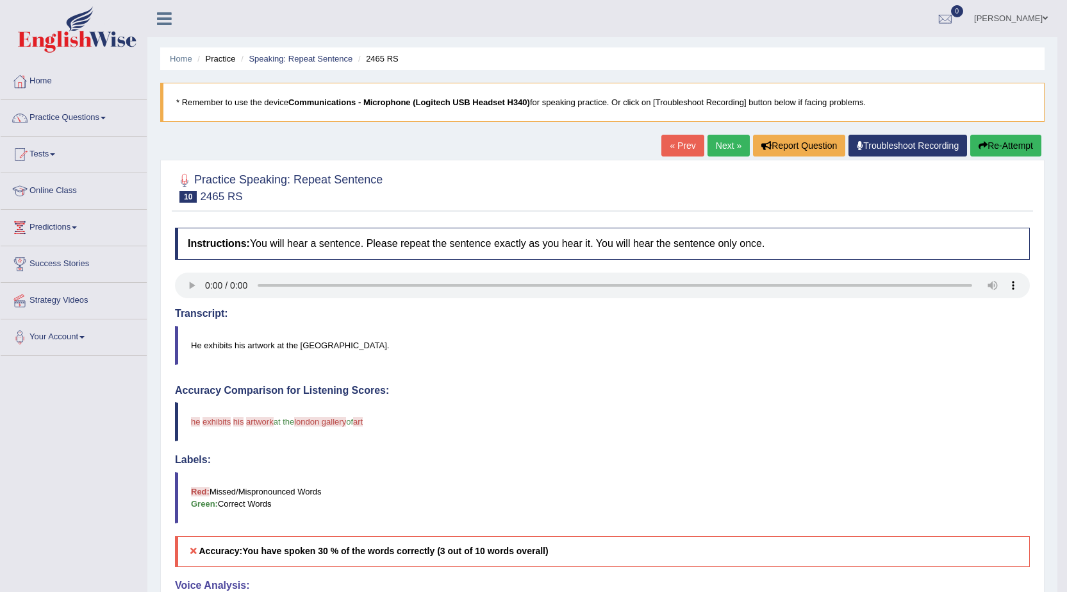
click at [986, 151] on button "Re-Attempt" at bounding box center [1005, 146] width 71 height 22
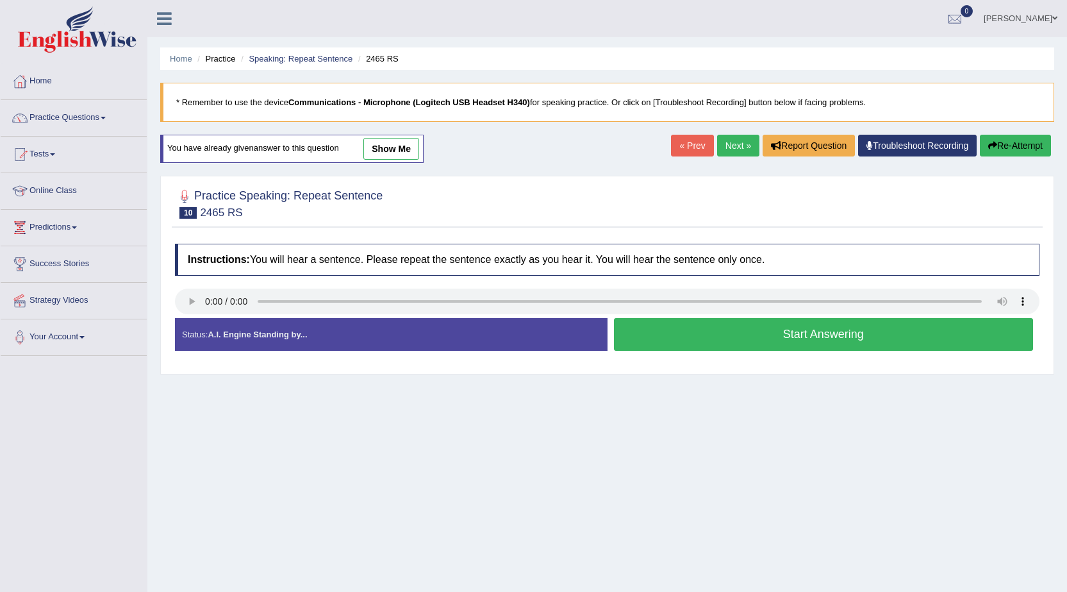
click at [667, 329] on button "Start Answering" at bounding box center [824, 334] width 420 height 33
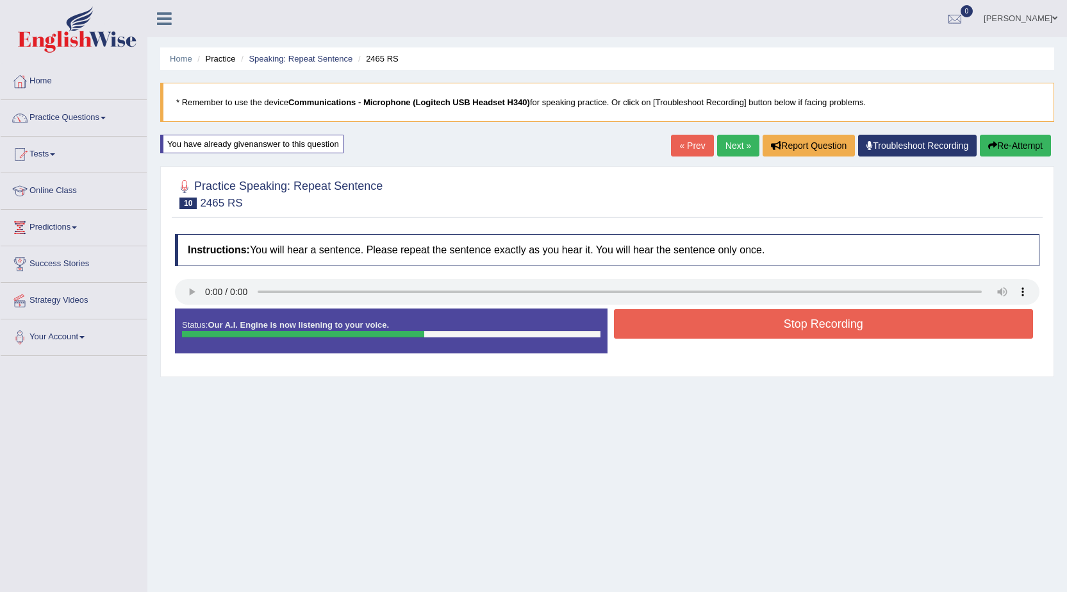
click at [659, 332] on button "Stop Recording" at bounding box center [824, 323] width 420 height 29
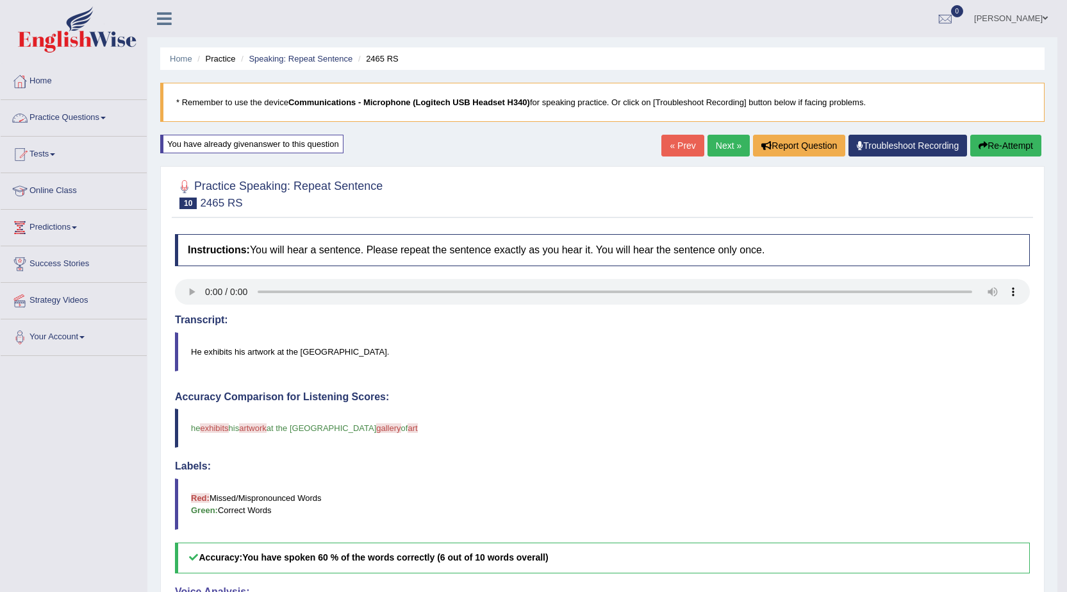
click at [60, 114] on link "Practice Questions" at bounding box center [74, 116] width 146 height 32
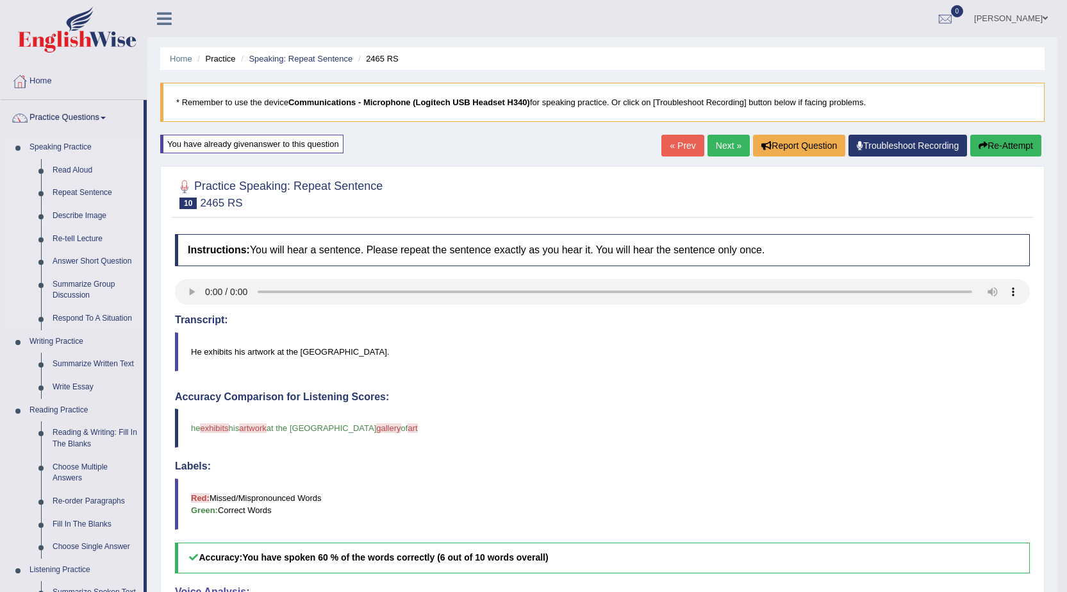
click at [67, 211] on link "Describe Image" at bounding box center [95, 215] width 97 height 23
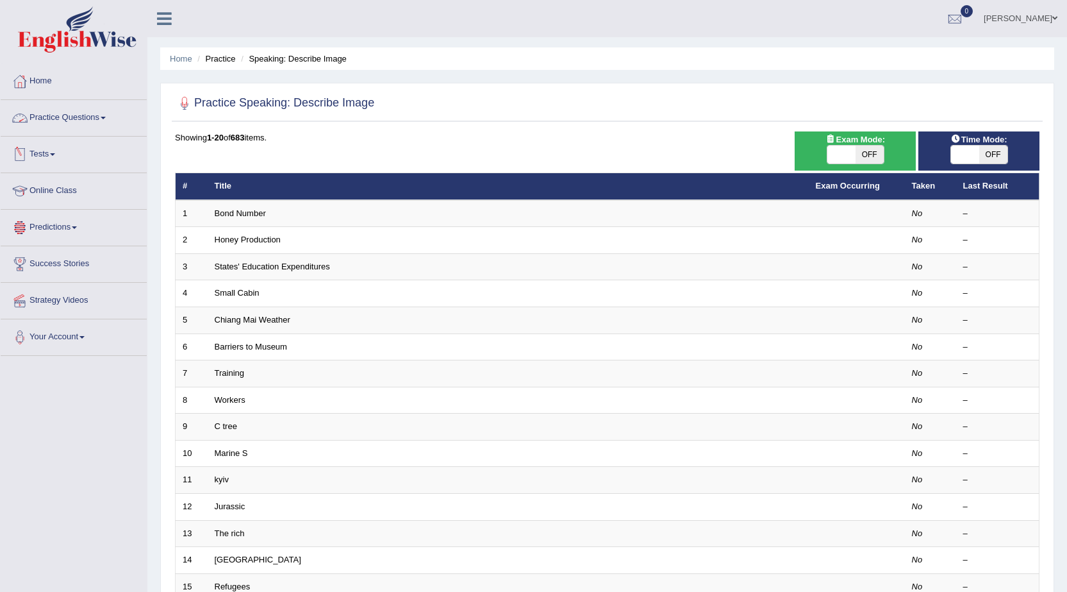
click at [59, 115] on link "Practice Questions" at bounding box center [74, 116] width 146 height 32
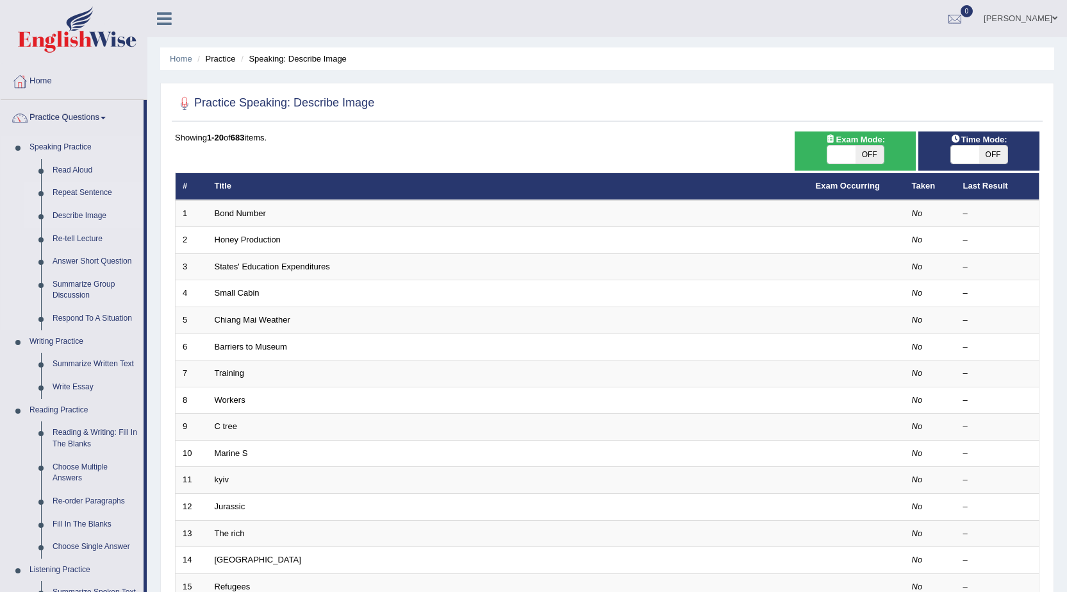
click at [81, 192] on link "Repeat Sentence" at bounding box center [95, 192] width 97 height 23
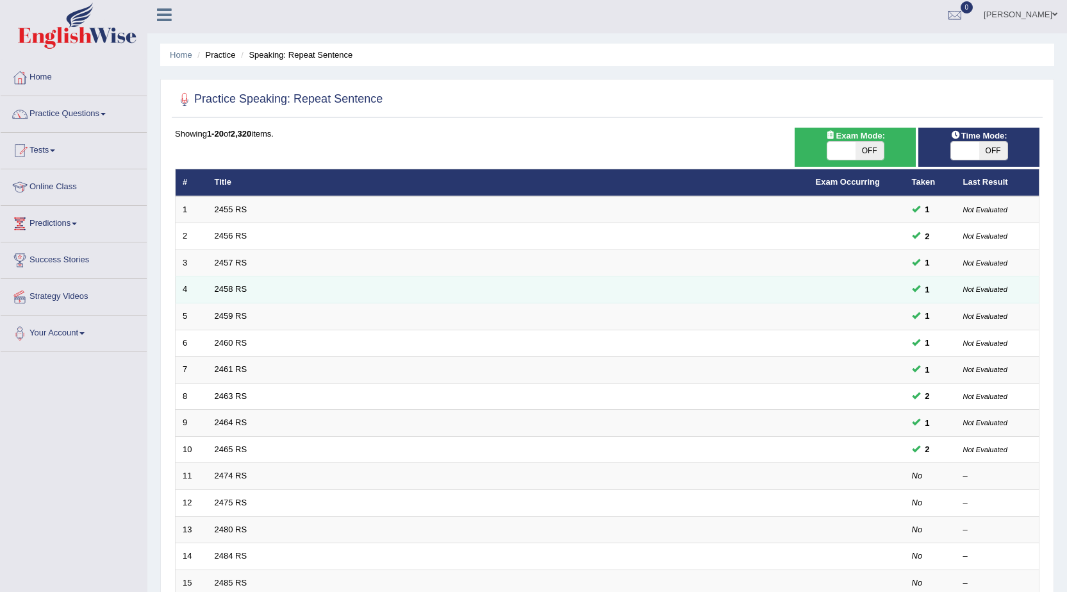
scroll to position [1, 0]
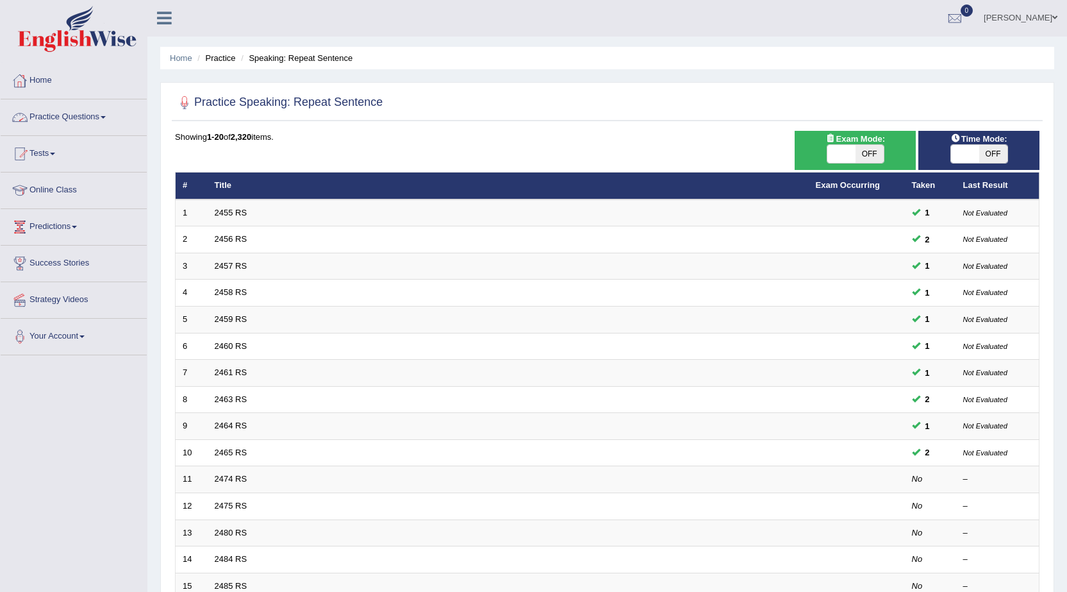
click at [57, 110] on link "Practice Questions" at bounding box center [74, 115] width 146 height 32
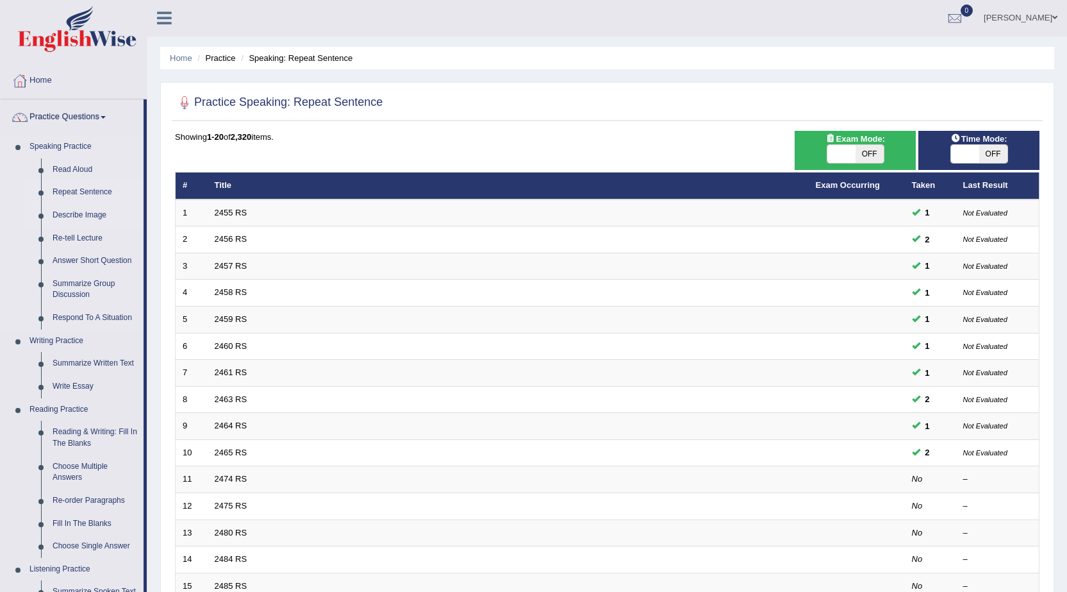
click at [59, 211] on link "Describe Image" at bounding box center [95, 215] width 97 height 23
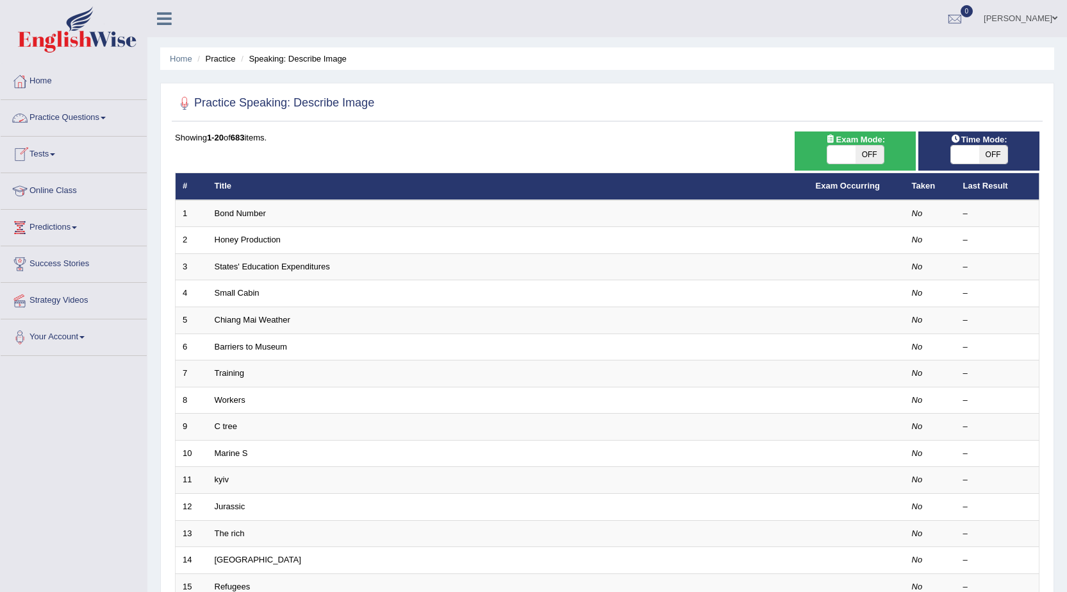
click at [74, 120] on link "Practice Questions" at bounding box center [74, 116] width 146 height 32
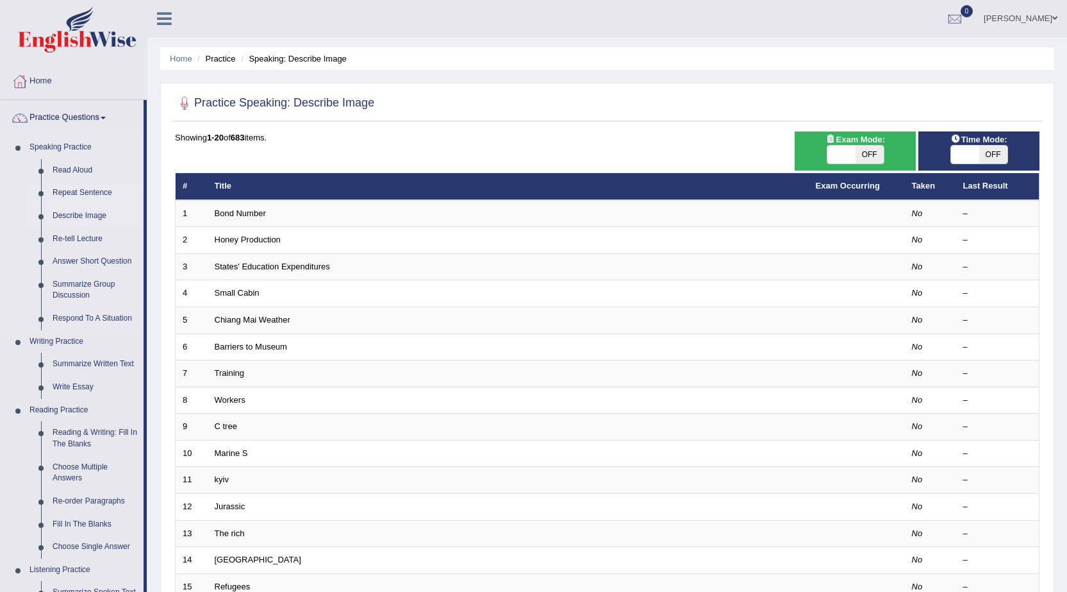
click at [108, 191] on link "Repeat Sentence" at bounding box center [95, 192] width 97 height 23
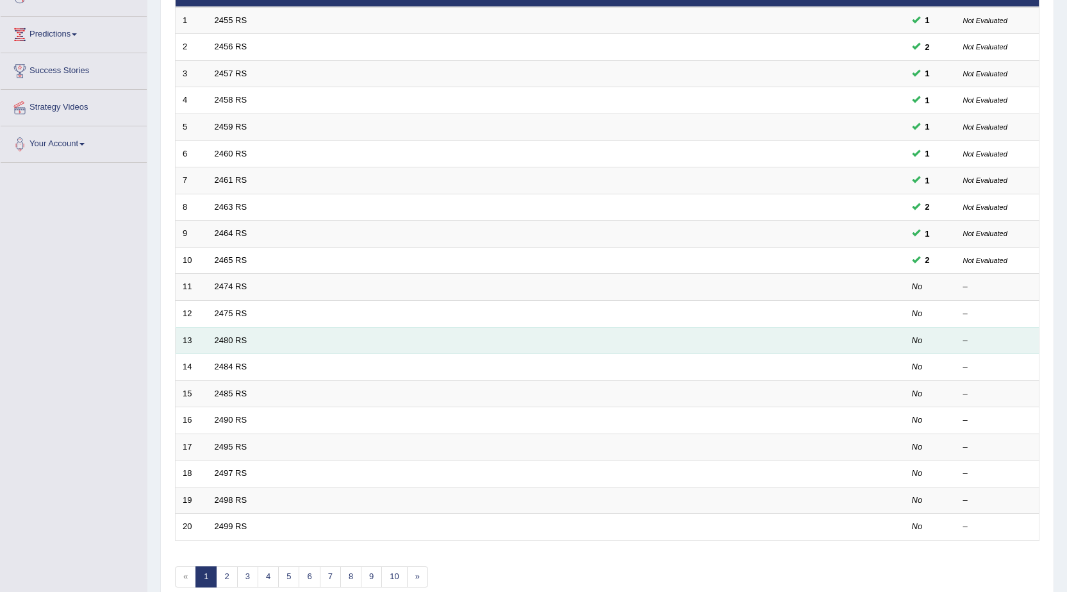
scroll to position [257, 0]
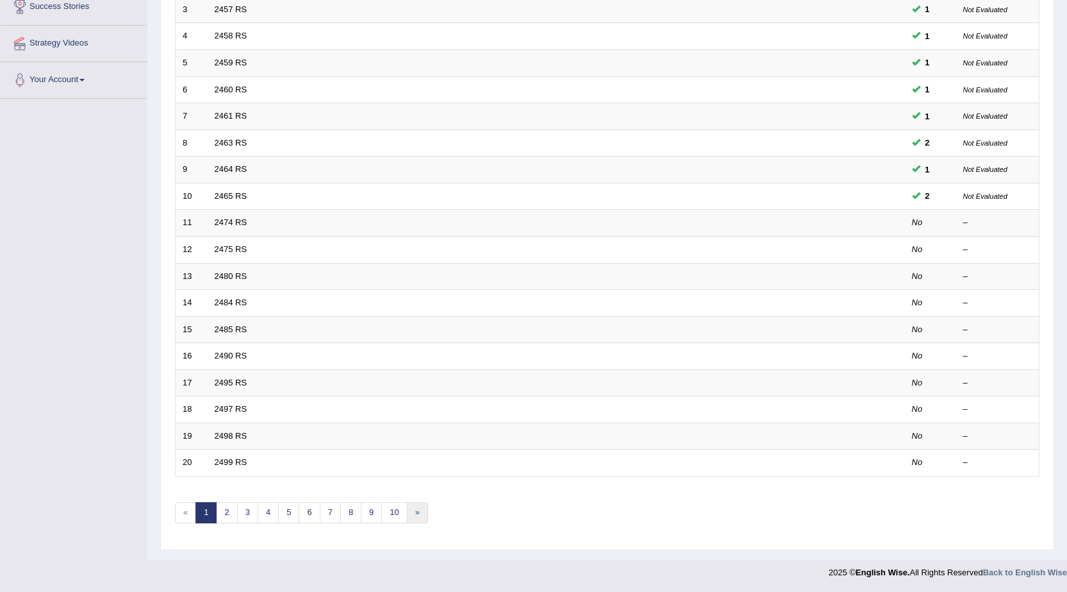
click at [411, 515] on link "»" at bounding box center [417, 512] width 21 height 21
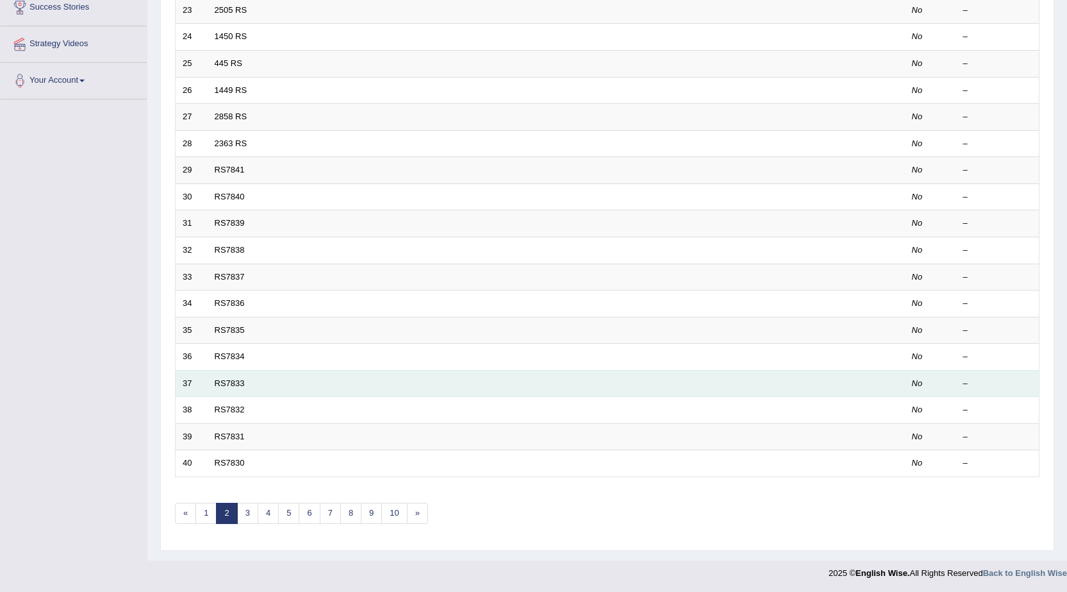
scroll to position [257, 0]
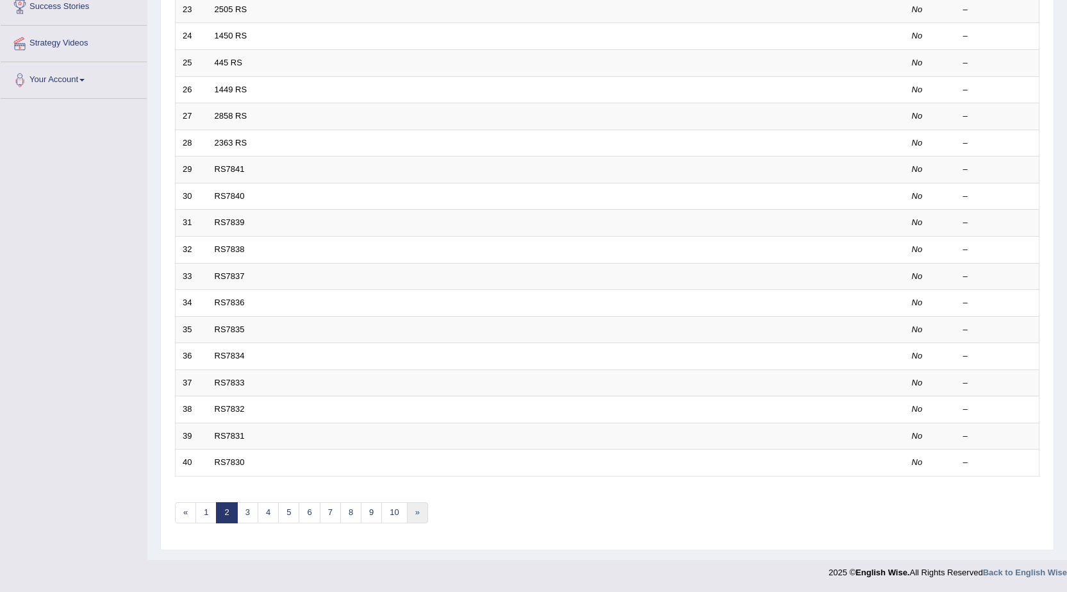
click at [422, 513] on link "»" at bounding box center [417, 512] width 21 height 21
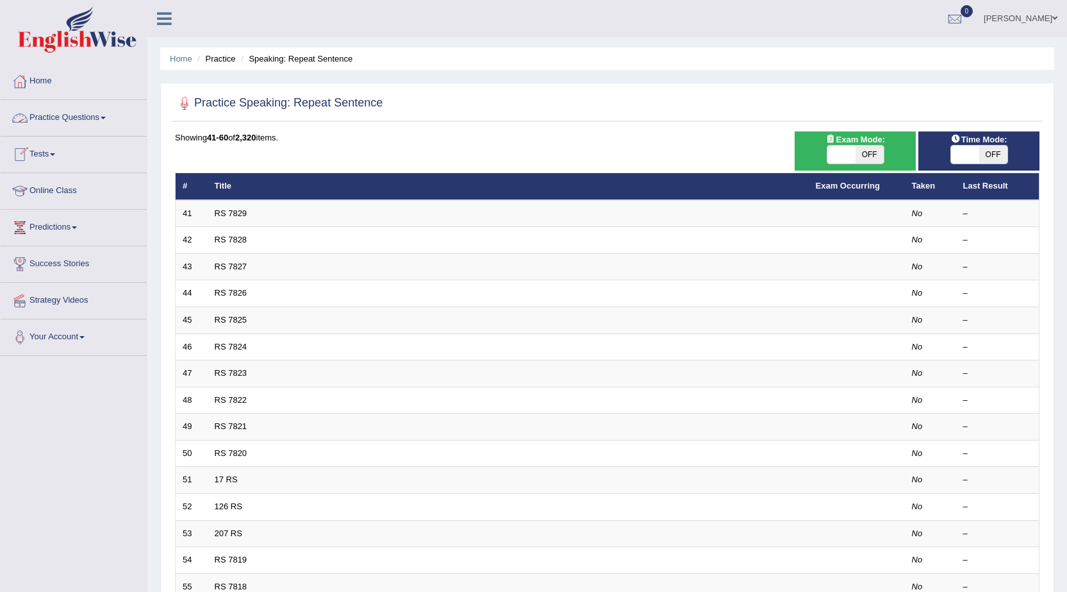
click at [60, 119] on link "Practice Questions" at bounding box center [74, 116] width 146 height 32
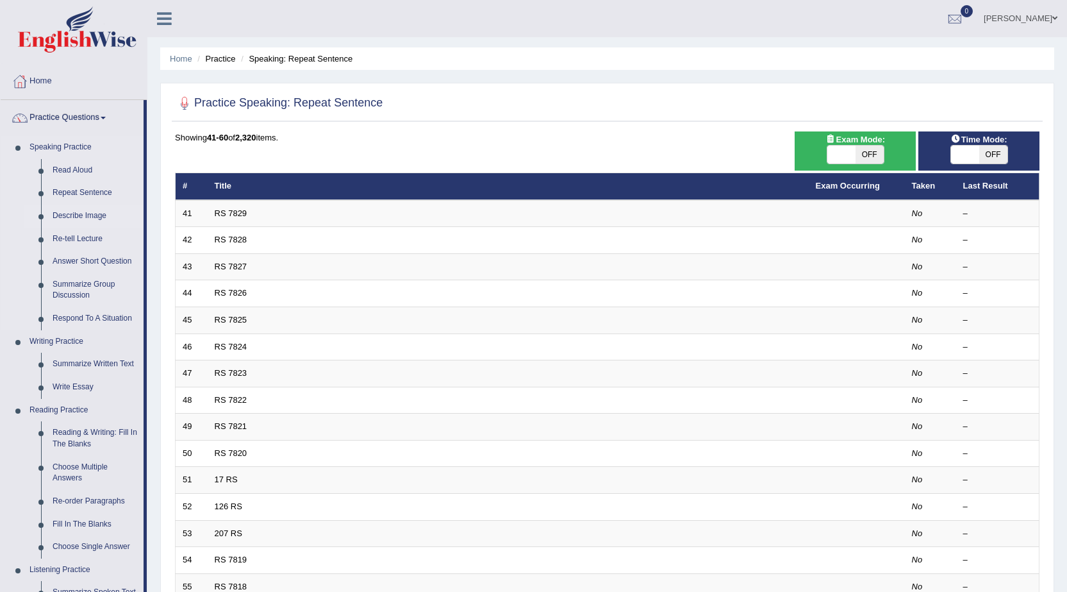
click at [80, 211] on link "Describe Image" at bounding box center [95, 215] width 97 height 23
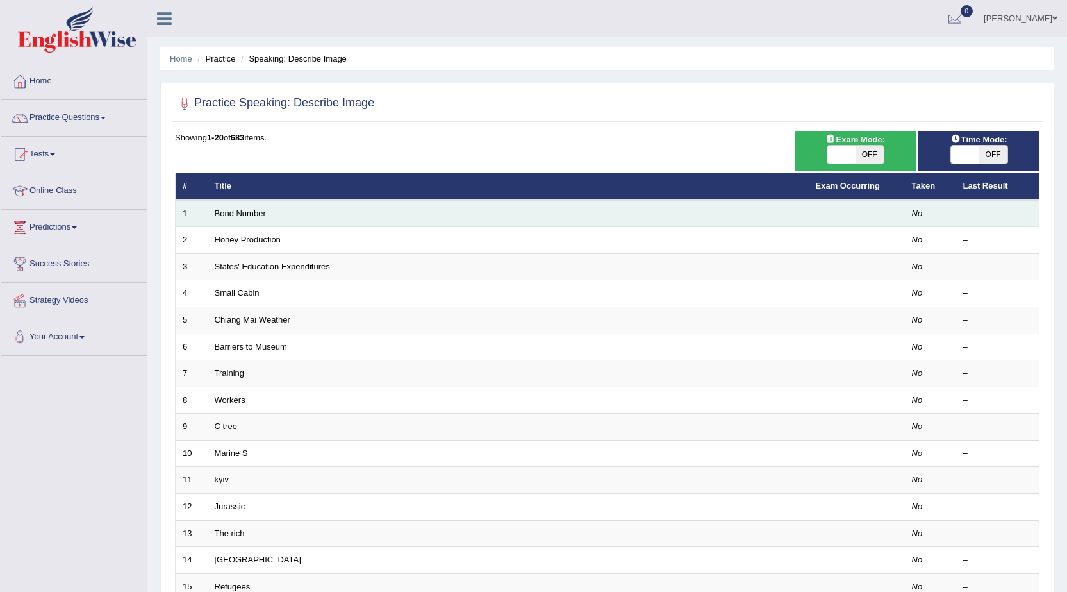
click at [443, 222] on td "Bond Number" at bounding box center [508, 213] width 601 height 27
click at [225, 216] on link "Bond Number" at bounding box center [240, 213] width 51 height 10
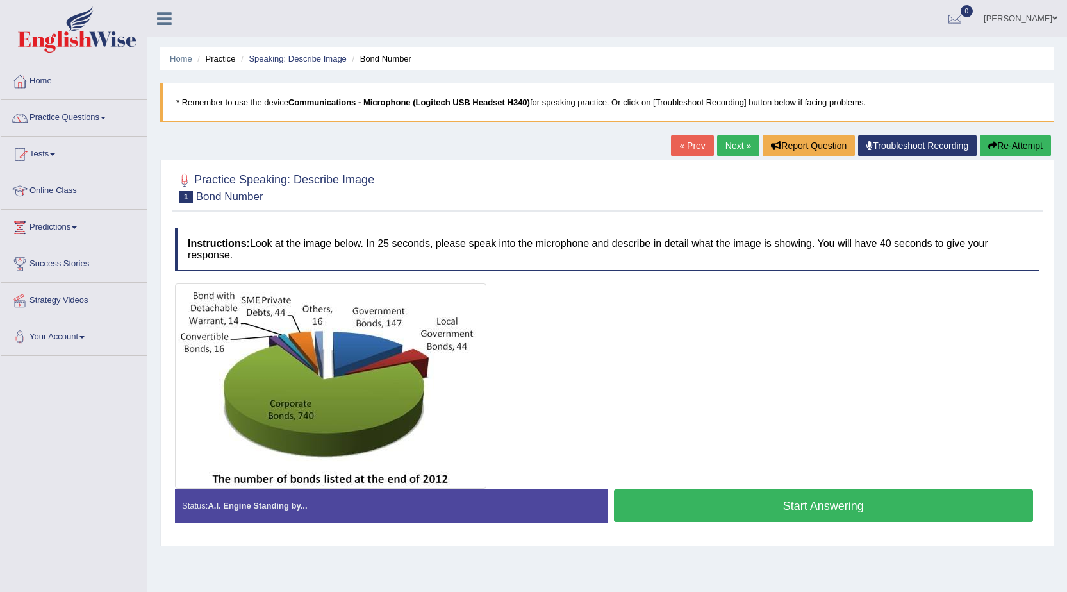
click at [690, 511] on button "Start Answering" at bounding box center [824, 505] width 420 height 33
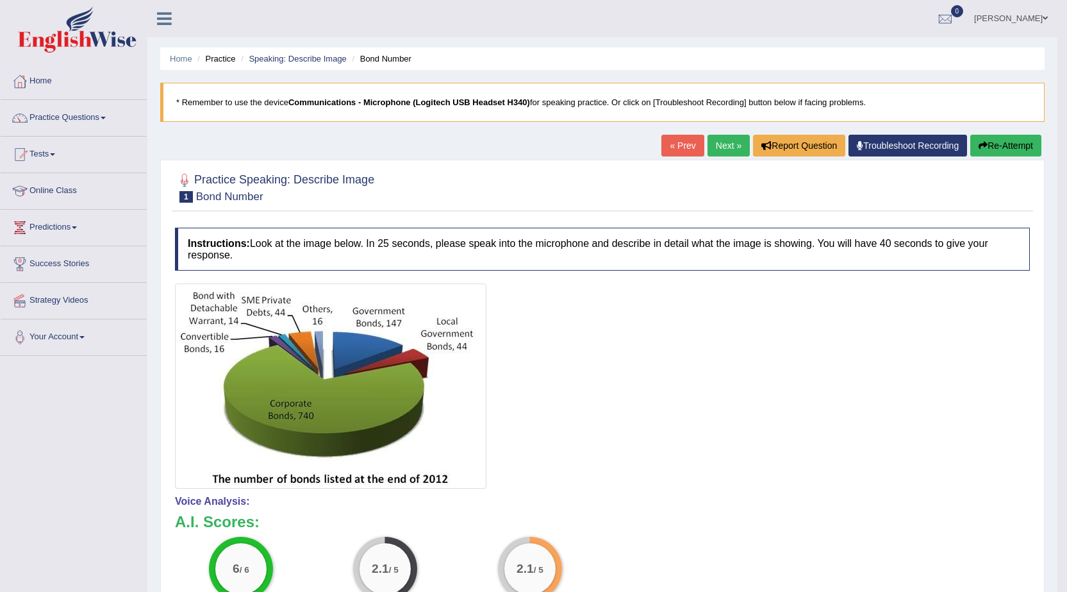
click at [708, 143] on link "Next »" at bounding box center [729, 146] width 42 height 22
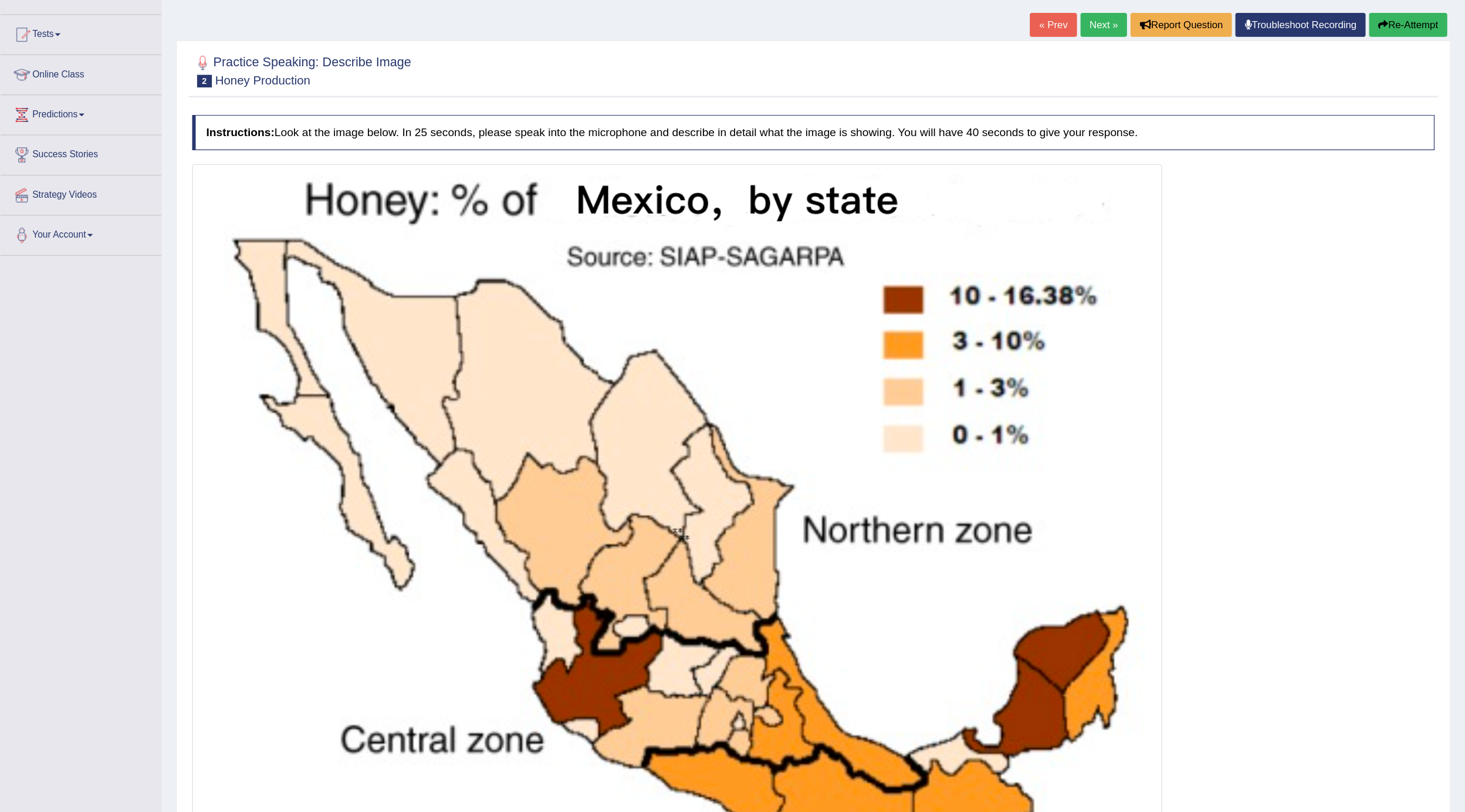
scroll to position [113, 0]
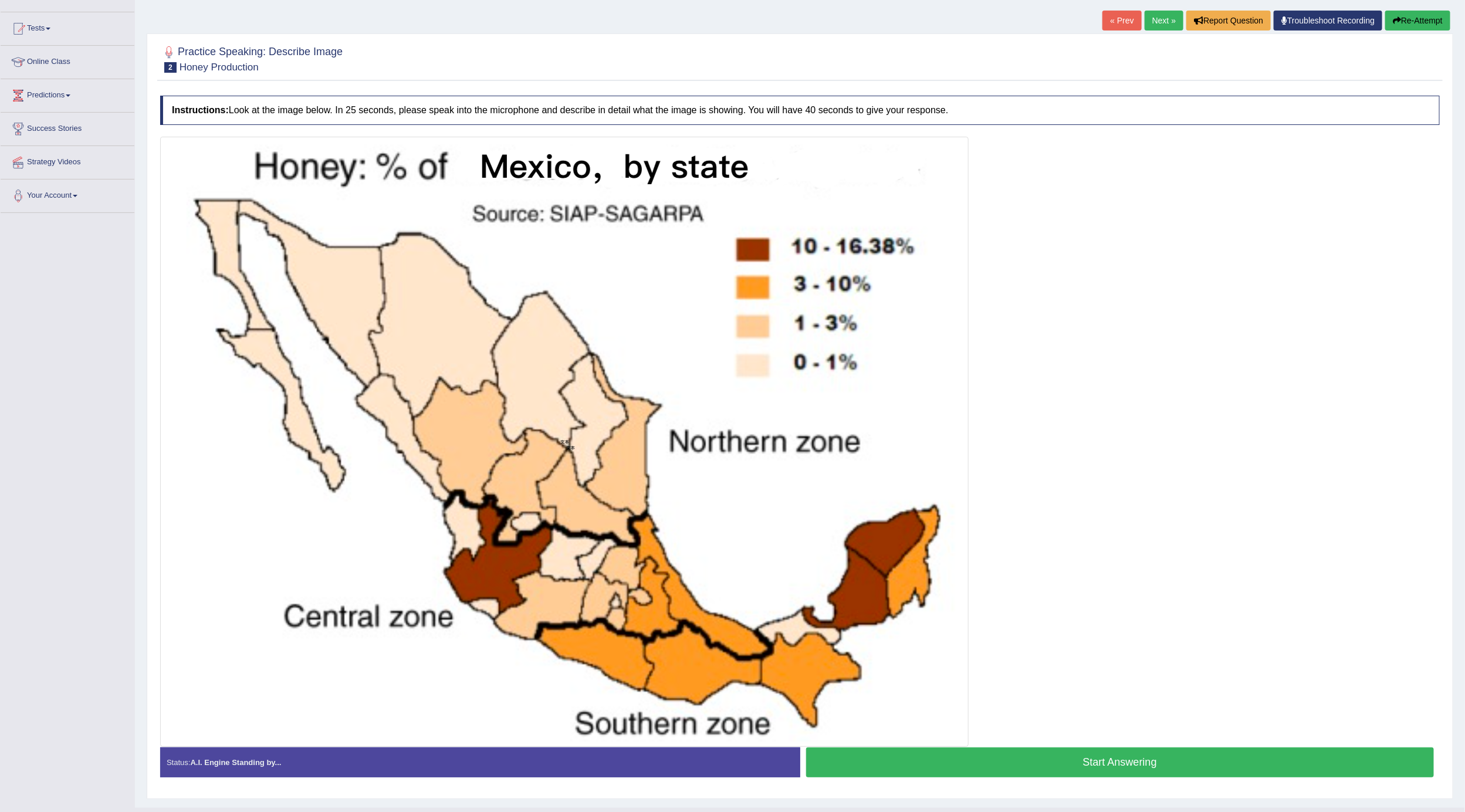
drag, startPoint x: 963, startPoint y: 0, endPoint x: 1076, endPoint y: 390, distance: 406.0
click at [976, 390] on div at bounding box center [800, 441] width 1280 height 611
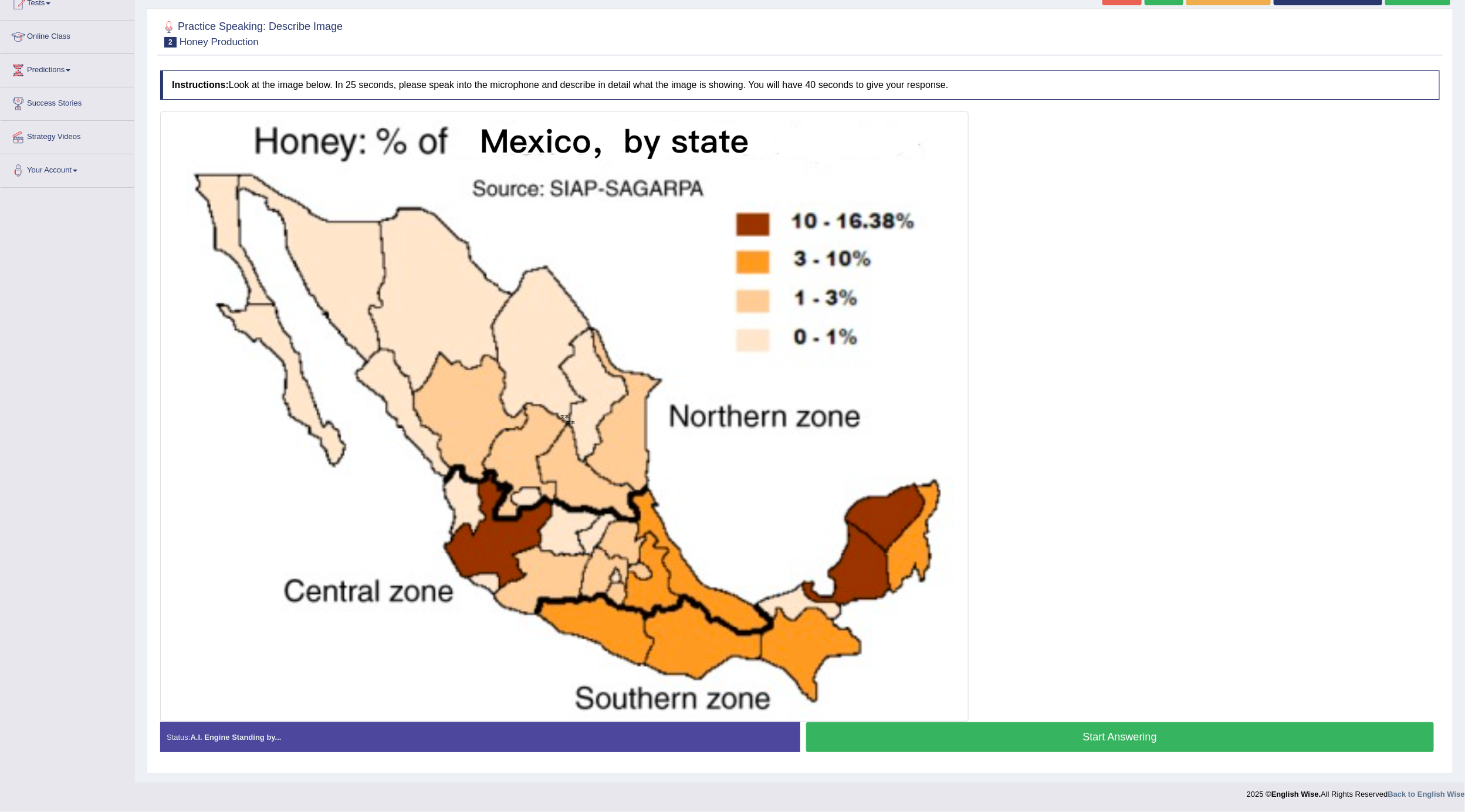
scroll to position [141, 0]
click at [976, 541] on button "Start Answering" at bounding box center [1121, 737] width 628 height 30
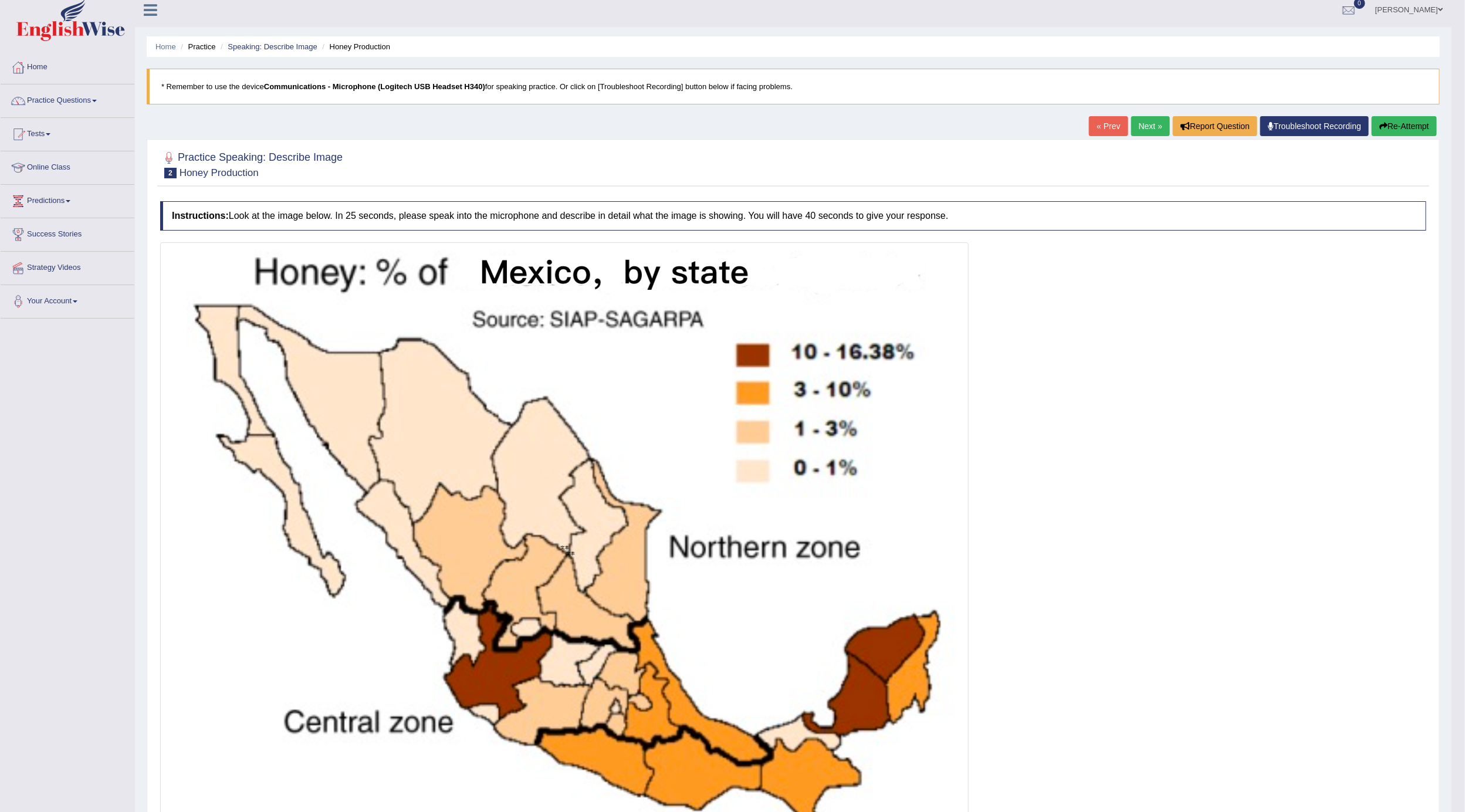
scroll to position [0, 0]
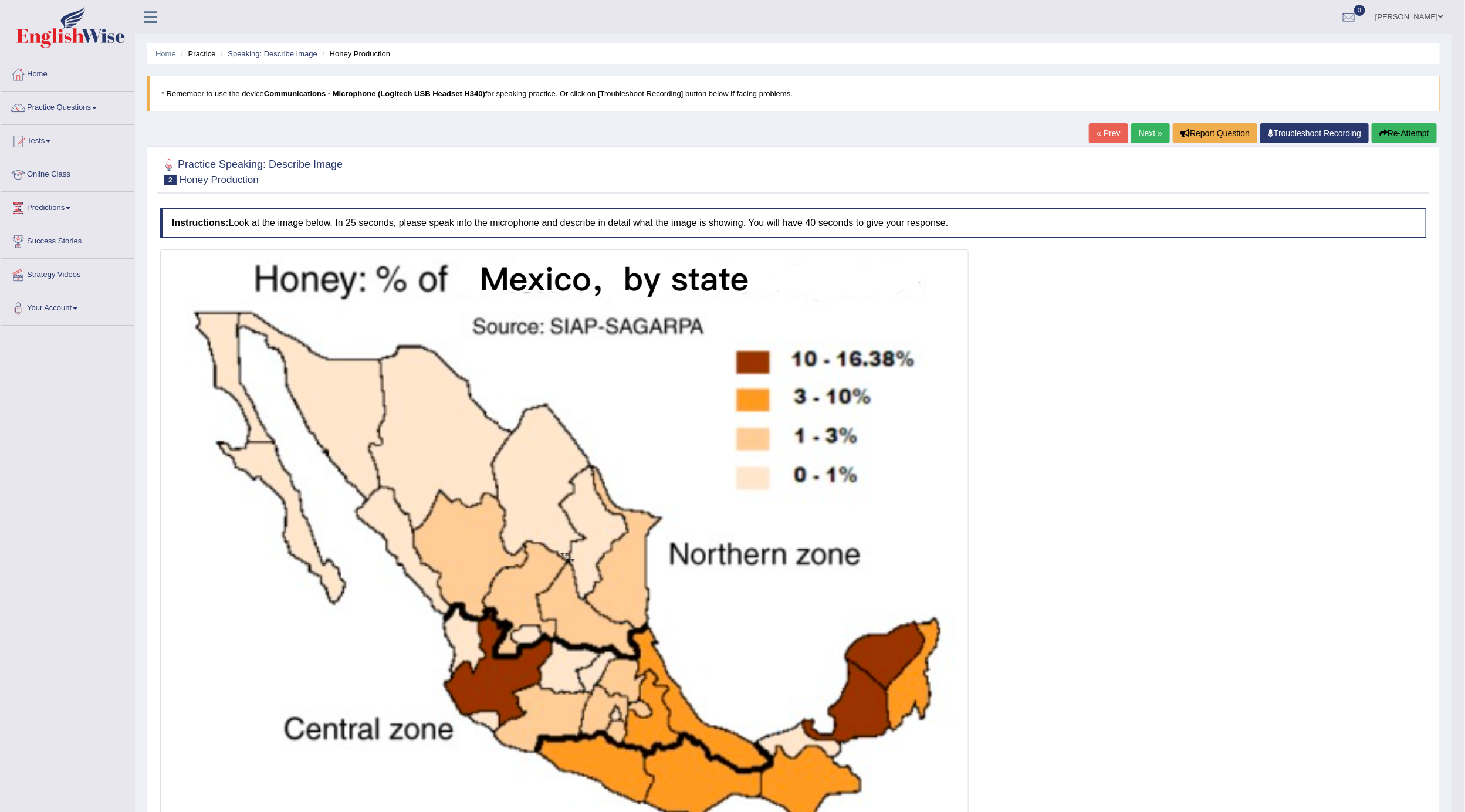
click at [976, 135] on button "Re-Attempt" at bounding box center [1404, 134] width 65 height 20
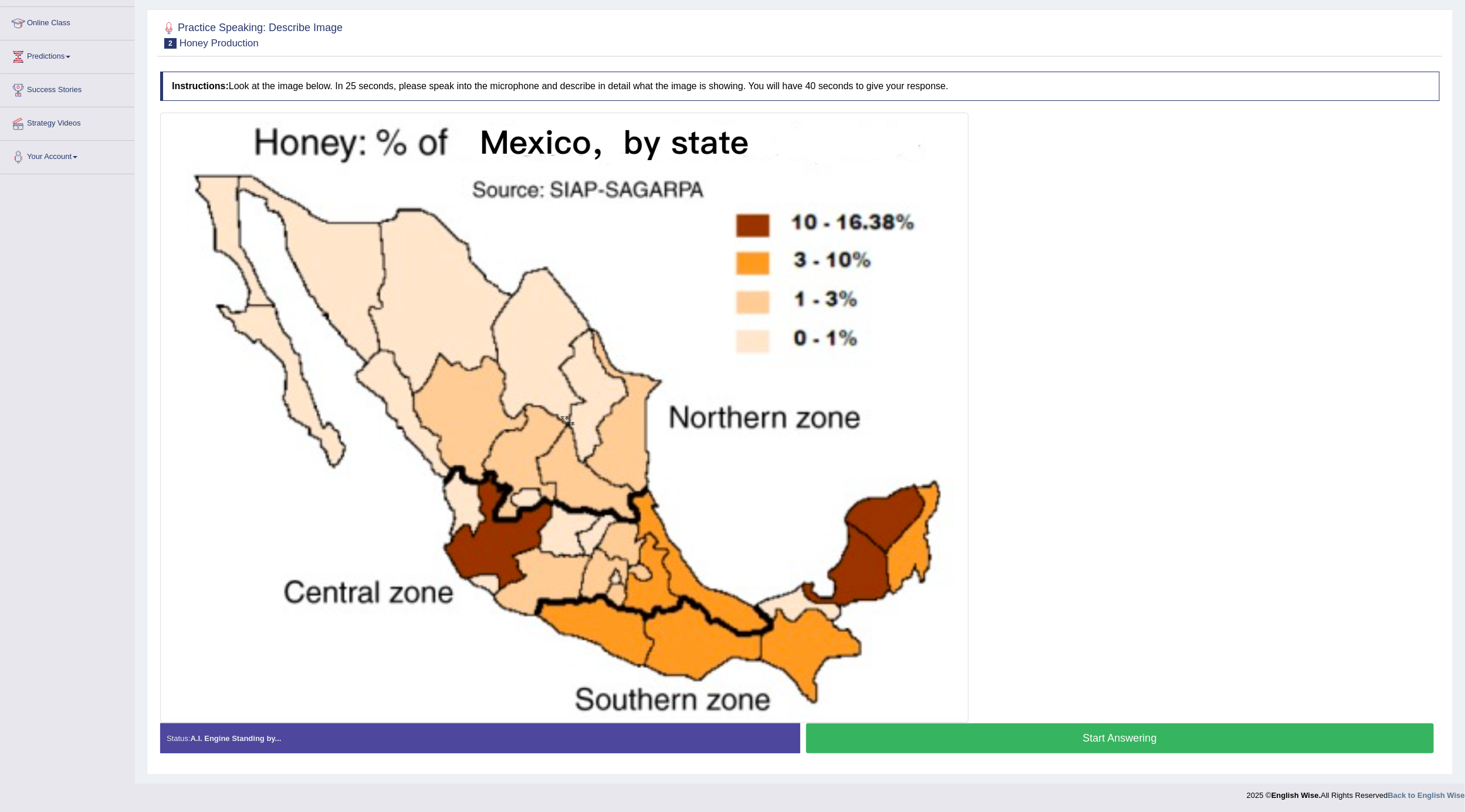
scroll to position [157, 0]
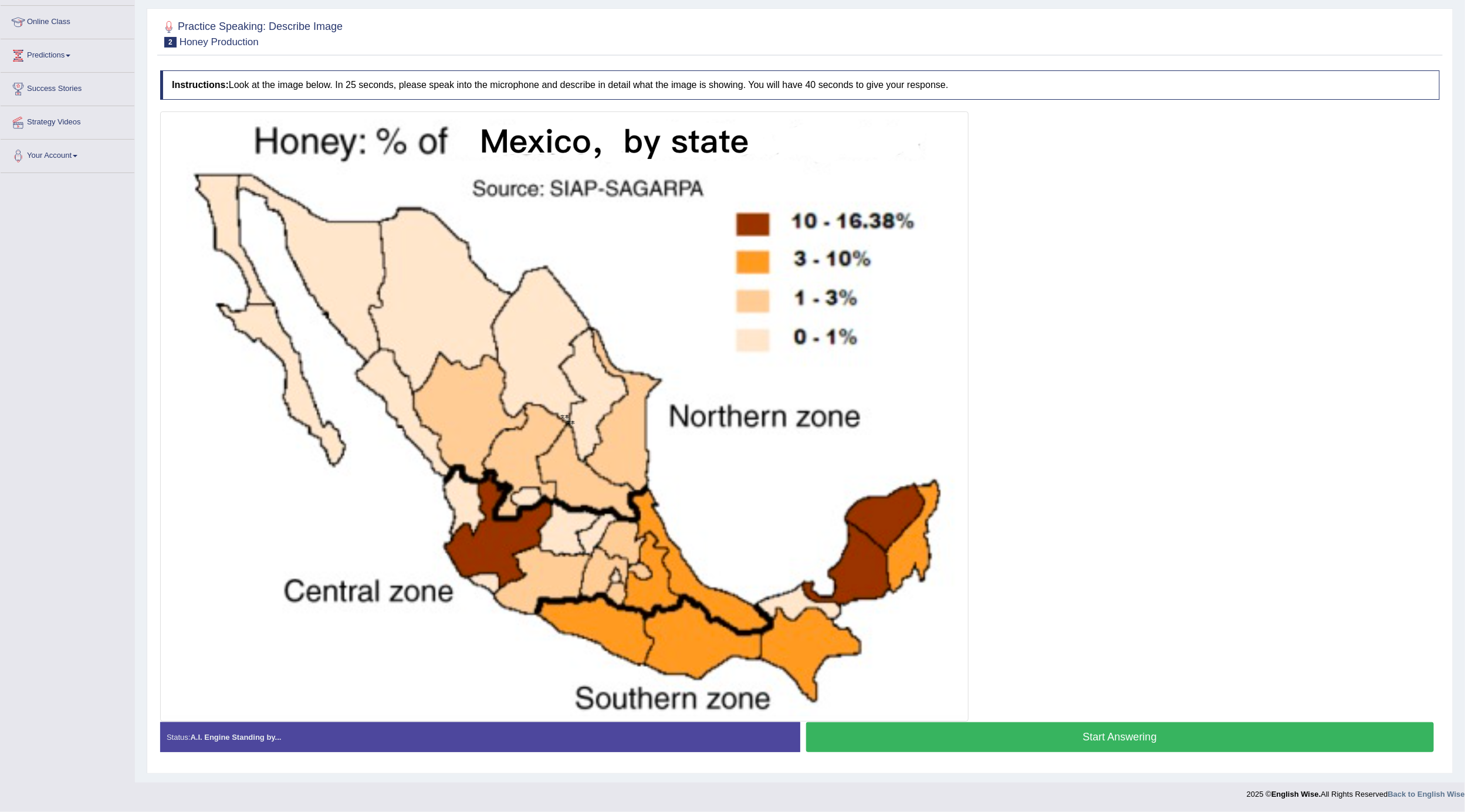
click at [895, 734] on button "Start Answering" at bounding box center [1121, 737] width 628 height 30
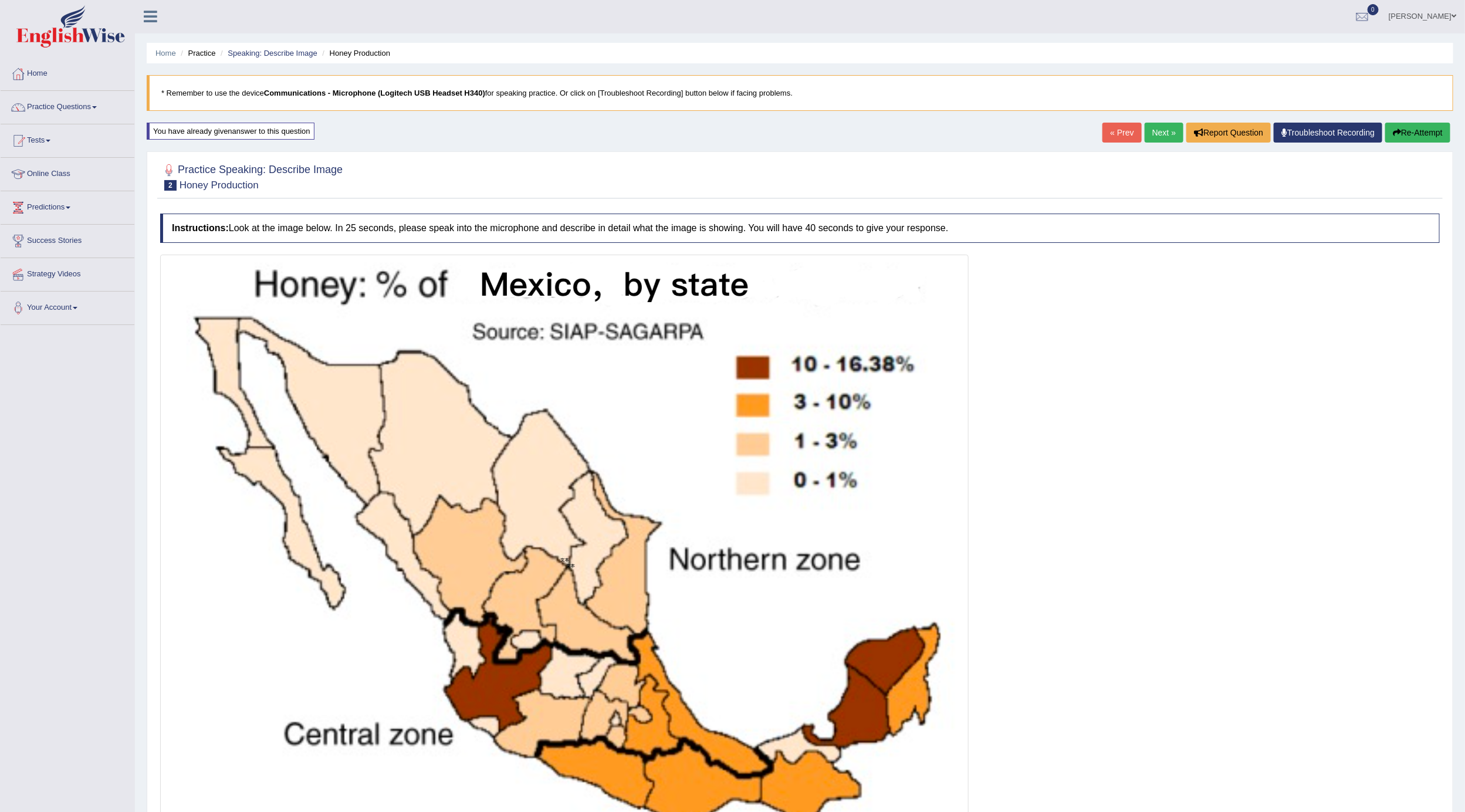
scroll to position [0, 0]
click at [1423, 127] on button "Re-Attempt" at bounding box center [1417, 134] width 65 height 20
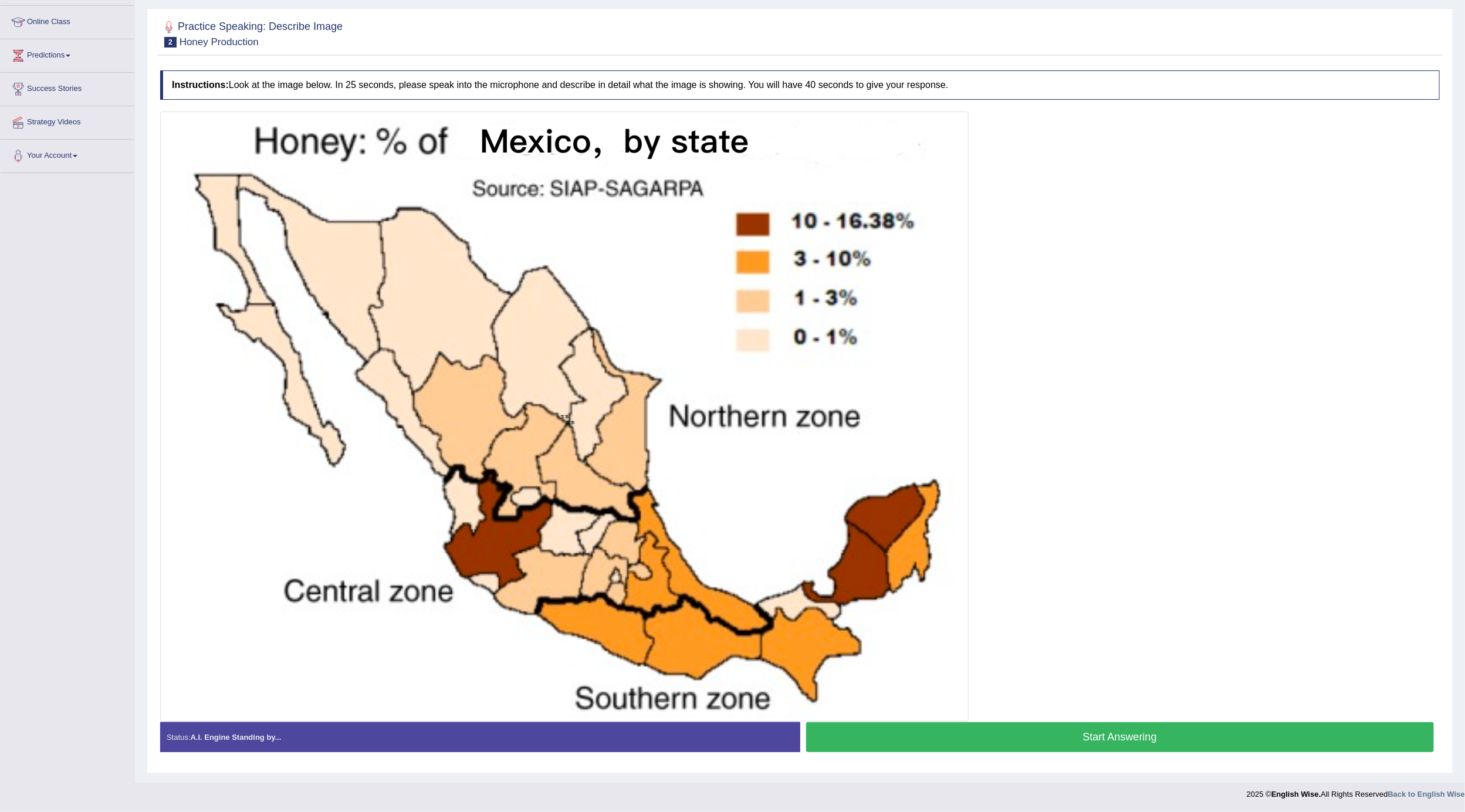
scroll to position [157, 0]
click at [1113, 738] on button "Start Answering" at bounding box center [1121, 737] width 628 height 30
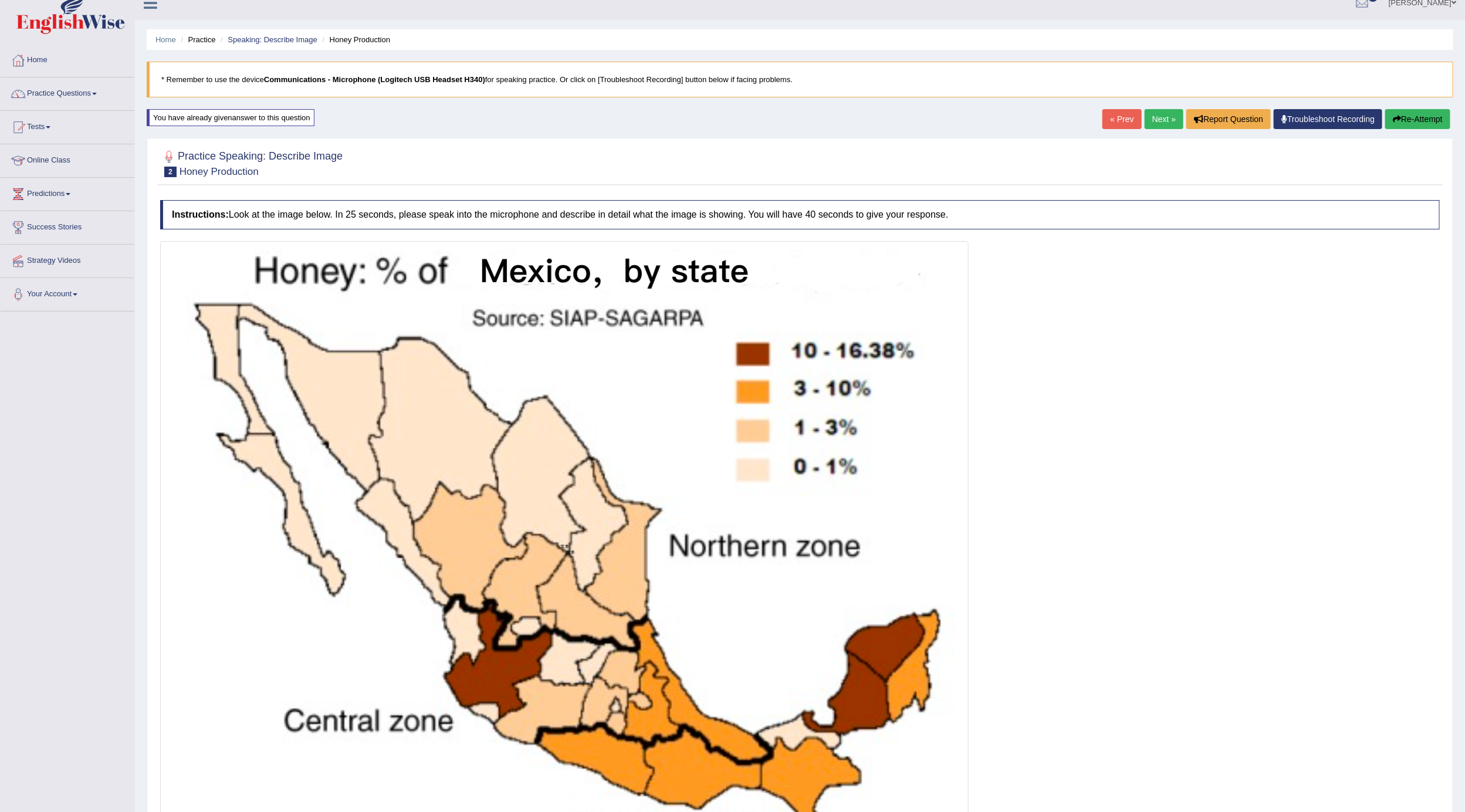
scroll to position [0, 0]
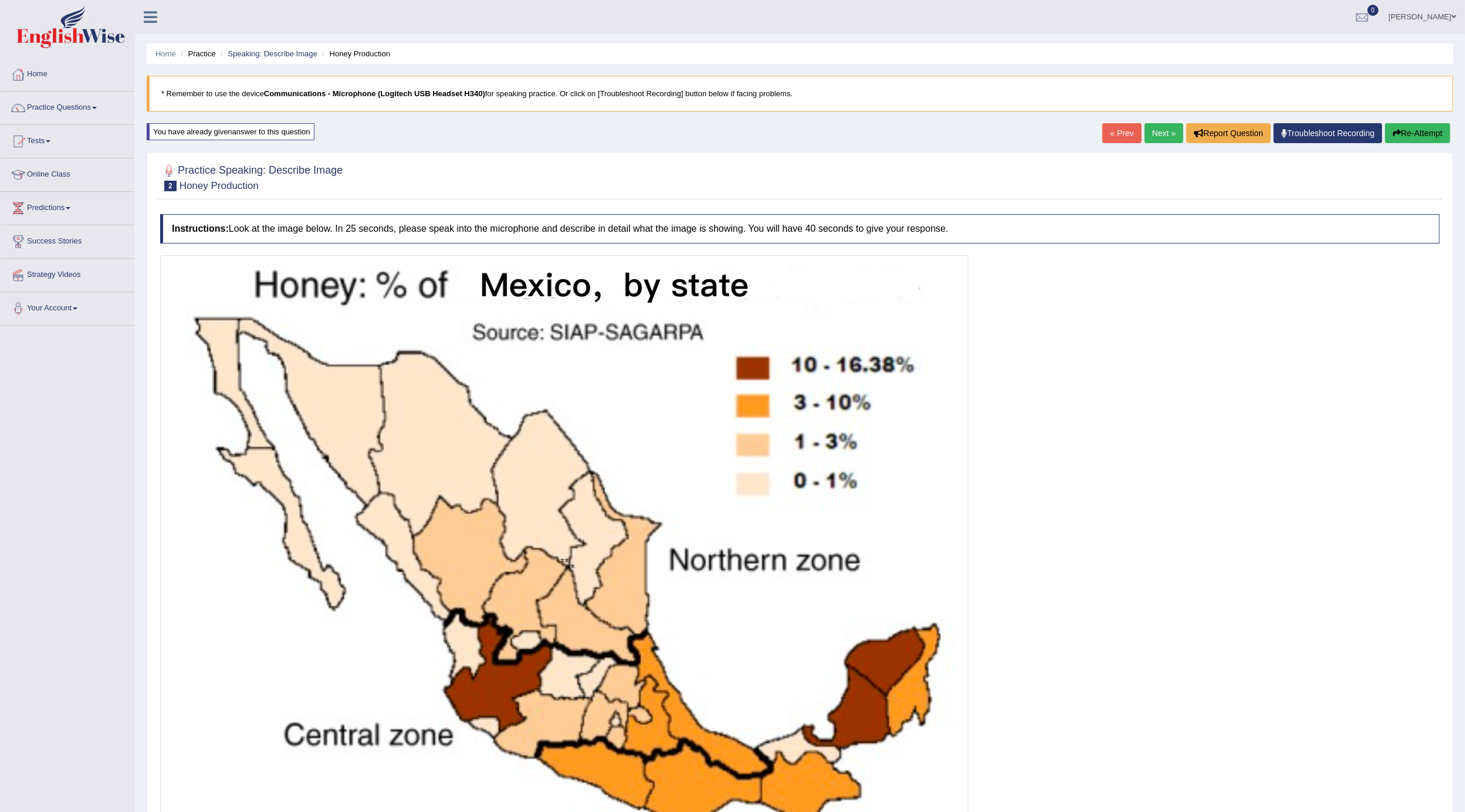
click at [1419, 135] on button "Re-Attempt" at bounding box center [1417, 134] width 65 height 20
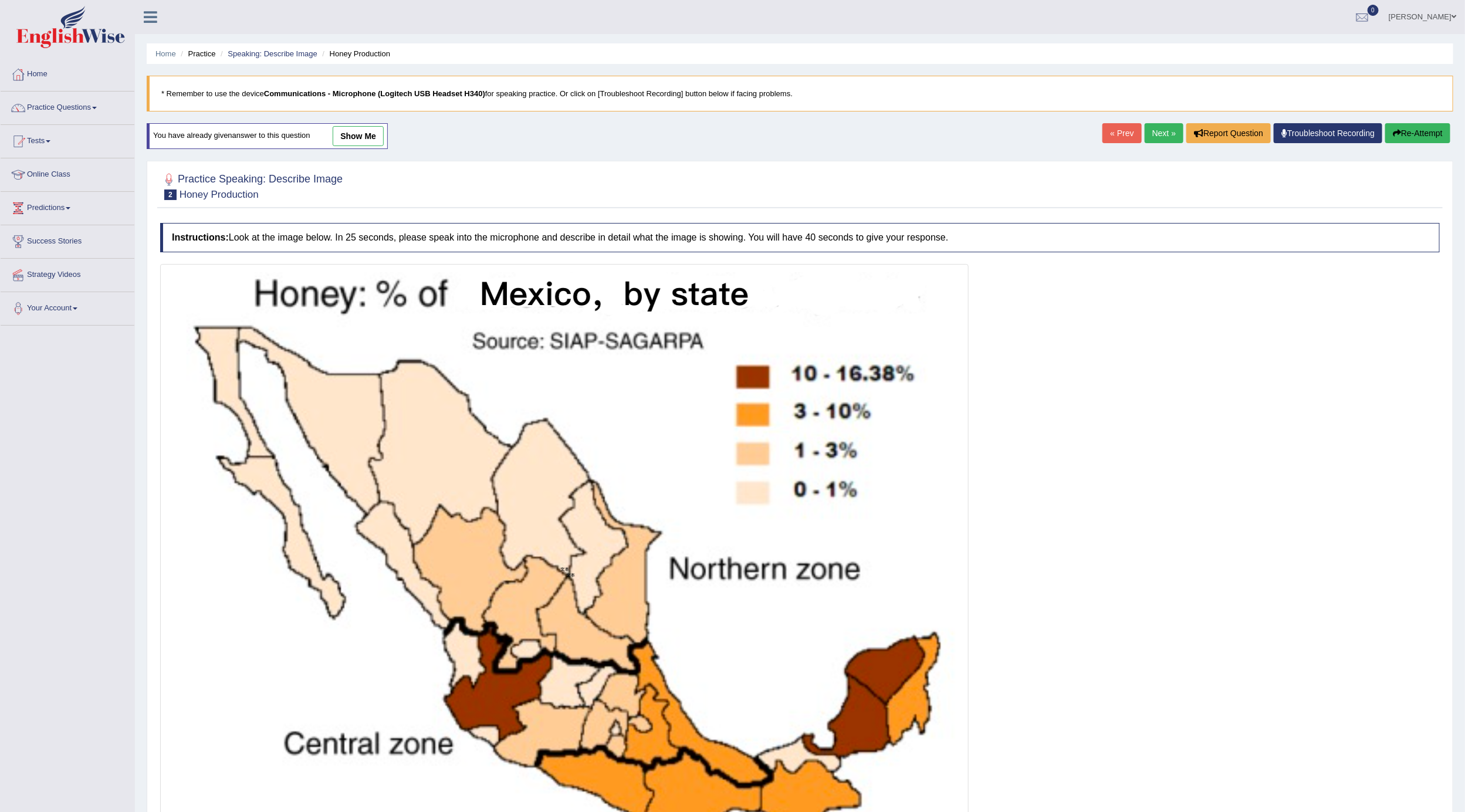
click at [51, 205] on link "Predictions" at bounding box center [68, 207] width 134 height 29
click at [55, 208] on link "Predictions" at bounding box center [66, 207] width 131 height 29
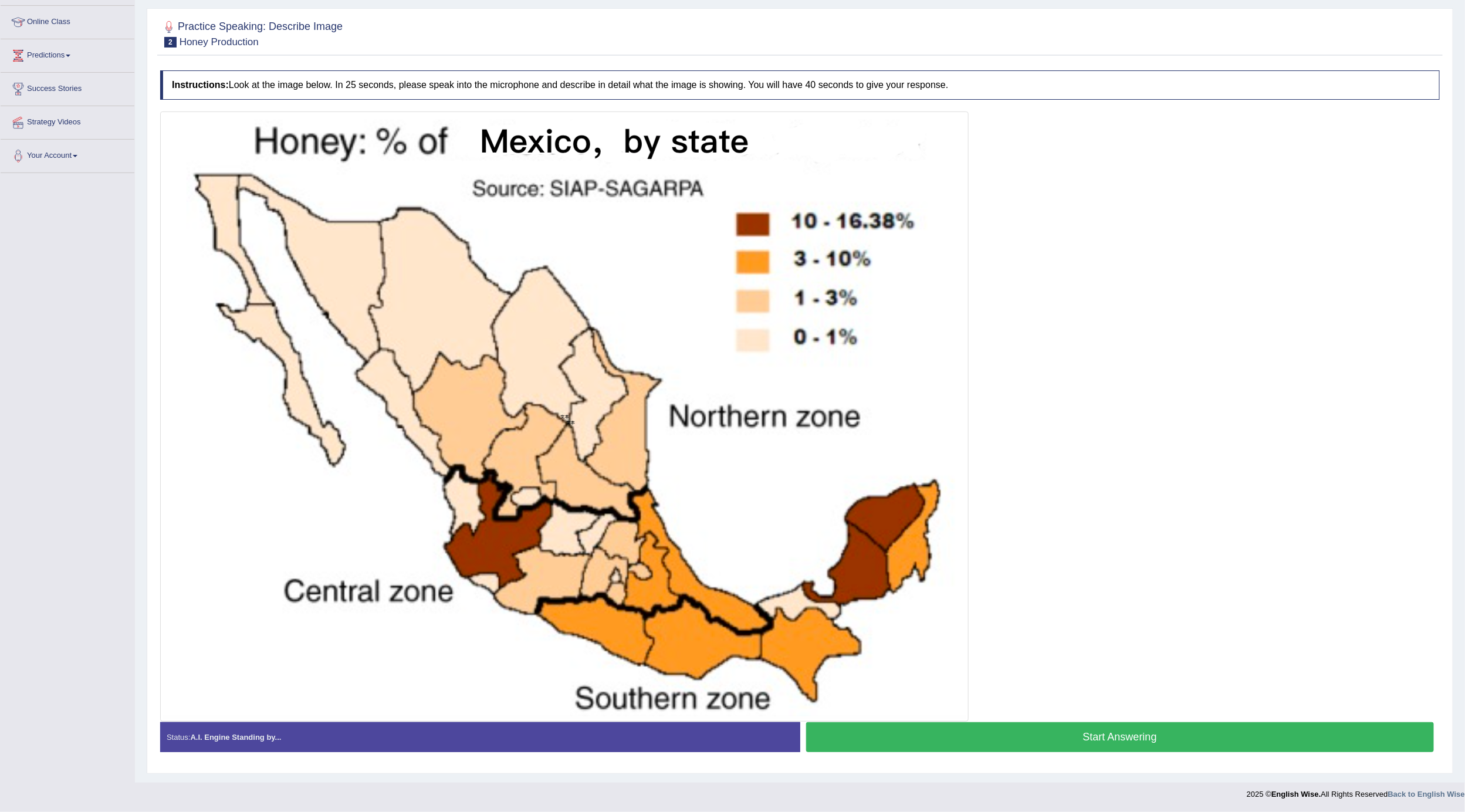
scroll to position [157, 0]
click at [889, 731] on button "Start Answering" at bounding box center [1121, 737] width 628 height 30
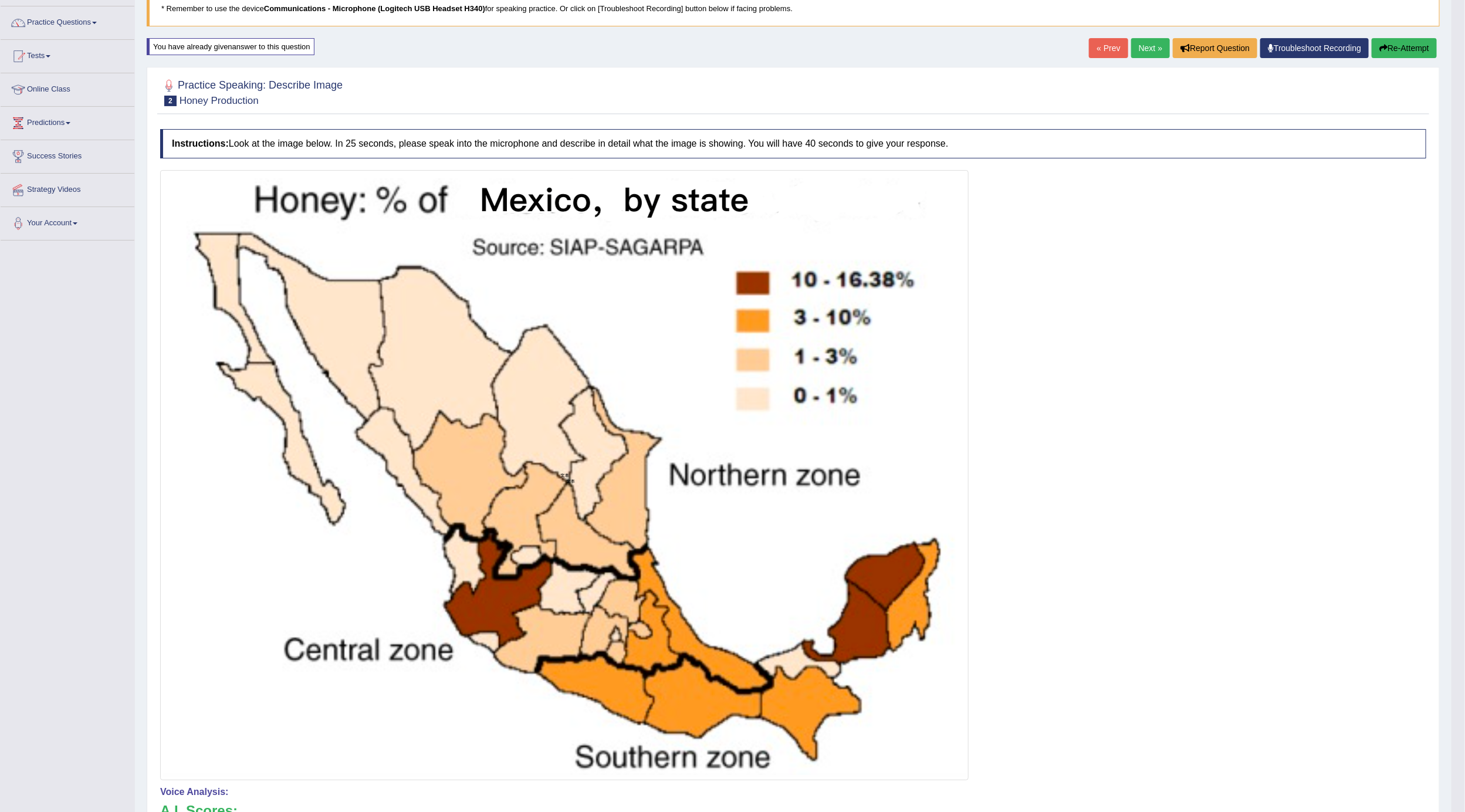
scroll to position [0, 0]
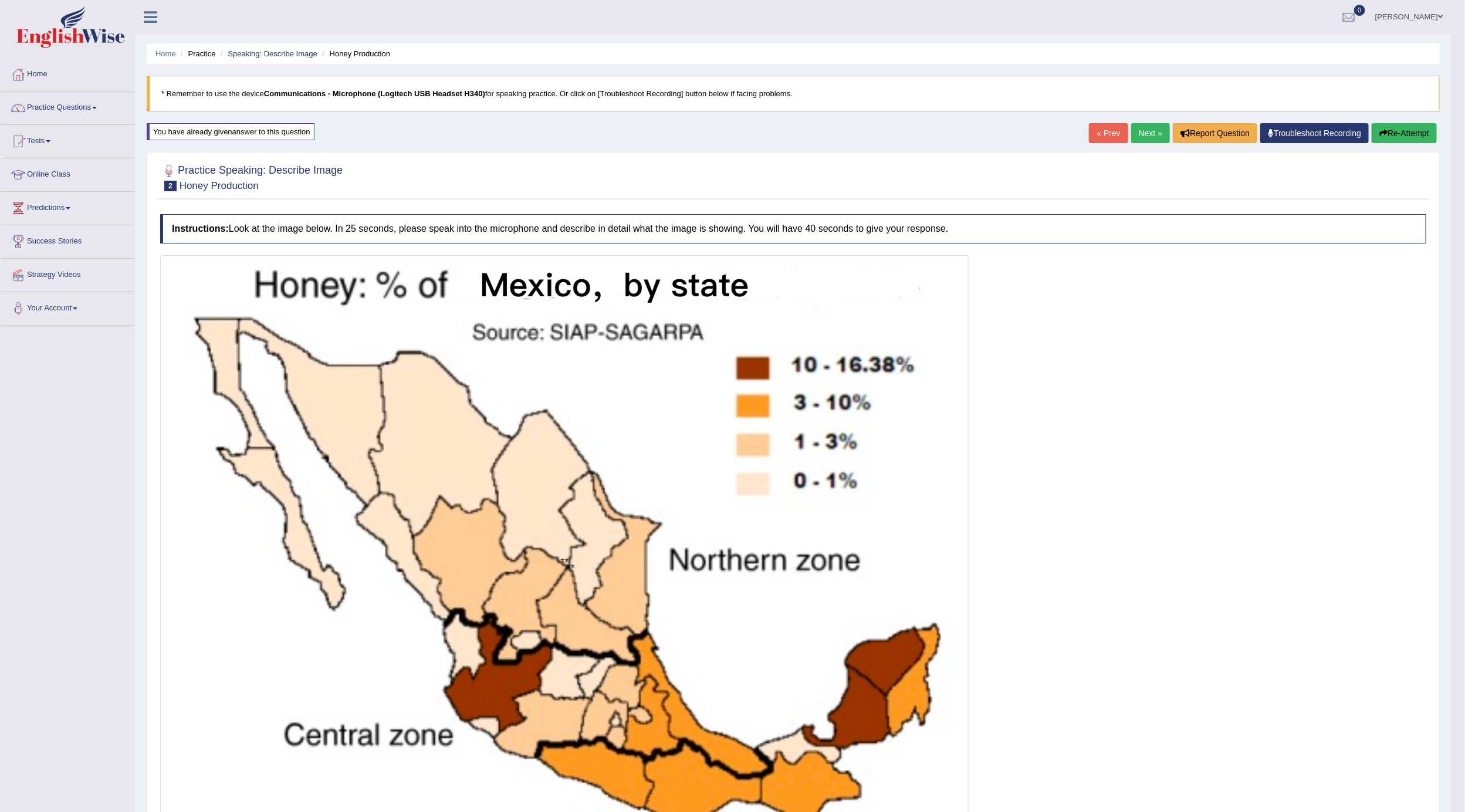
click at [1398, 135] on button "Re-Attempt" at bounding box center [1404, 134] width 65 height 20
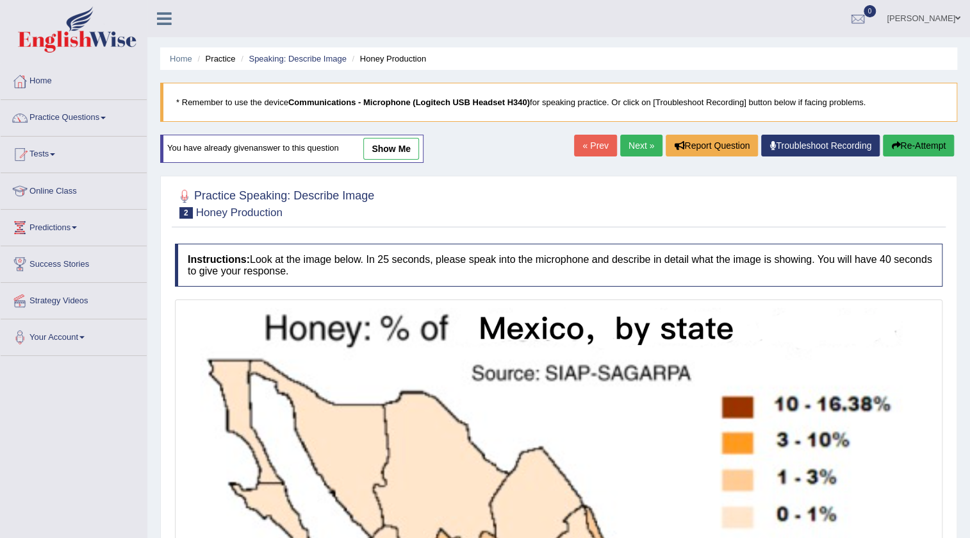
drag, startPoint x: 1521, startPoint y: 3, endPoint x: 729, endPoint y: 58, distance: 794.1
click at [729, 58] on ul "Home Practice Speaking: Describe Image Honey Production" at bounding box center [558, 58] width 797 height 22
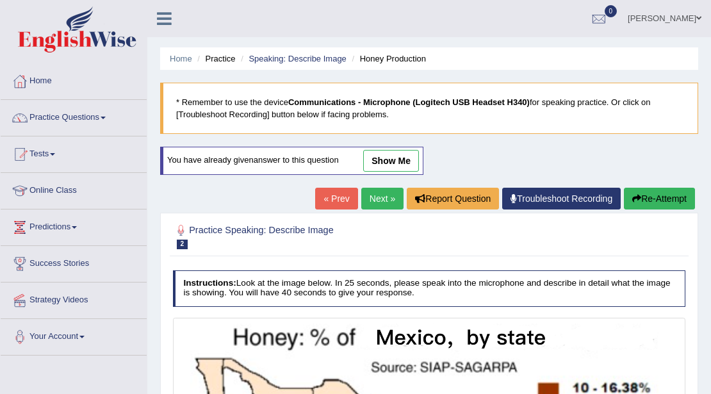
drag, startPoint x: 911, startPoint y: 2, endPoint x: 467, endPoint y: 38, distance: 445.6
click at [467, 38] on div "Home Practice Speaking: Describe Image Honey Production * Remember to use the d…" at bounding box center [429, 381] width 564 height 763
click at [683, 22] on link "[PERSON_NAME]" at bounding box center [664, 16] width 93 height 33
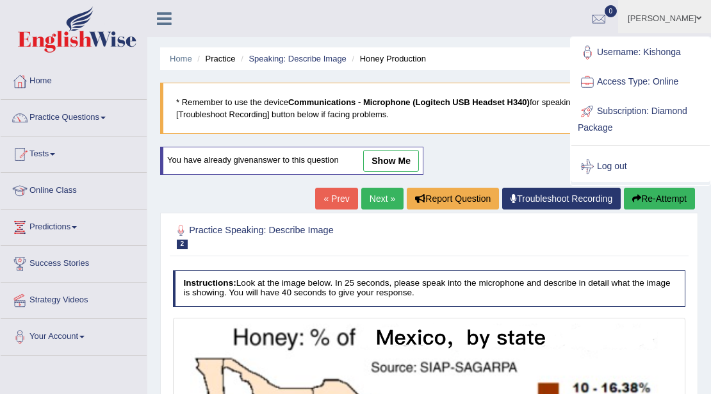
drag, startPoint x: 685, startPoint y: 147, endPoint x: 608, endPoint y: 159, distance: 77.8
click at [631, 159] on ul "Username: Kishonga Access Type: Online Subscription: Diamond Package Log out" at bounding box center [641, 110] width 138 height 144
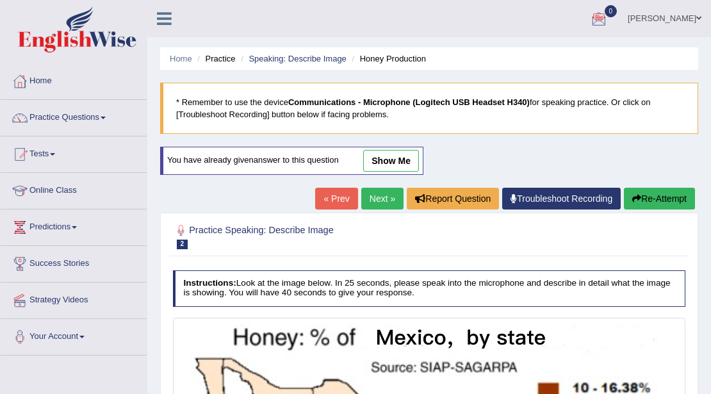
click at [690, 22] on link "[PERSON_NAME]" at bounding box center [664, 16] width 93 height 33
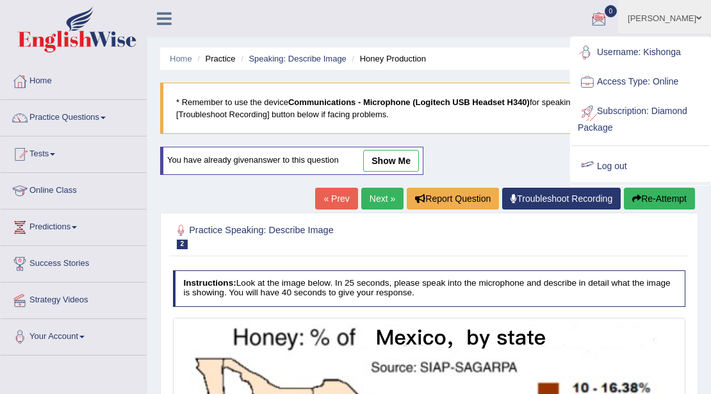
click at [634, 166] on link "Log out" at bounding box center [641, 166] width 138 height 29
